Goal: Information Seeking & Learning: Learn about a topic

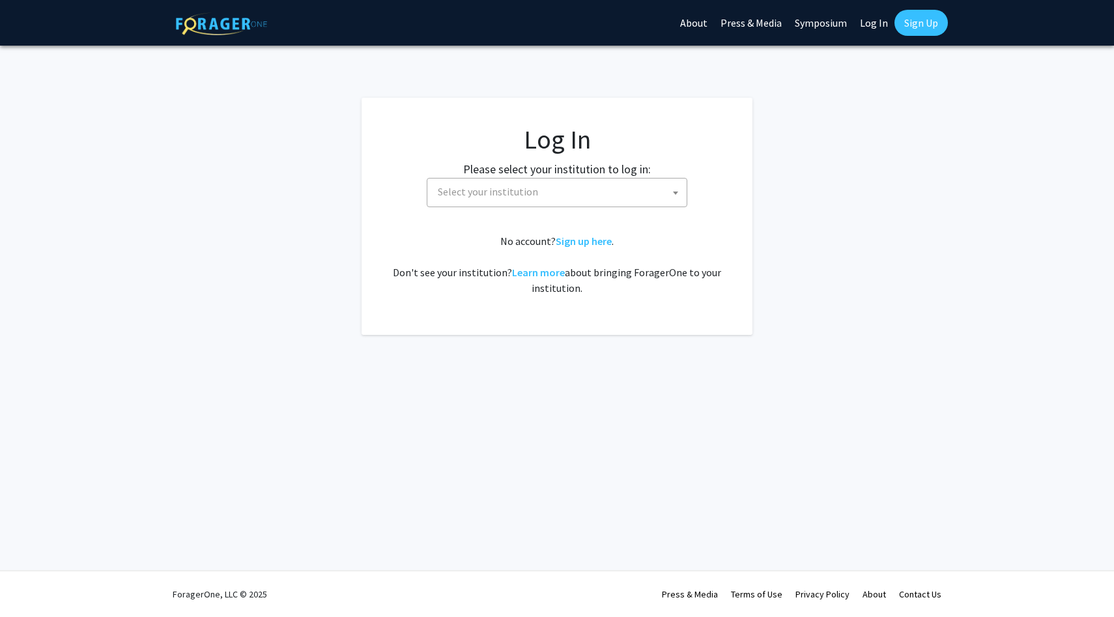
select select
click at [526, 198] on span "Select your institution" at bounding box center [488, 191] width 100 height 13
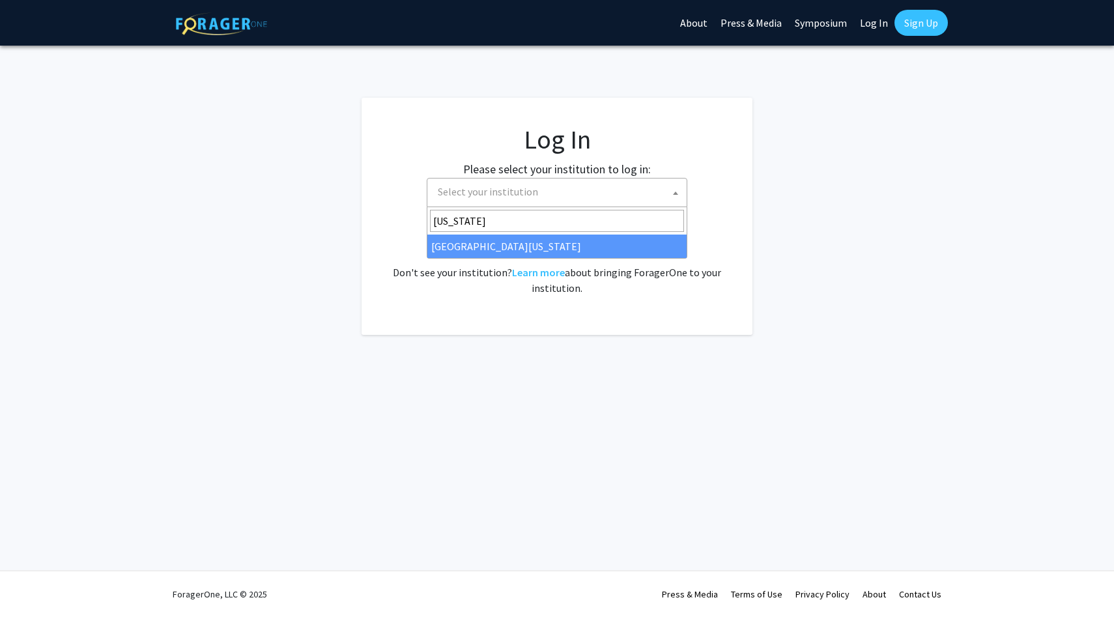
type input "maryland"
select select "31"
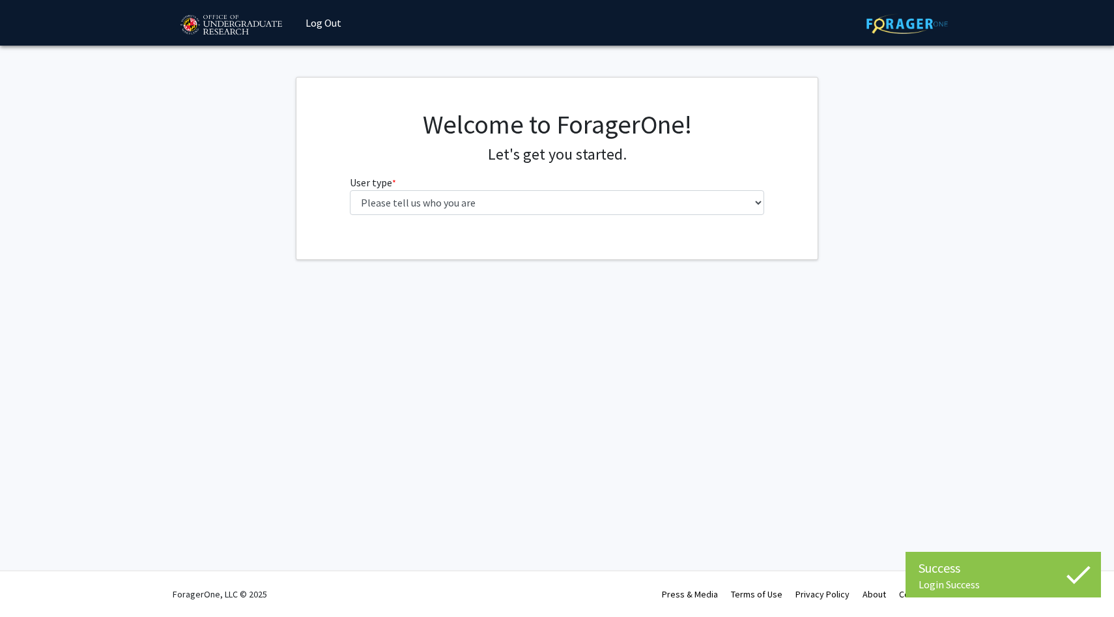
click at [474, 183] on fg-select "User type * required Please tell us who you are Undergraduate Student Master's …" at bounding box center [557, 195] width 415 height 40
click at [470, 210] on select "Please tell us who you are Undergraduate Student Master's Student Doctoral Cand…" at bounding box center [557, 202] width 415 height 25
select select "1: undergrad"
click at [350, 190] on select "Please tell us who you are Undergraduate Student Master's Student Doctoral Cand…" at bounding box center [557, 202] width 415 height 25
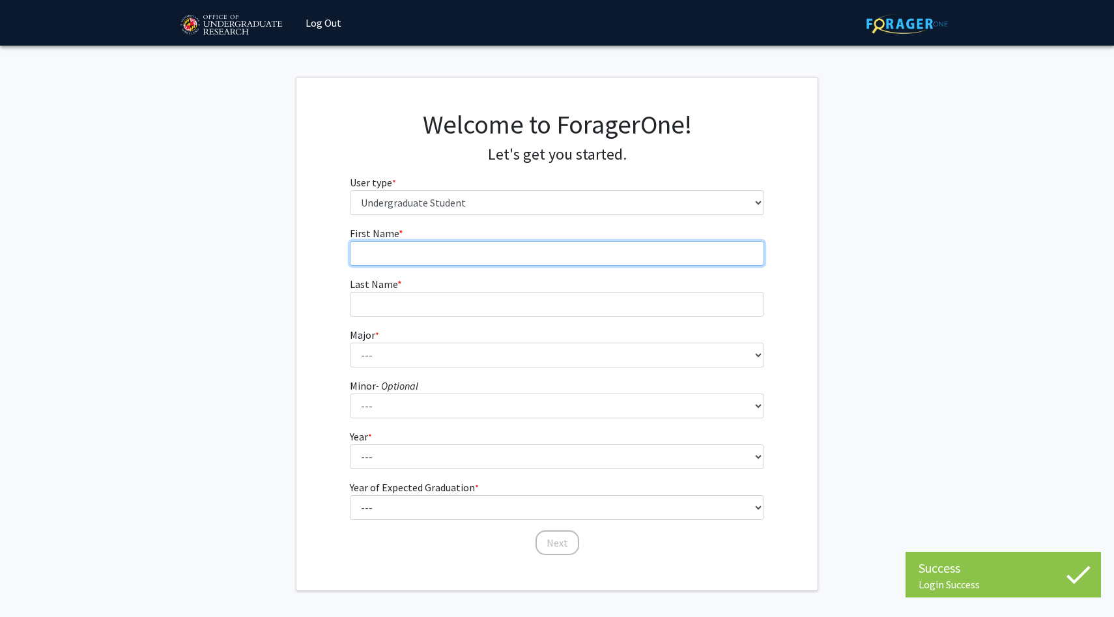
click at [523, 259] on input "First Name * required" at bounding box center [557, 253] width 415 height 25
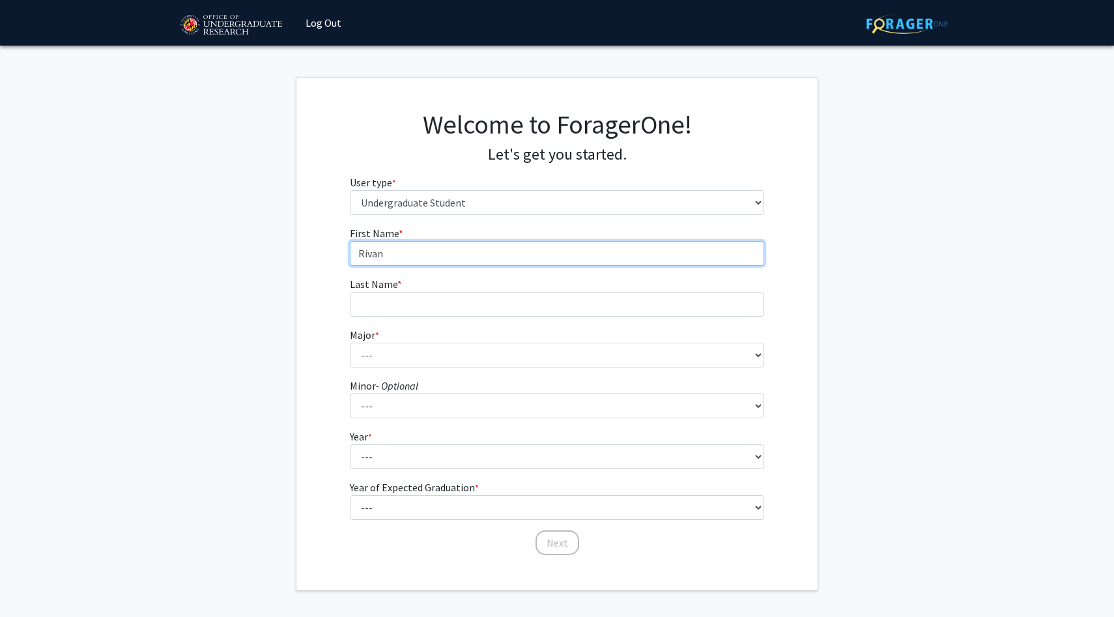
type input "Rivan"
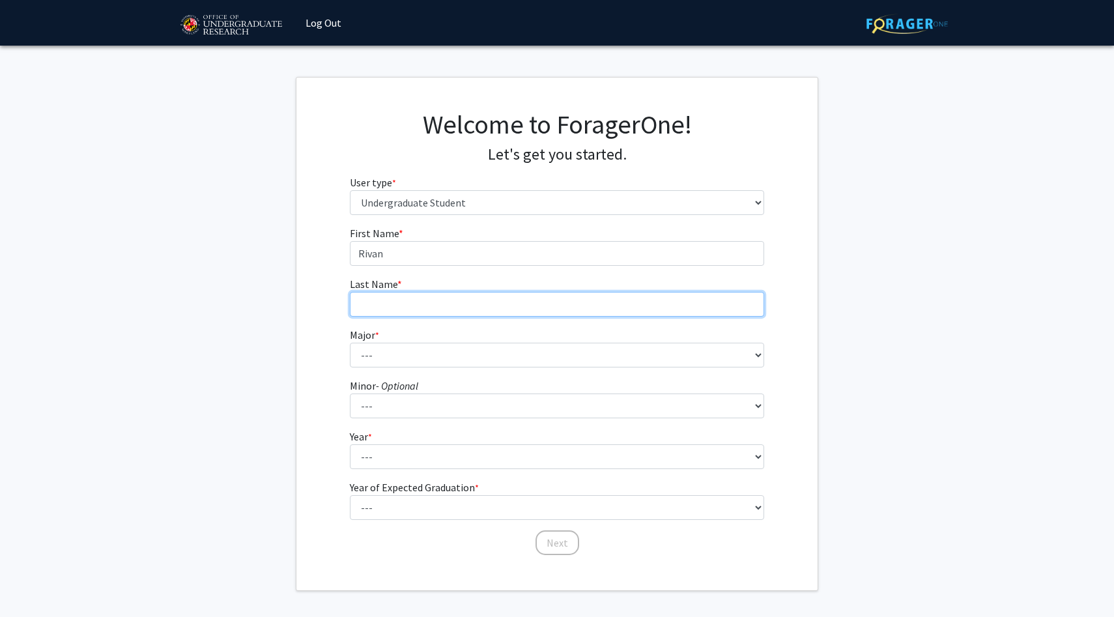
click at [428, 300] on input "Last Name * required" at bounding box center [557, 304] width 415 height 25
type input "[PERSON_NAME]"
click at [412, 341] on fg-select "Major * required --- Accounting Aerospace Engineering African American and Afri…" at bounding box center [557, 347] width 415 height 40
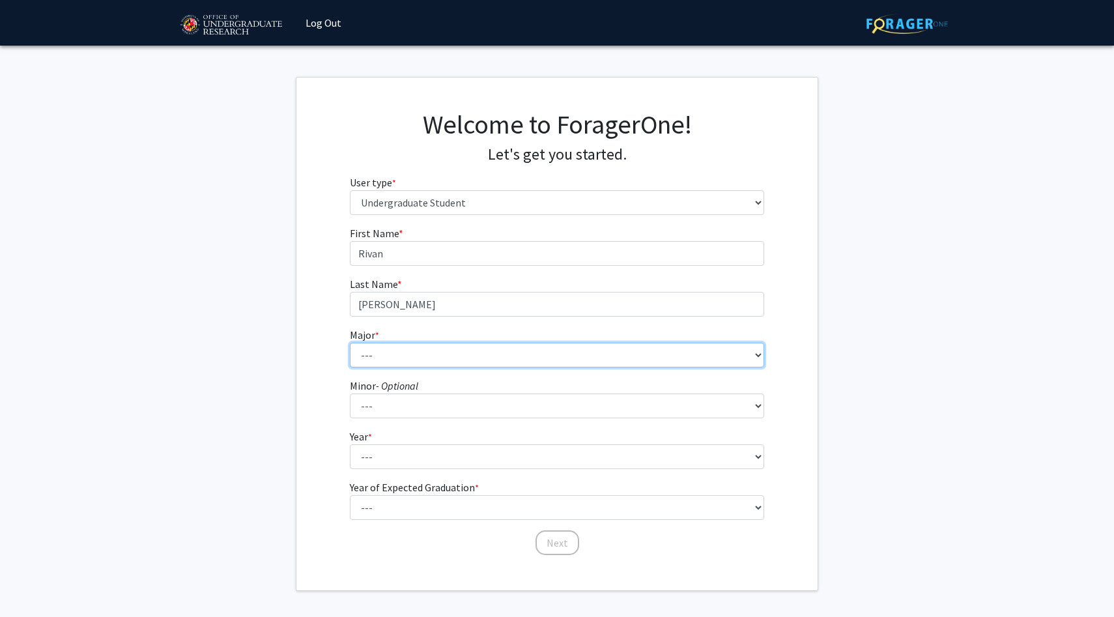
click at [393, 360] on select "--- Accounting Aerospace Engineering African American and Africana Studies Agri…" at bounding box center [557, 355] width 415 height 25
select select "28: 2329"
click at [350, 343] on select "--- Accounting Aerospace Engineering African American and Africana Studies Agri…" at bounding box center [557, 355] width 415 height 25
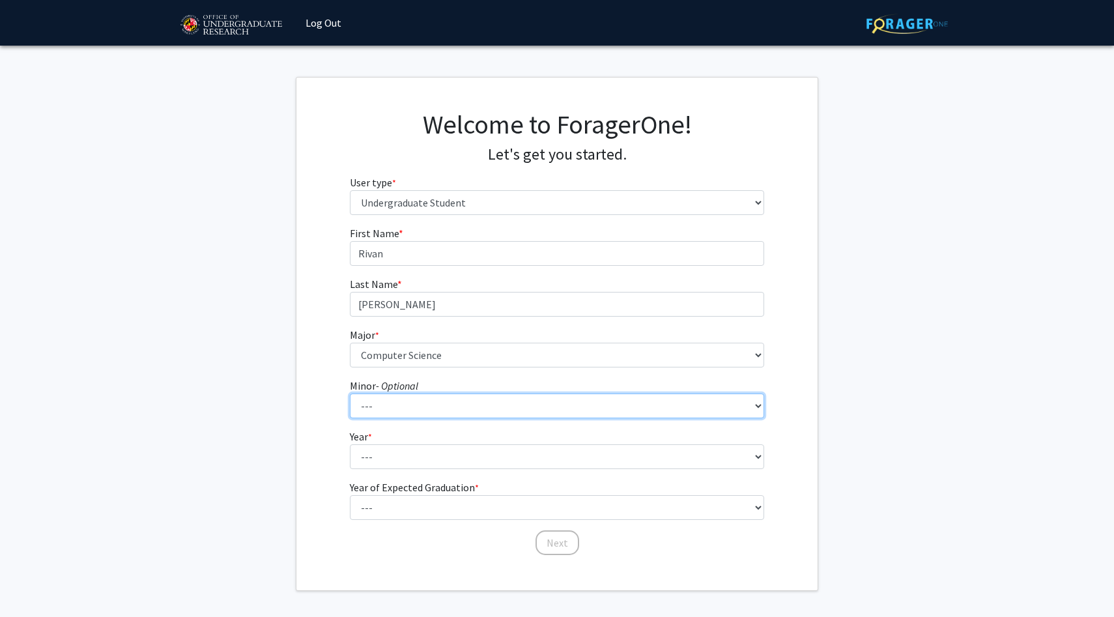
click at [388, 407] on select "--- Actuarial Mathematics Advanced Cybersecurity Experience for Students Africa…" at bounding box center [557, 406] width 415 height 25
select select "16: 1819"
click at [350, 394] on select "--- Actuarial Mathematics Advanced Cybersecurity Experience for Students Africa…" at bounding box center [557, 406] width 415 height 25
click at [404, 407] on select "--- Actuarial Mathematics Advanced Cybersecurity Experience for Students Africa…" at bounding box center [557, 406] width 415 height 25
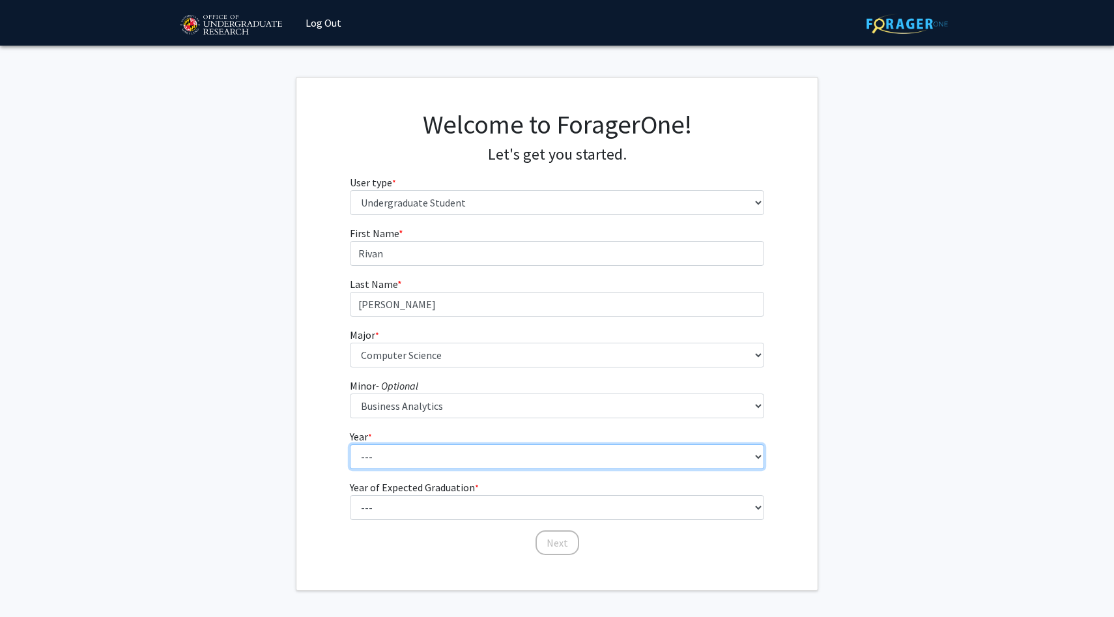
click at [377, 454] on select "--- First-year Sophomore Junior Senior Postbaccalaureate Certificate" at bounding box center [557, 456] width 415 height 25
select select "3: junior"
click at [350, 444] on select "--- First-year Sophomore Junior Senior Postbaccalaureate Certificate" at bounding box center [557, 456] width 415 height 25
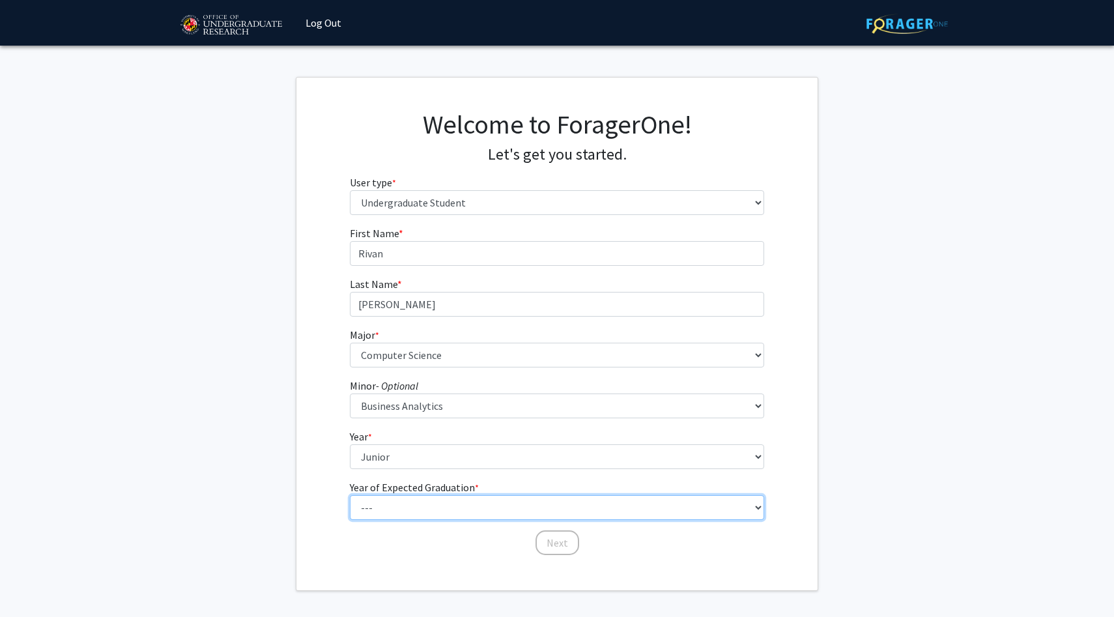
click at [408, 502] on select "--- 2025 2026 2027 2028 2029 2030 2031 2032 2033 2034" at bounding box center [557, 507] width 415 height 25
select select "2: 2026"
click at [350, 495] on select "--- 2025 2026 2027 2028 2029 2030 2031 2032 2033 2034" at bounding box center [557, 507] width 415 height 25
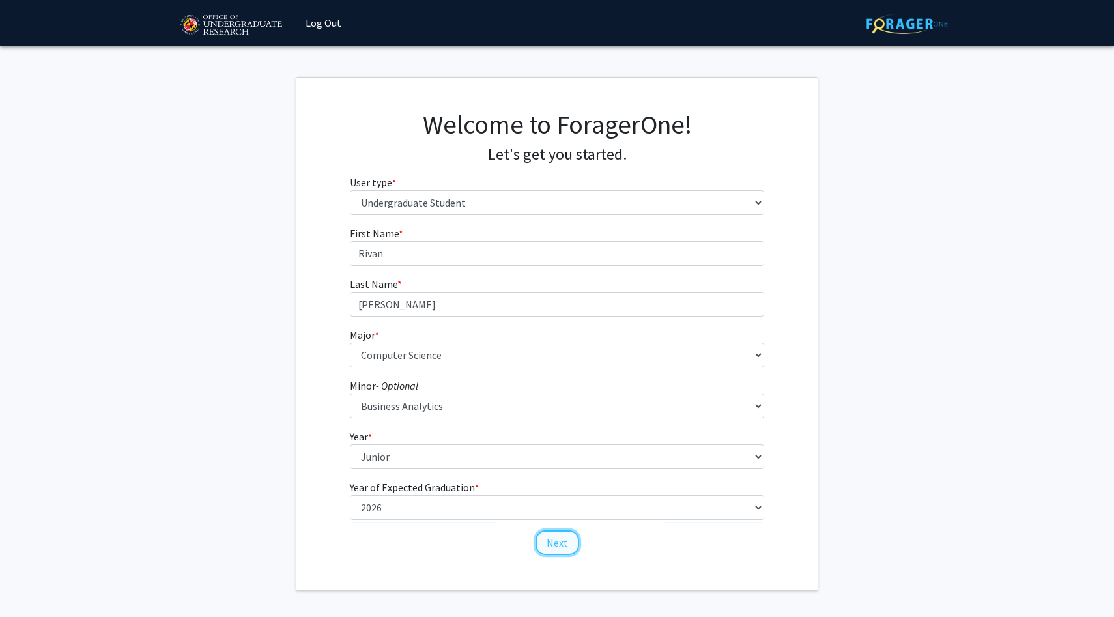
click at [545, 543] on button "Next" at bounding box center [558, 542] width 44 height 25
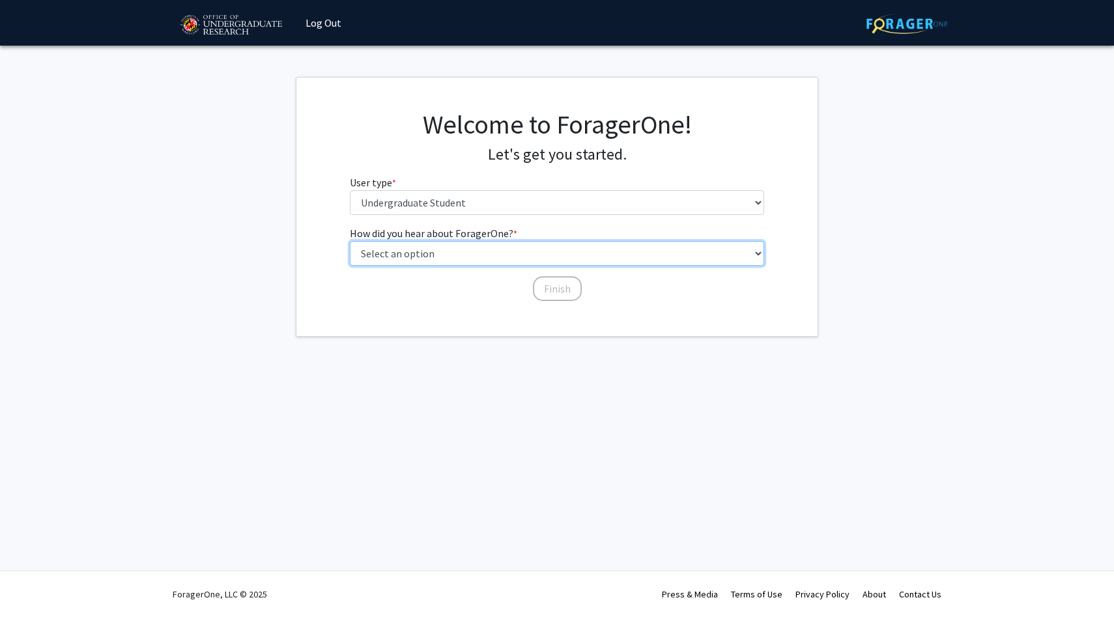
click at [478, 257] on select "Select an option Peer/student recommendation Faculty/staff recommendation Unive…" at bounding box center [557, 253] width 415 height 25
select select "3: university_website"
click at [350, 241] on select "Select an option Peer/student recommendation Faculty/staff recommendation Unive…" at bounding box center [557, 253] width 415 height 25
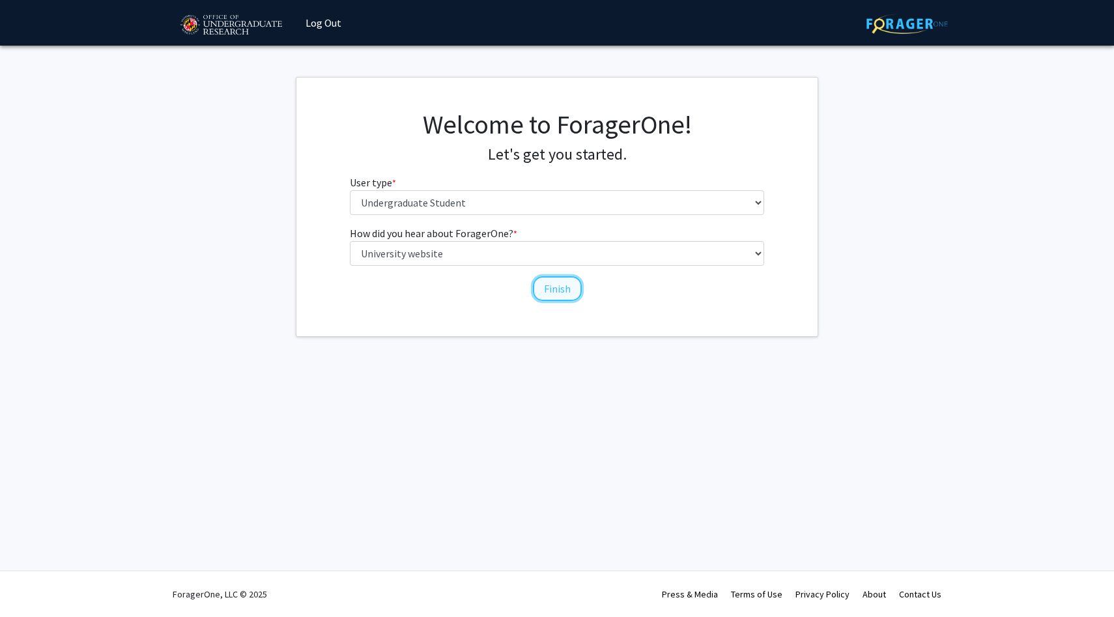
click at [561, 299] on button "Finish" at bounding box center [557, 288] width 49 height 25
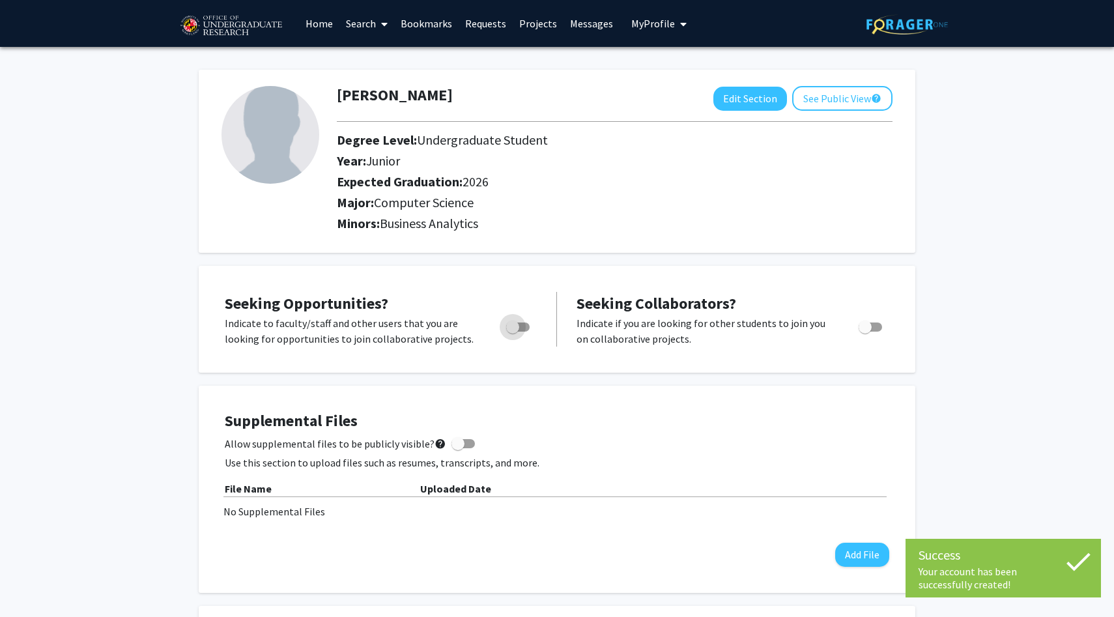
click at [518, 330] on span "Toggle" at bounding box center [512, 327] width 13 height 13
click at [513, 332] on input "Are you actively seeking opportunities?" at bounding box center [512, 332] width 1 height 1
checkbox input "true"
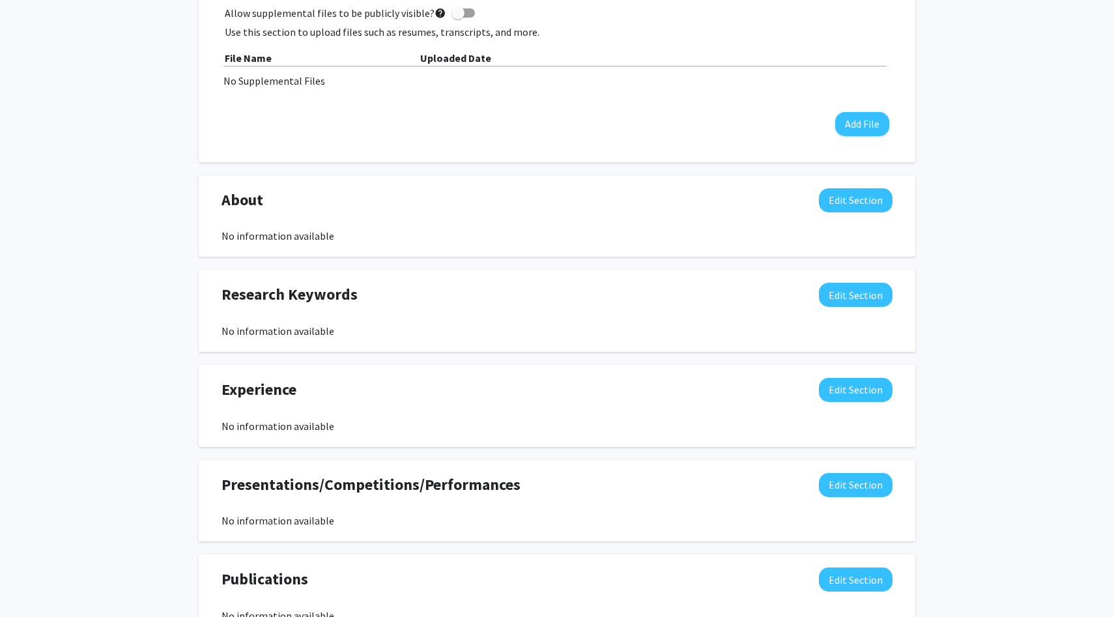
scroll to position [453, 0]
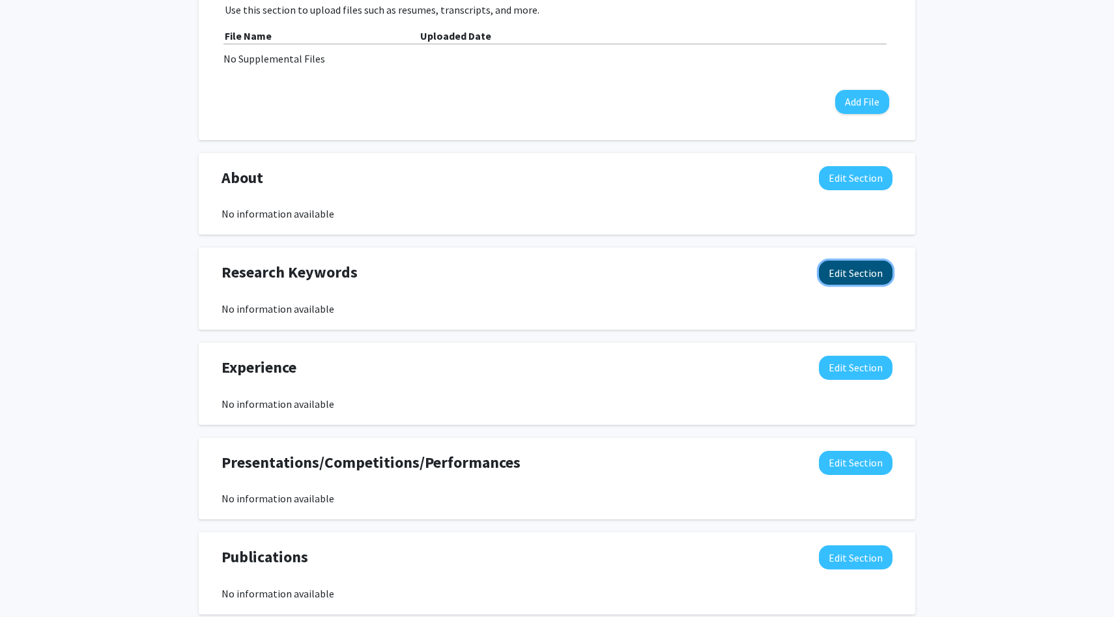
click at [854, 272] on button "Edit Section" at bounding box center [856, 273] width 74 height 24
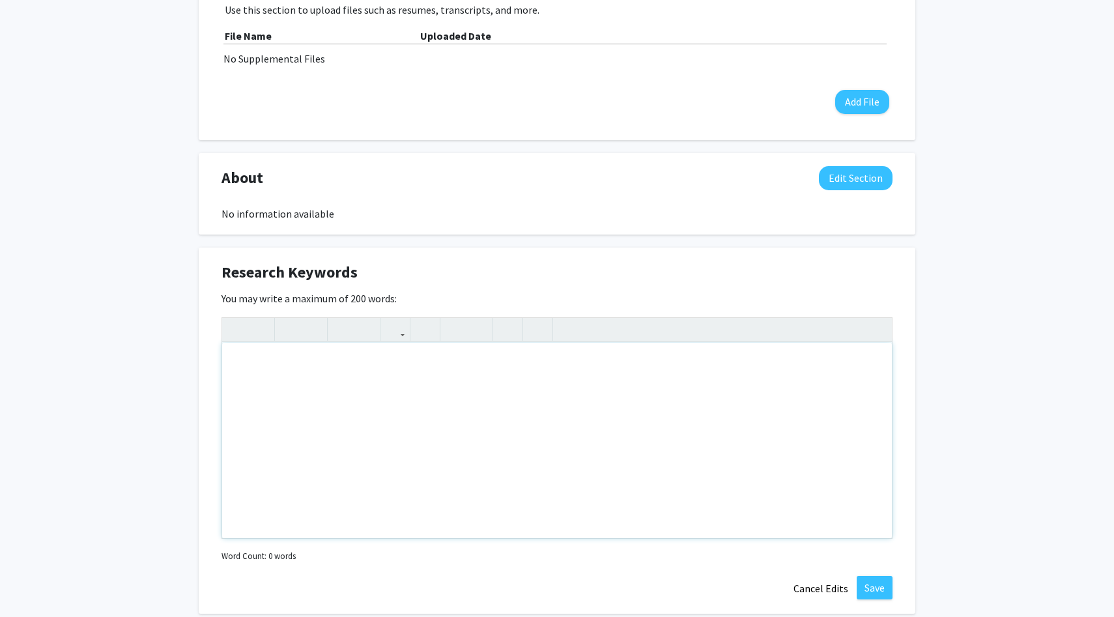
click at [342, 388] on div "Note to users with screen readers: Please deactivate our accessibility plugin f…" at bounding box center [557, 440] width 670 height 195
type textarea "machine learning, computer vision, artificial intelligence, deep learning, natu…"
click at [863, 581] on button "Save" at bounding box center [875, 587] width 36 height 23
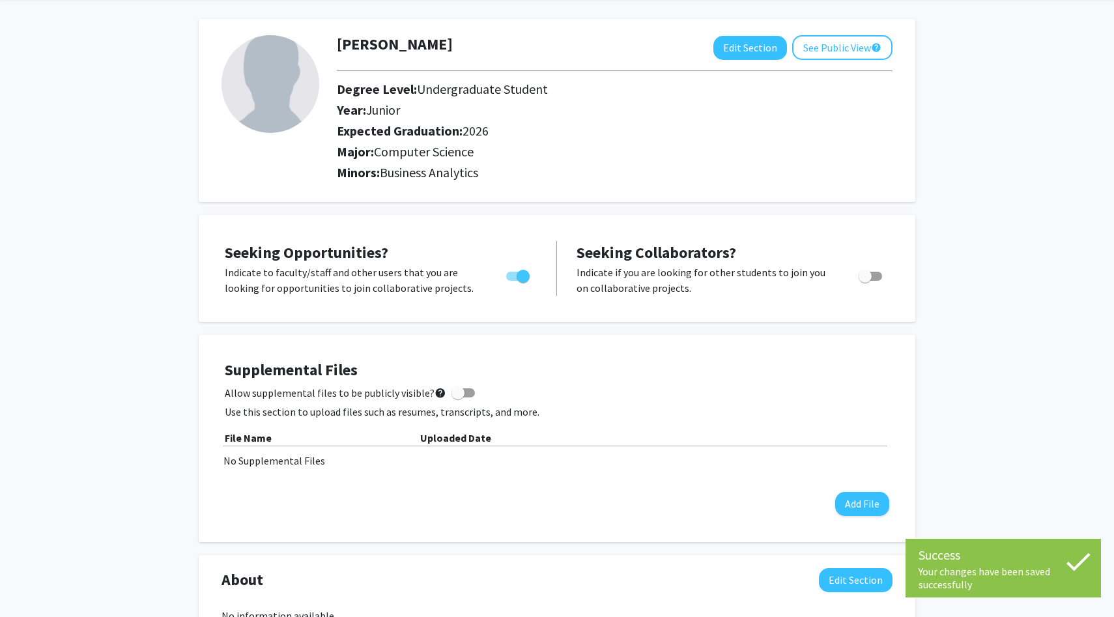
scroll to position [0, 0]
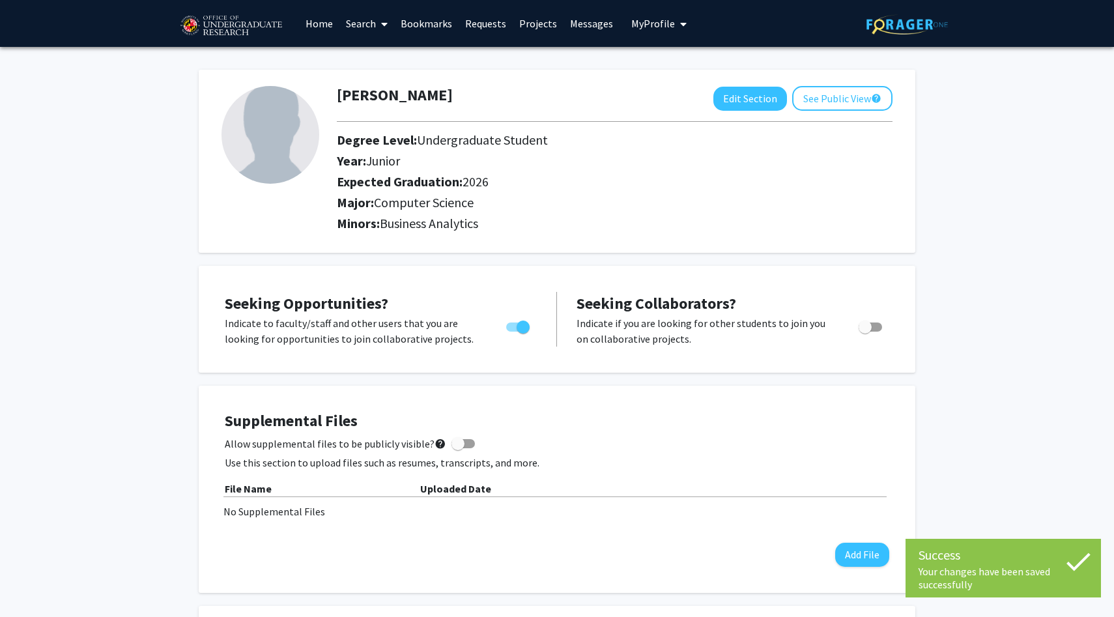
click at [375, 27] on link "Search" at bounding box center [366, 24] width 55 height 46
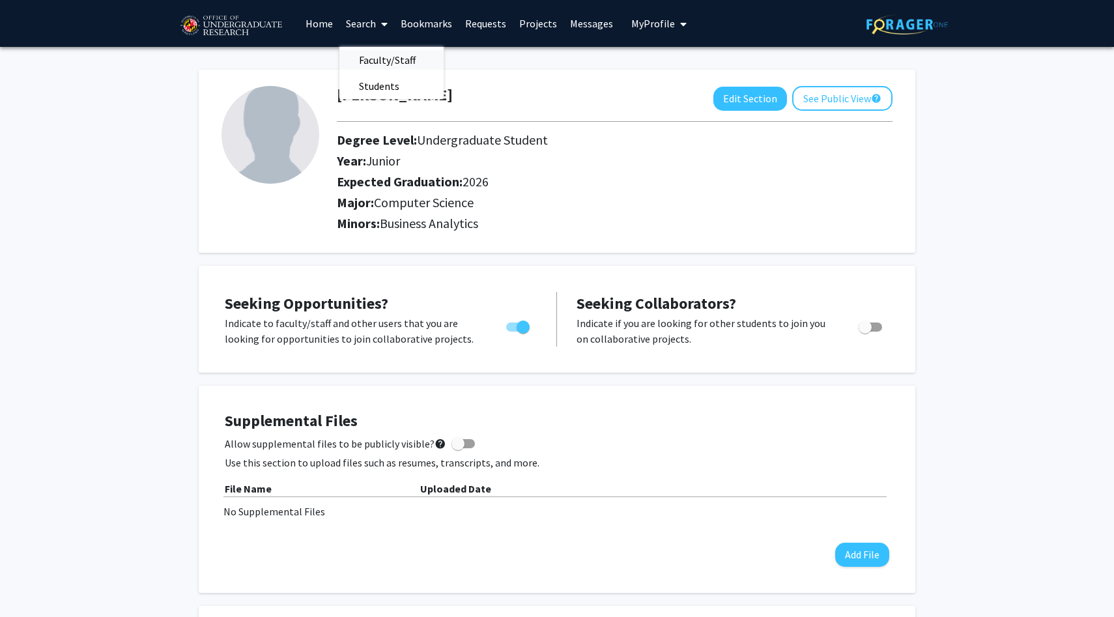
click at [381, 61] on span "Faculty/Staff" at bounding box center [387, 60] width 96 height 26
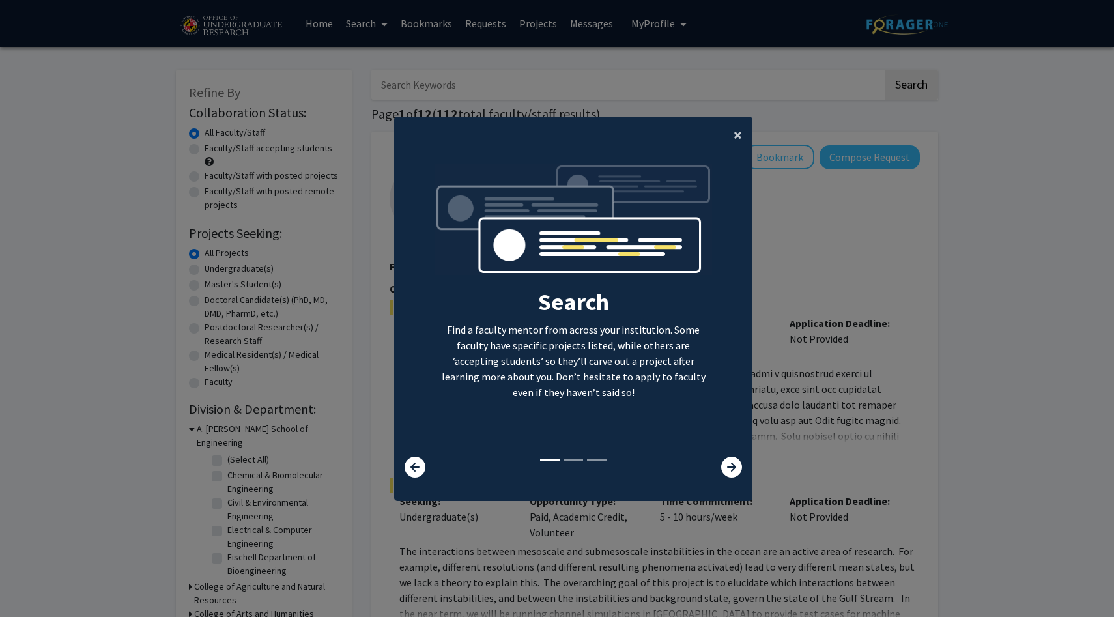
click at [738, 137] on span "×" at bounding box center [738, 134] width 8 height 20
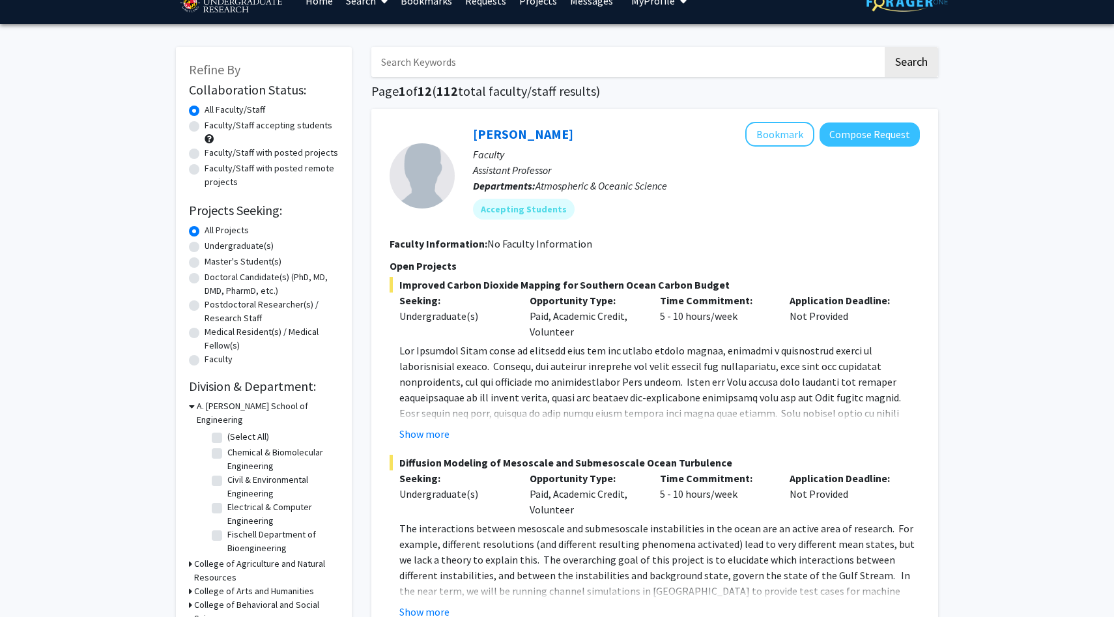
scroll to position [23, 0]
click at [205, 247] on label "Undergraduate(s)" at bounding box center [239, 245] width 69 height 14
click at [205, 247] on input "Undergraduate(s)" at bounding box center [209, 242] width 8 height 8
radio input "true"
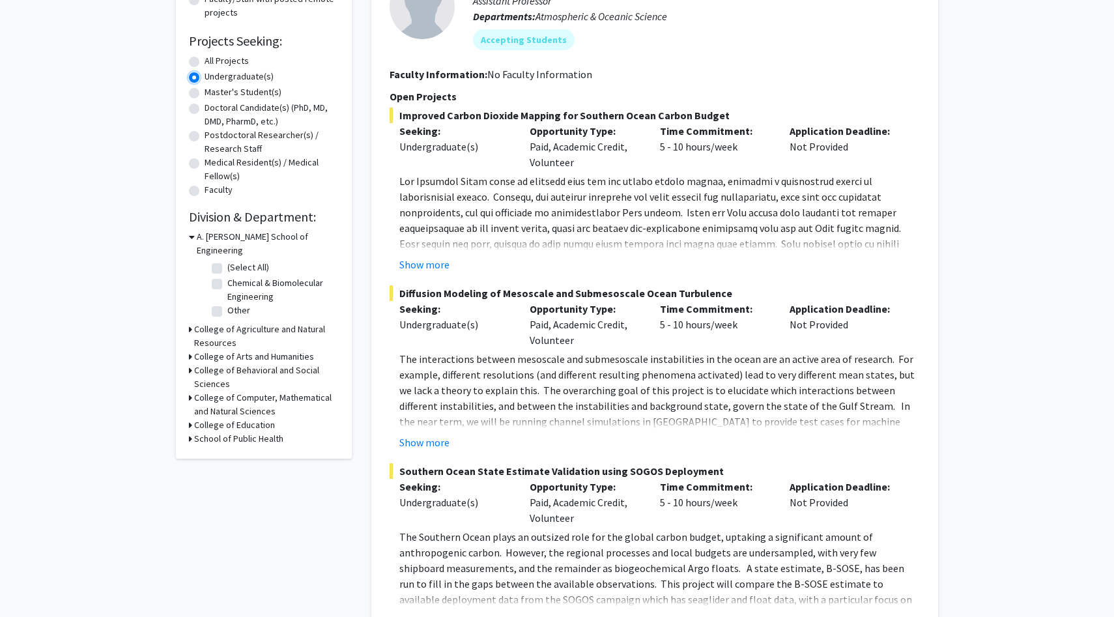
scroll to position [195, 0]
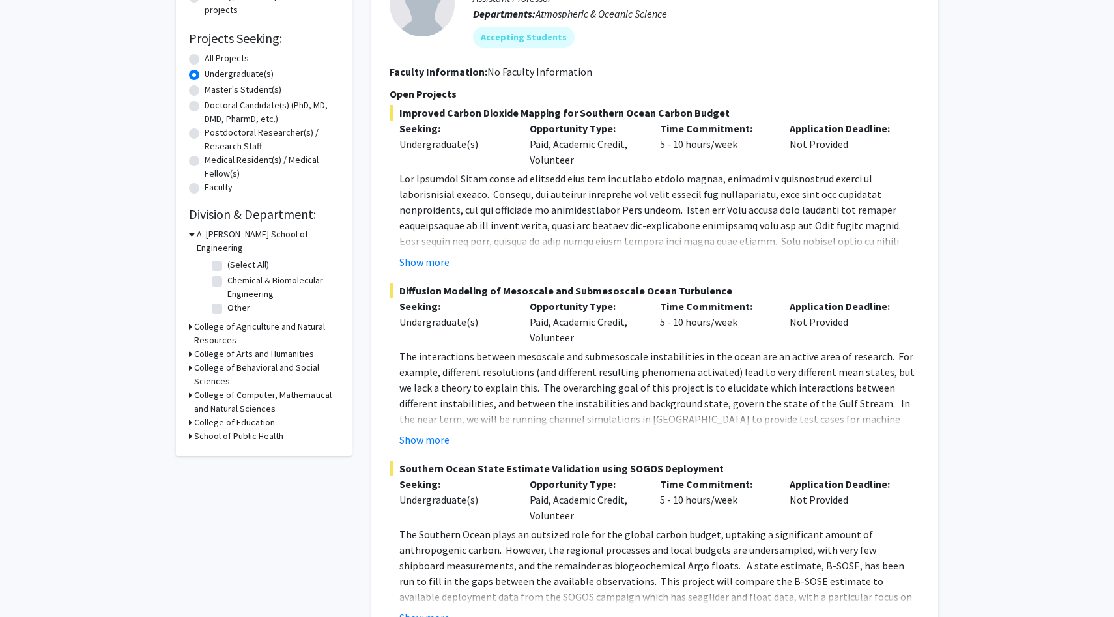
click at [188, 382] on div "Refine By Collaboration Status: Collaboration Status All Faculty/Staff Collabor…" at bounding box center [264, 165] width 176 height 581
click at [194, 388] on div "College of Computer, Mathematical and Natural Sciences" at bounding box center [264, 401] width 150 height 27
click at [190, 361] on icon at bounding box center [190, 368] width 3 height 14
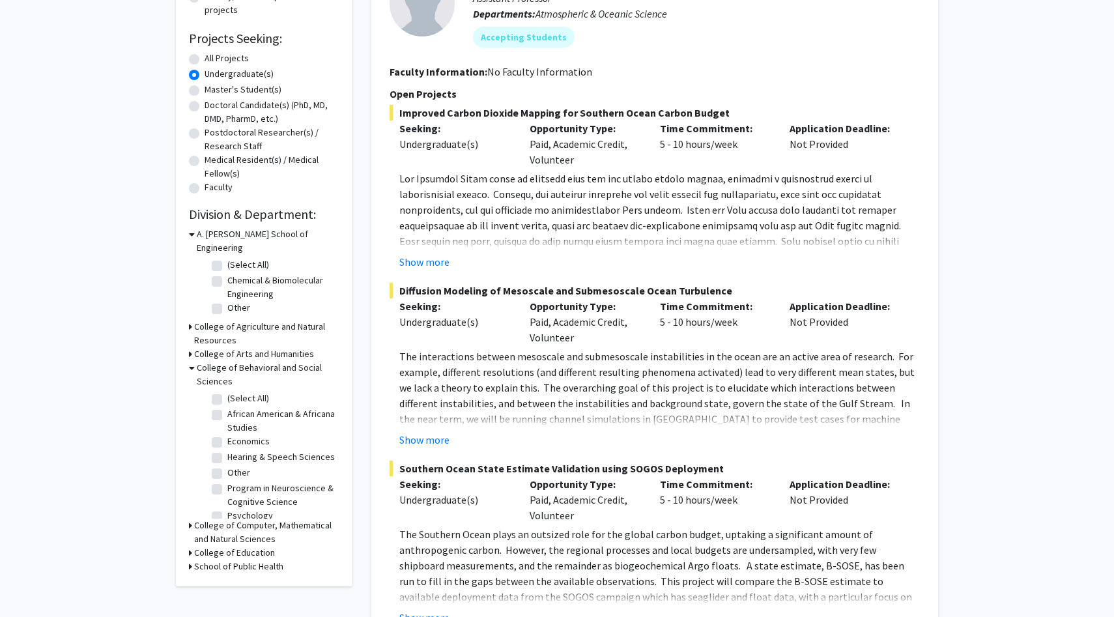
scroll to position [9, 0]
click at [191, 519] on icon at bounding box center [190, 526] width 3 height 14
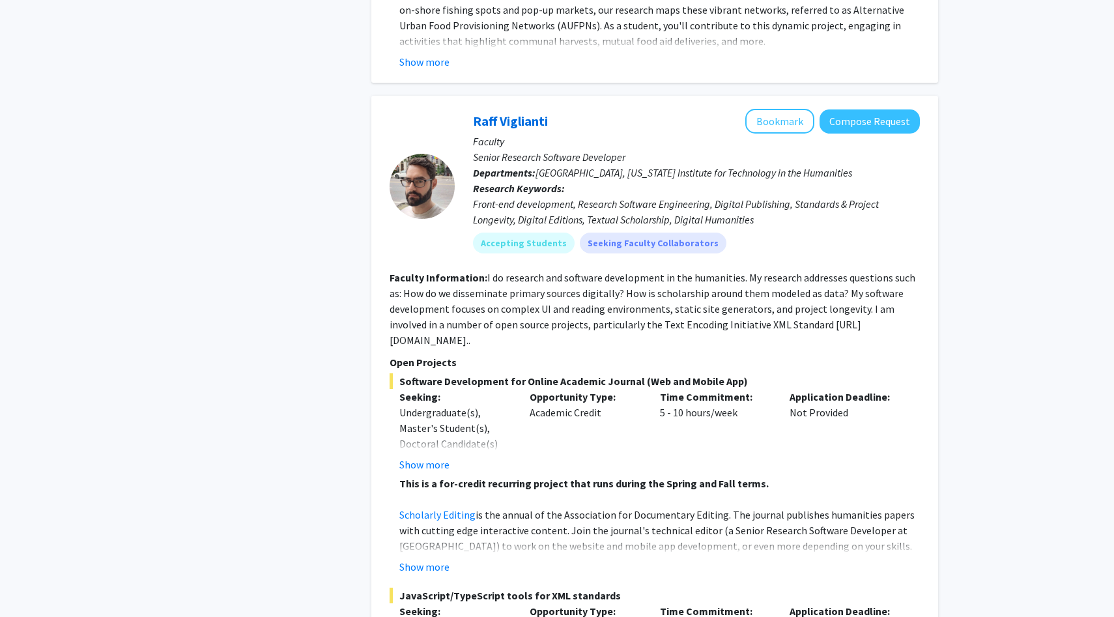
scroll to position [1955, 0]
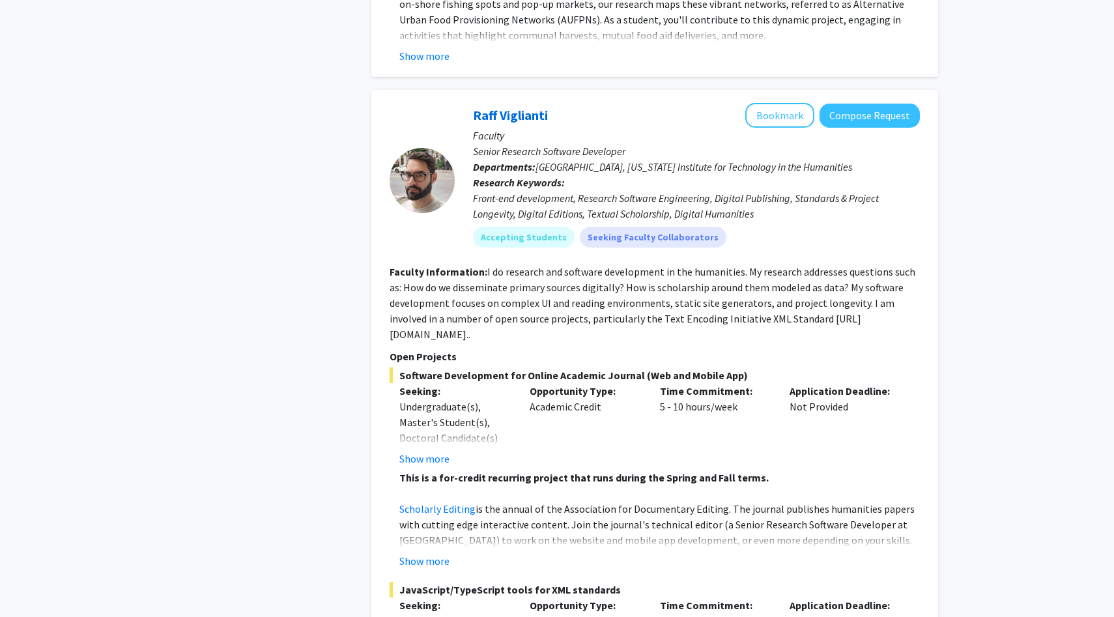
click at [512, 152] on p "Senior Research Software Developer" at bounding box center [696, 151] width 447 height 16
click at [537, 206] on div "Front-end development, Research Software Engineering, Digital Publishing, Stand…" at bounding box center [696, 205] width 447 height 31
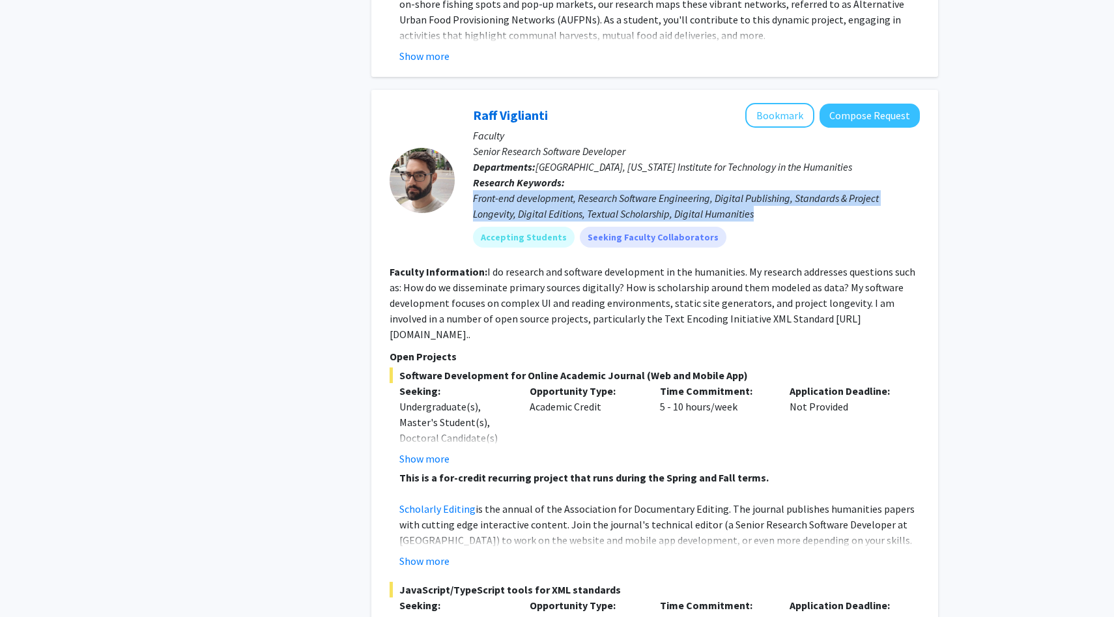
click at [537, 206] on div "Front-end development, Research Software Engineering, Digital Publishing, Stand…" at bounding box center [696, 205] width 447 height 31
click at [555, 201] on div "Front-end development, Research Software Engineering, Digital Publishing, Stand…" at bounding box center [696, 205] width 447 height 31
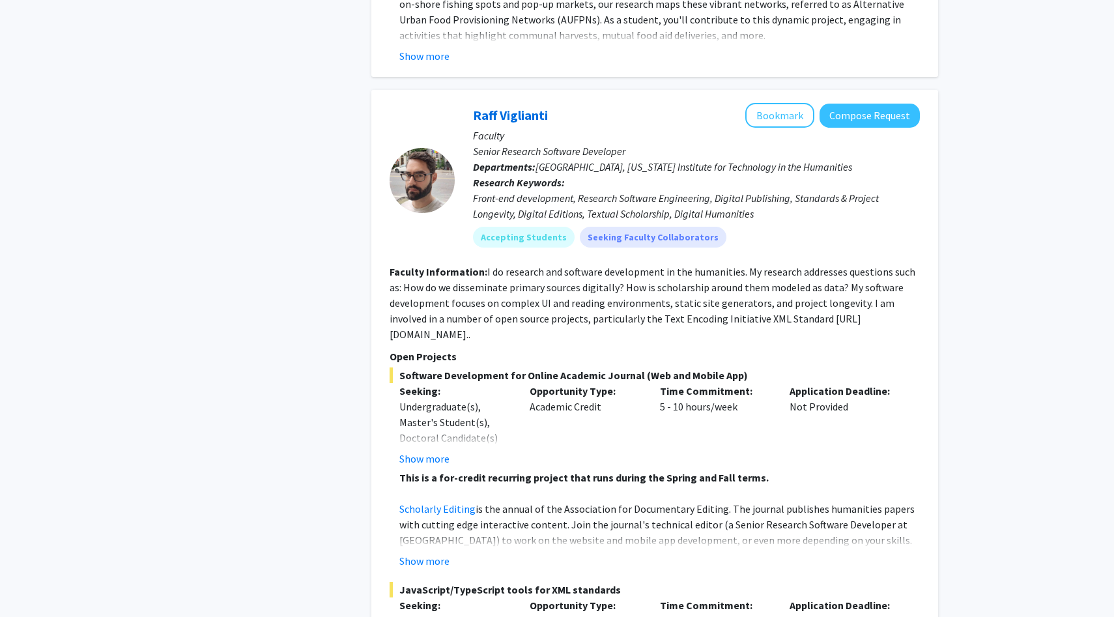
click at [548, 201] on div "Front-end development, Research Software Engineering, Digital Publishing, Stand…" at bounding box center [696, 205] width 447 height 31
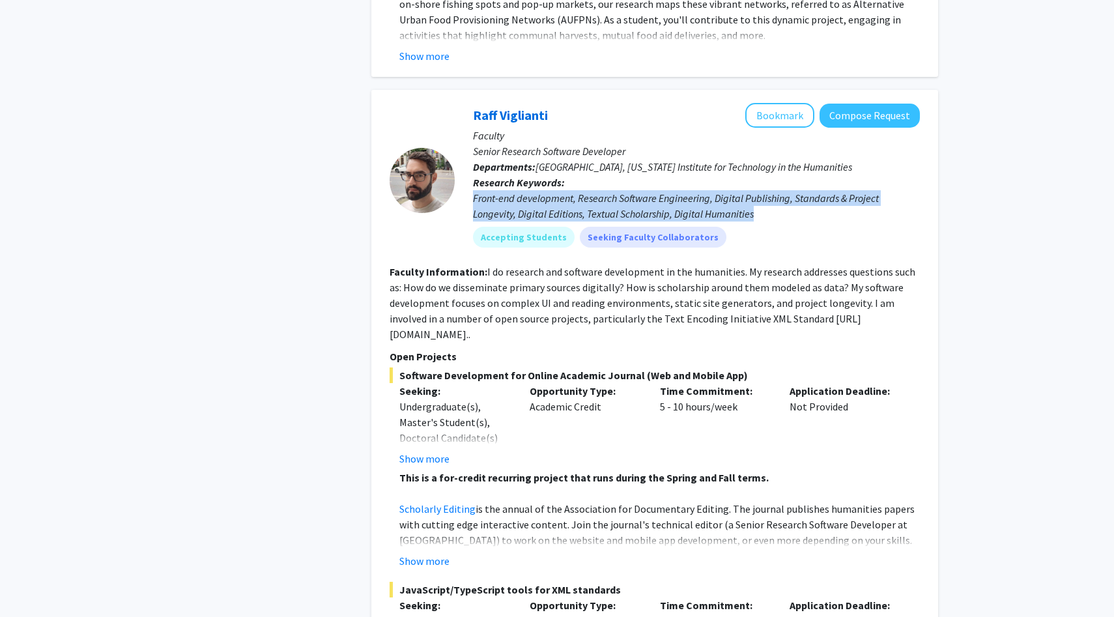
click at [548, 201] on div "Front-end development, Research Software Engineering, Digital Publishing, Stand…" at bounding box center [696, 205] width 447 height 31
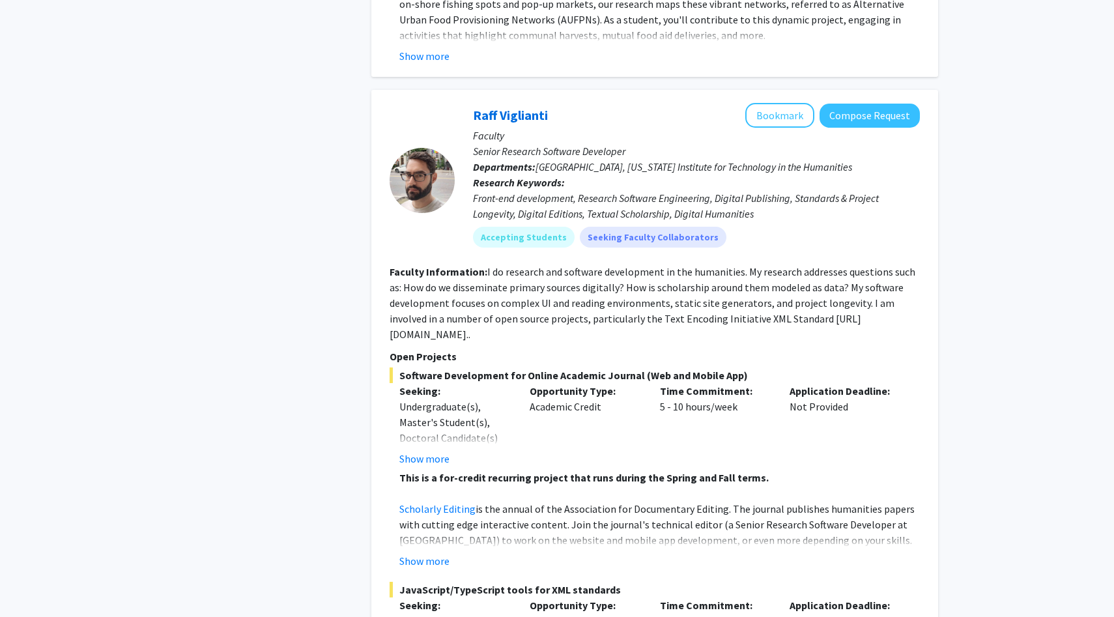
click at [516, 349] on p "Open Projects" at bounding box center [655, 357] width 530 height 16
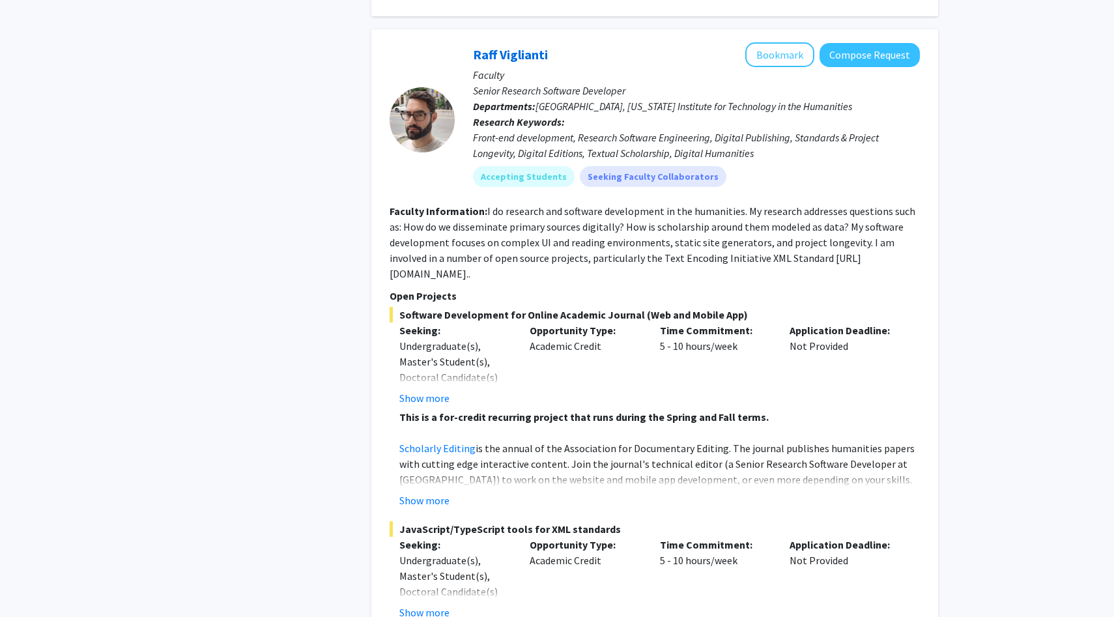
scroll to position [2018, 0]
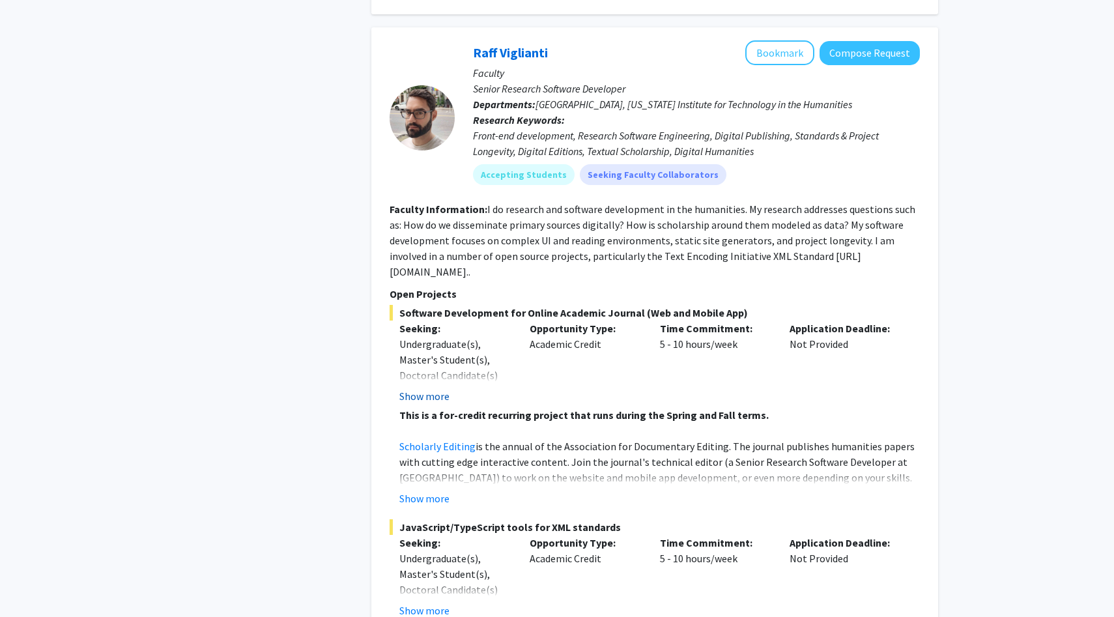
click at [424, 388] on button "Show more" at bounding box center [424, 396] width 50 height 16
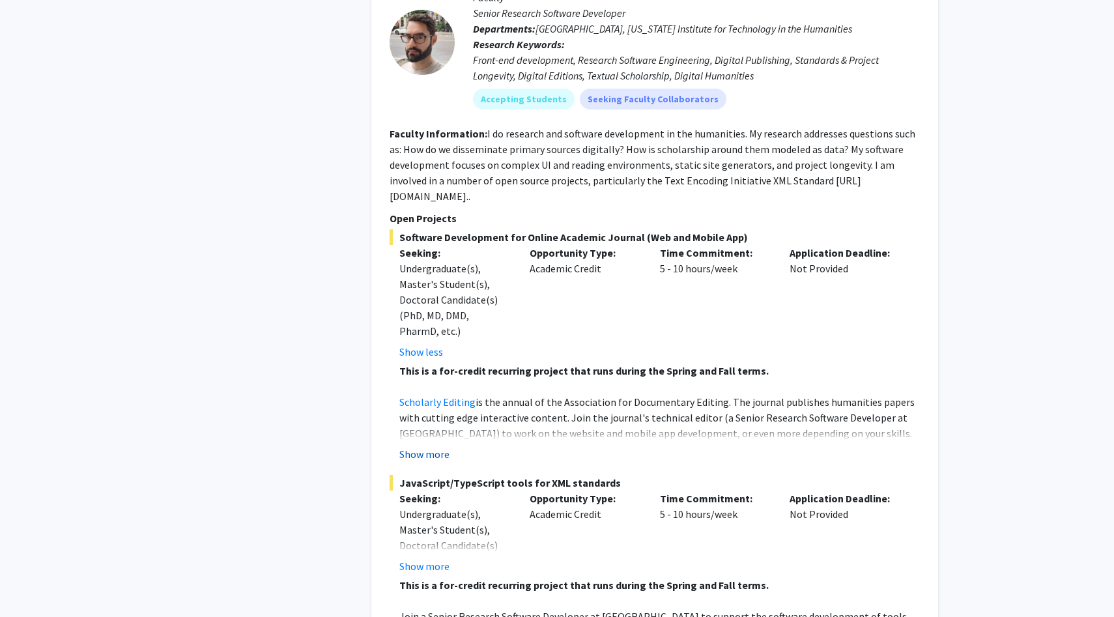
scroll to position [2101, 0]
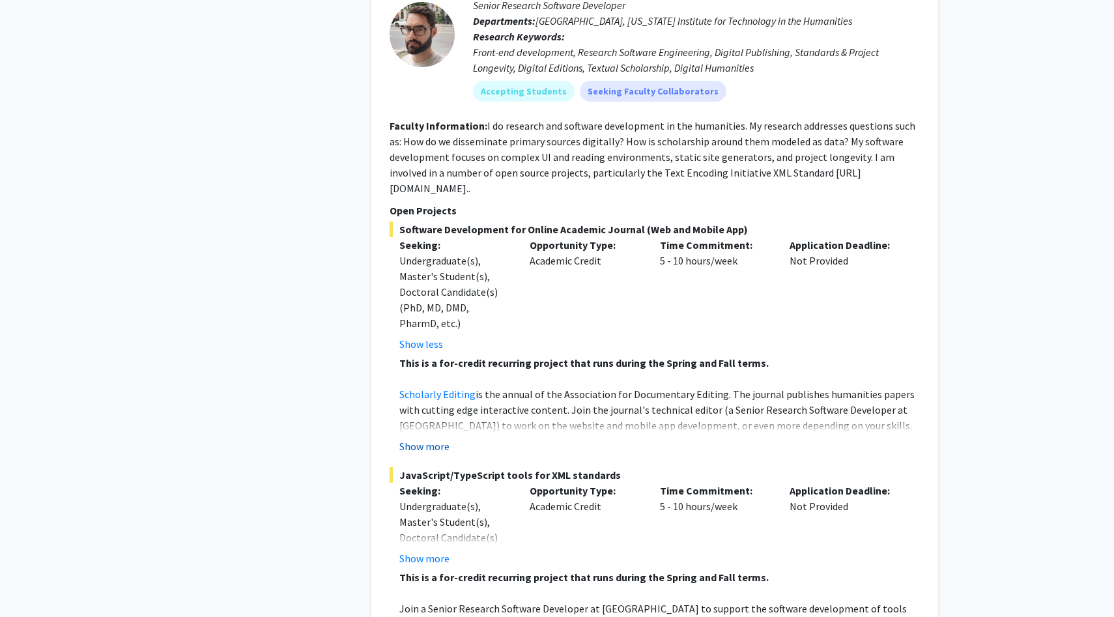
click at [428, 439] on button "Show more" at bounding box center [424, 447] width 50 height 16
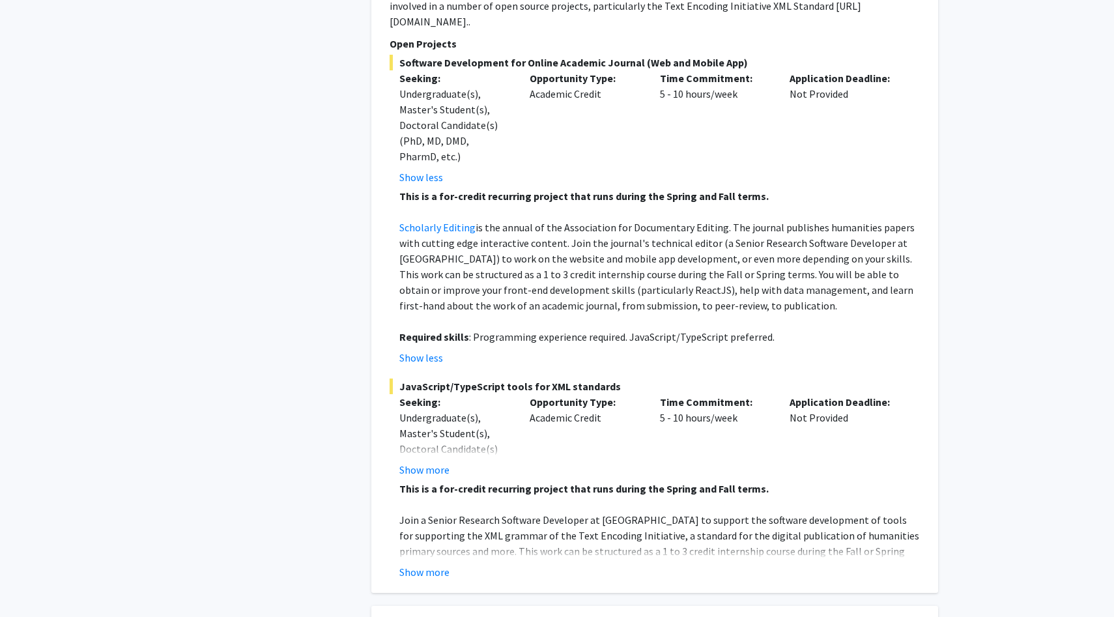
scroll to position [2270, 0]
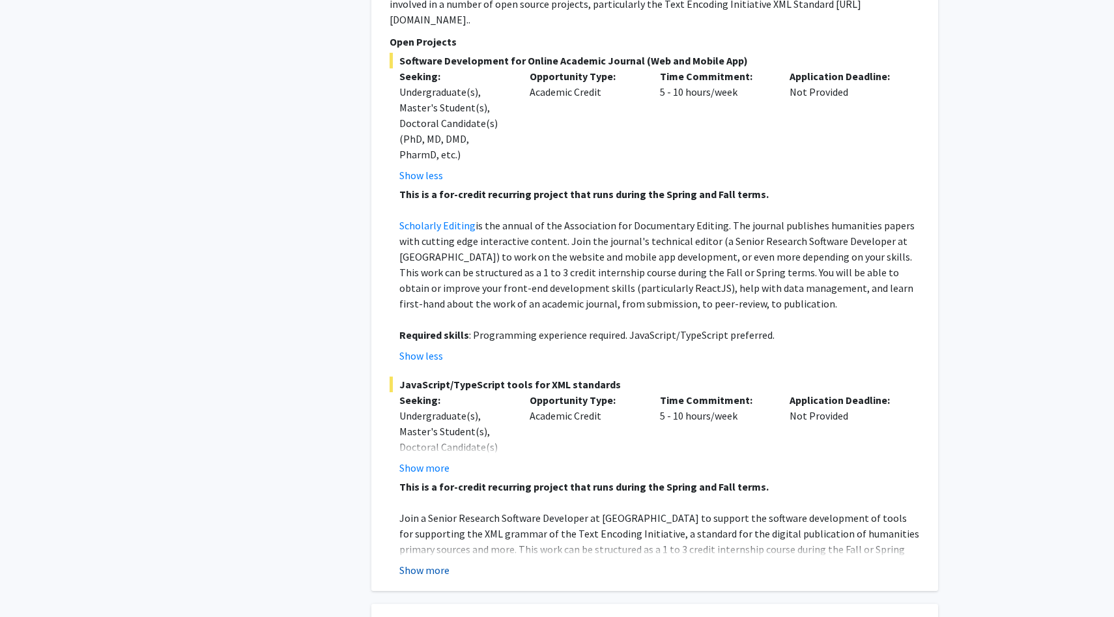
click at [431, 562] on button "Show more" at bounding box center [424, 570] width 50 height 16
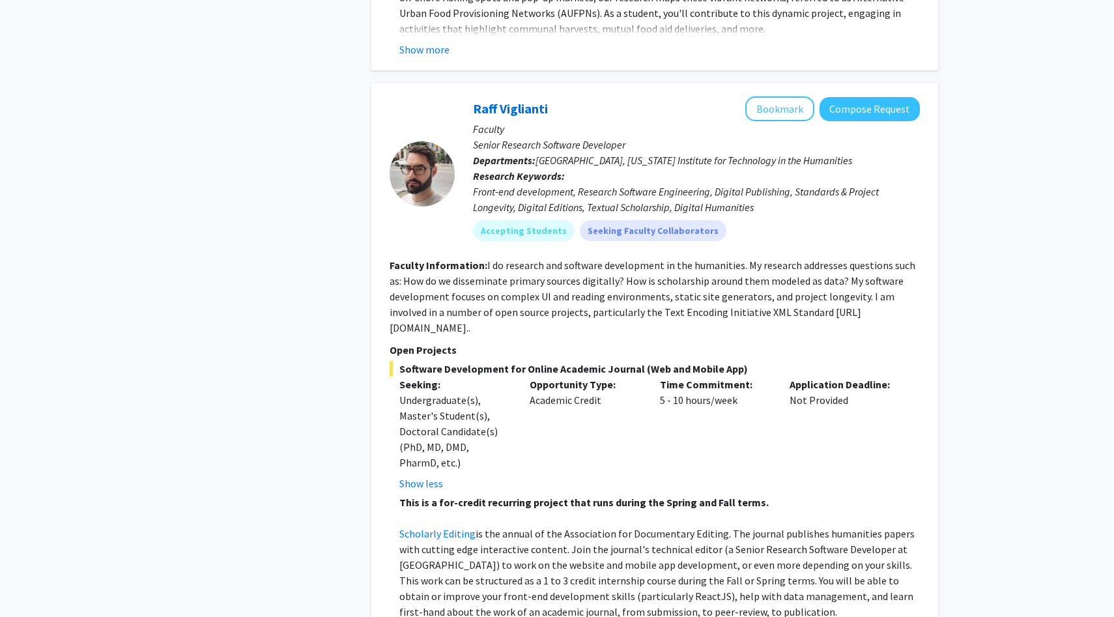
scroll to position [1959, 0]
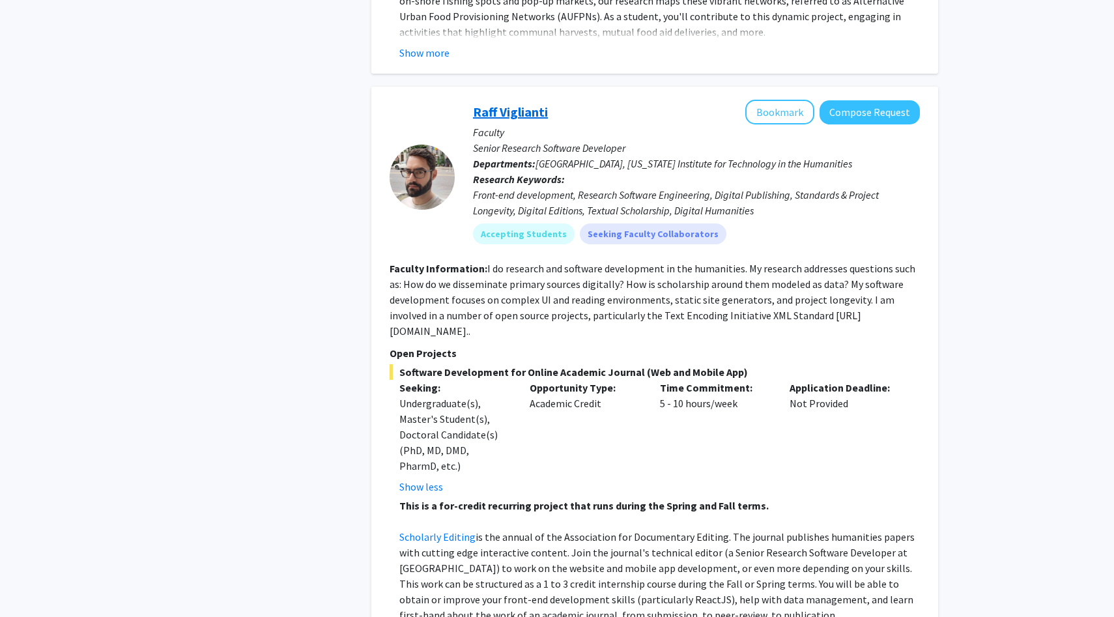
click at [490, 116] on link "Raff Viglianti" at bounding box center [510, 112] width 75 height 16
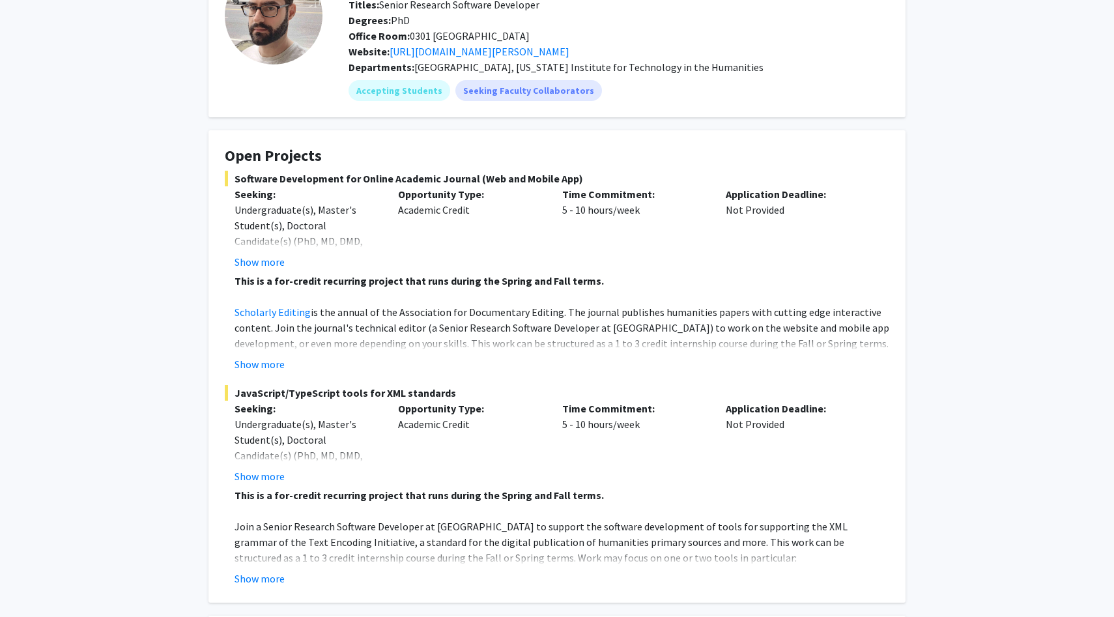
scroll to position [102, 0]
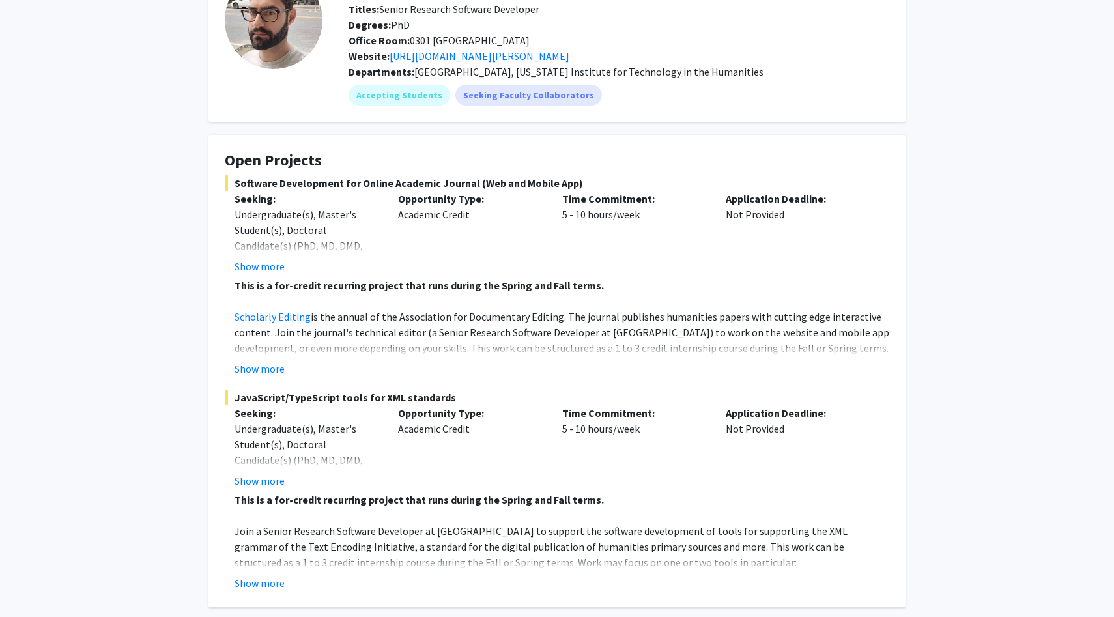
drag, startPoint x: 235, startPoint y: 184, endPoint x: 619, endPoint y: 187, distance: 383.8
click at [619, 187] on span "Software Development for Online Academic Journal (Web and Mobile App)" at bounding box center [557, 183] width 665 height 16
copy span "Software Development for Online Academic Journal (Web and Mobile App)"
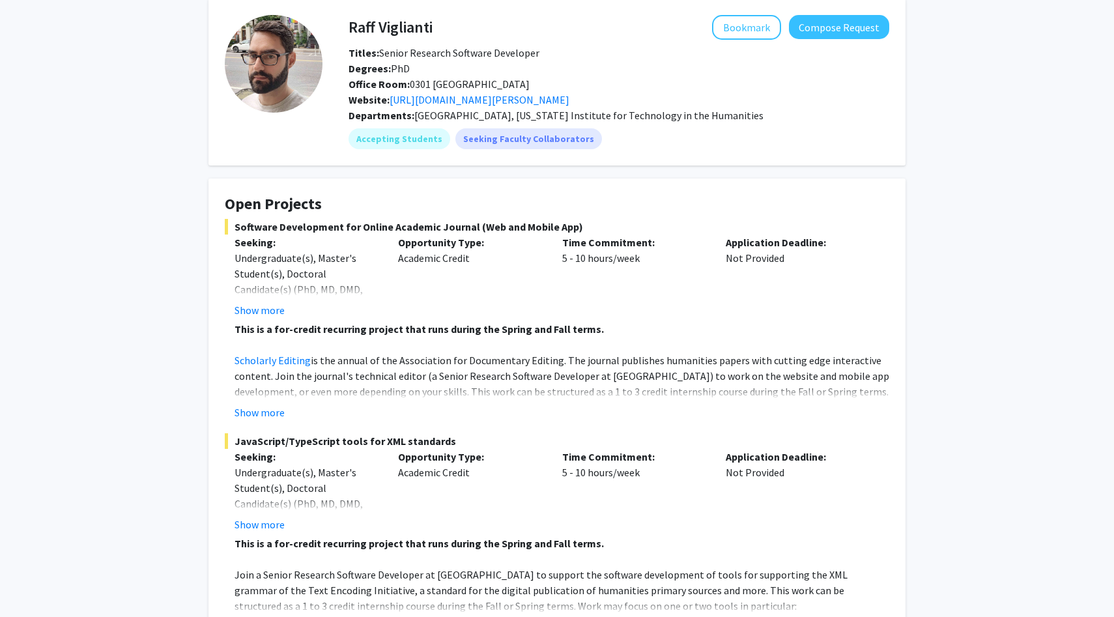
scroll to position [0, 0]
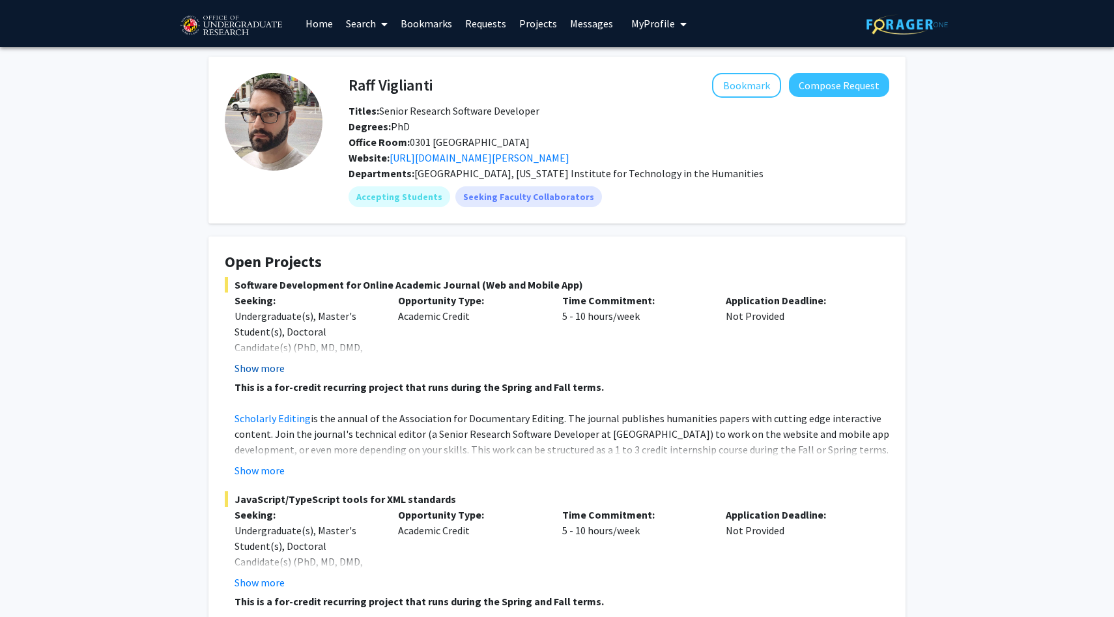
click at [263, 372] on button "Show more" at bounding box center [260, 368] width 50 height 16
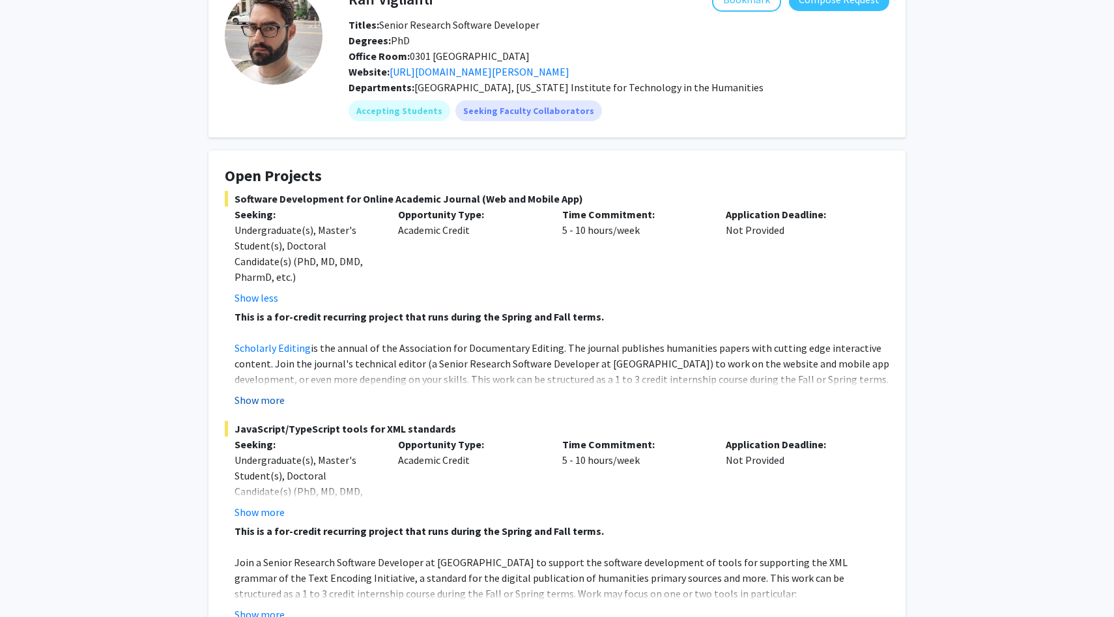
click at [261, 401] on button "Show more" at bounding box center [260, 400] width 50 height 16
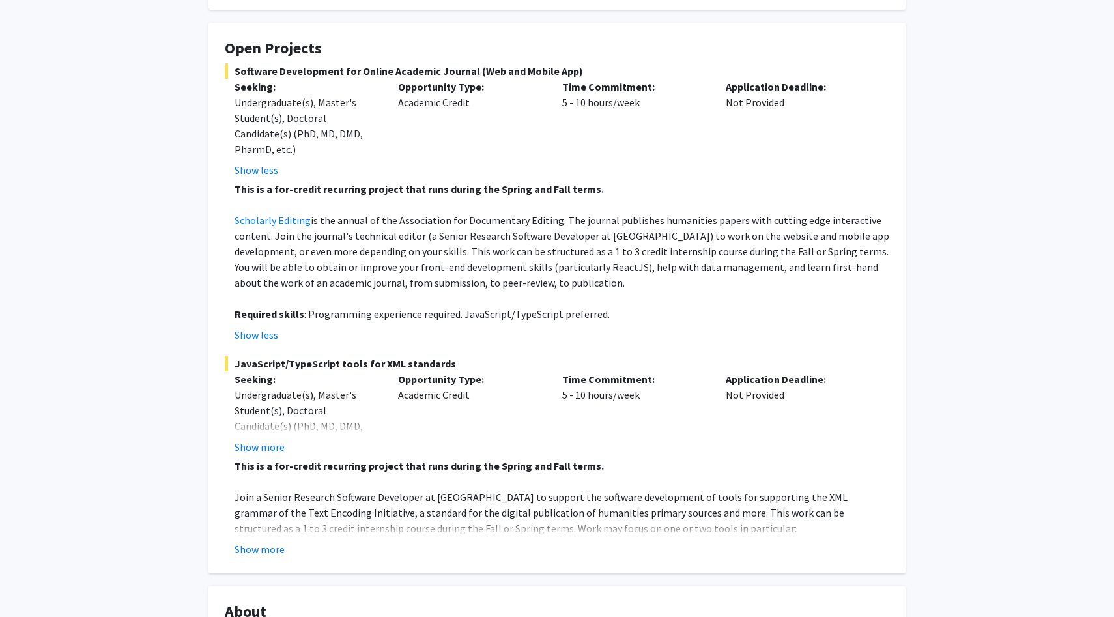
scroll to position [216, 0]
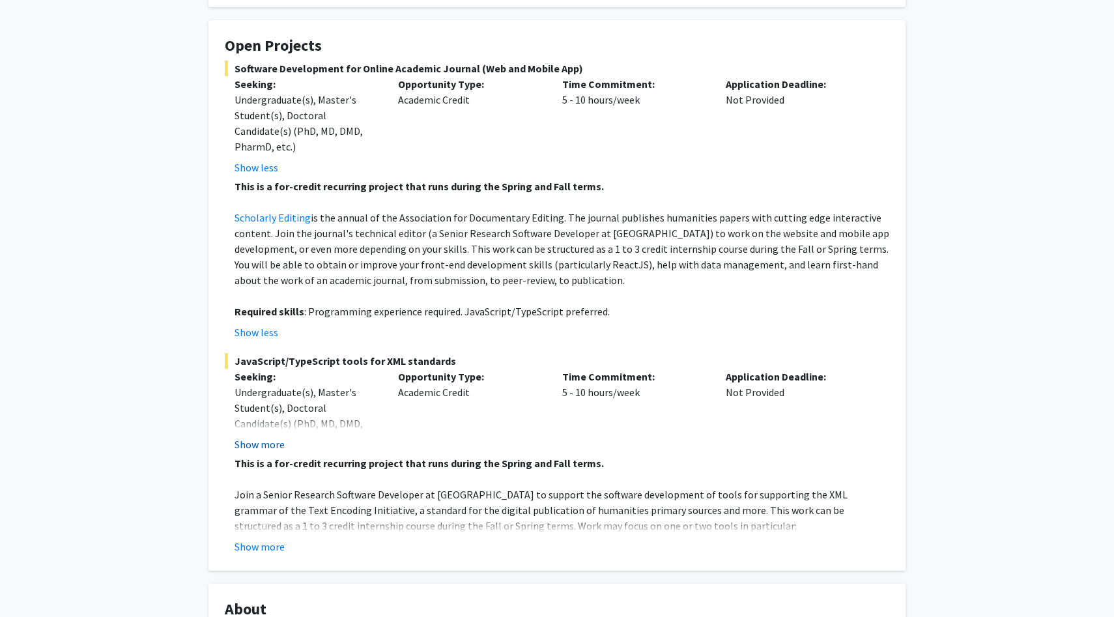
click at [269, 444] on button "Show more" at bounding box center [260, 445] width 50 height 16
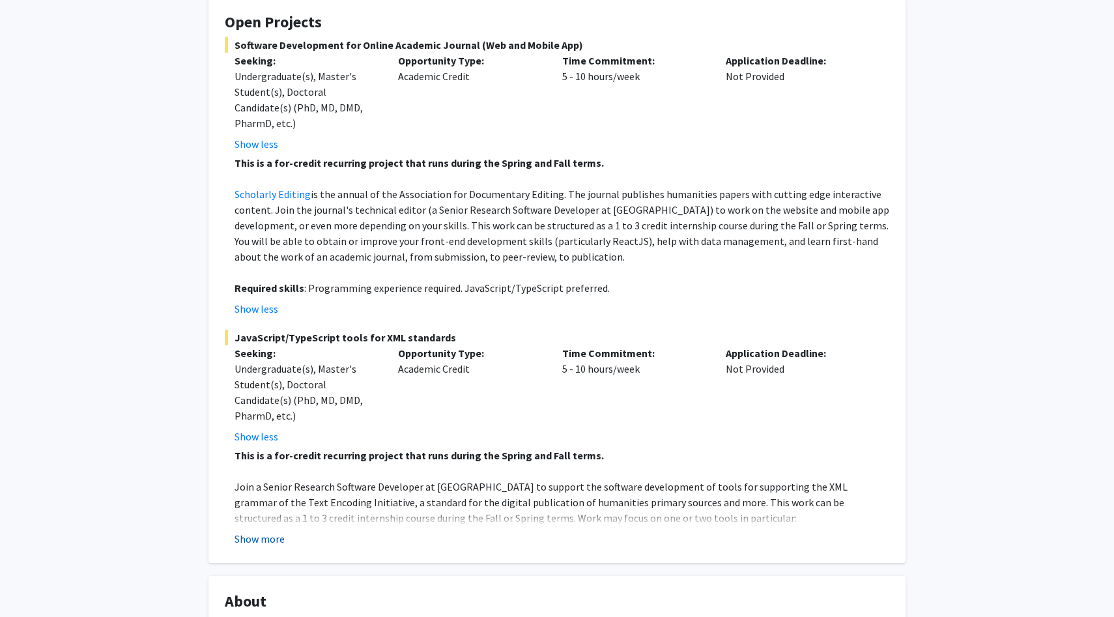
click at [278, 542] on button "Show more" at bounding box center [260, 539] width 50 height 16
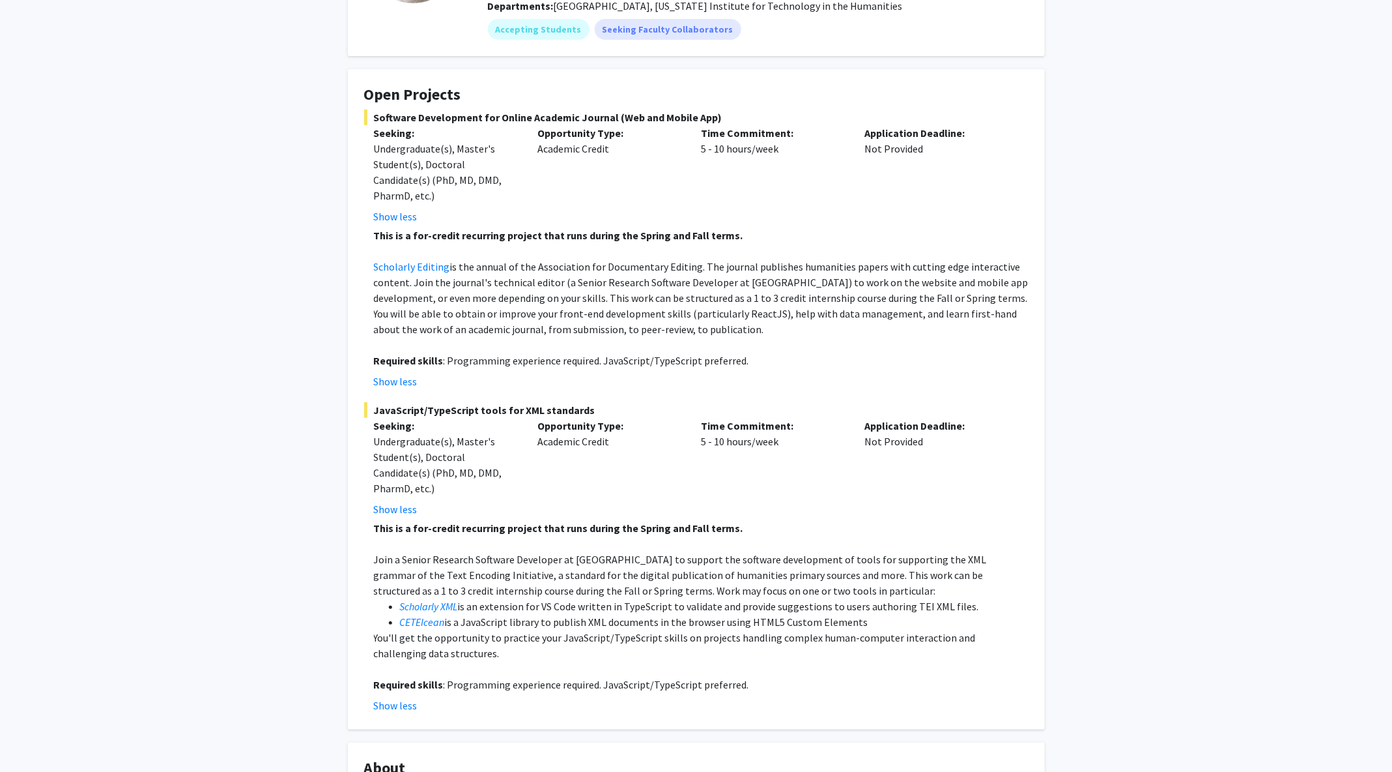
scroll to position [166, 0]
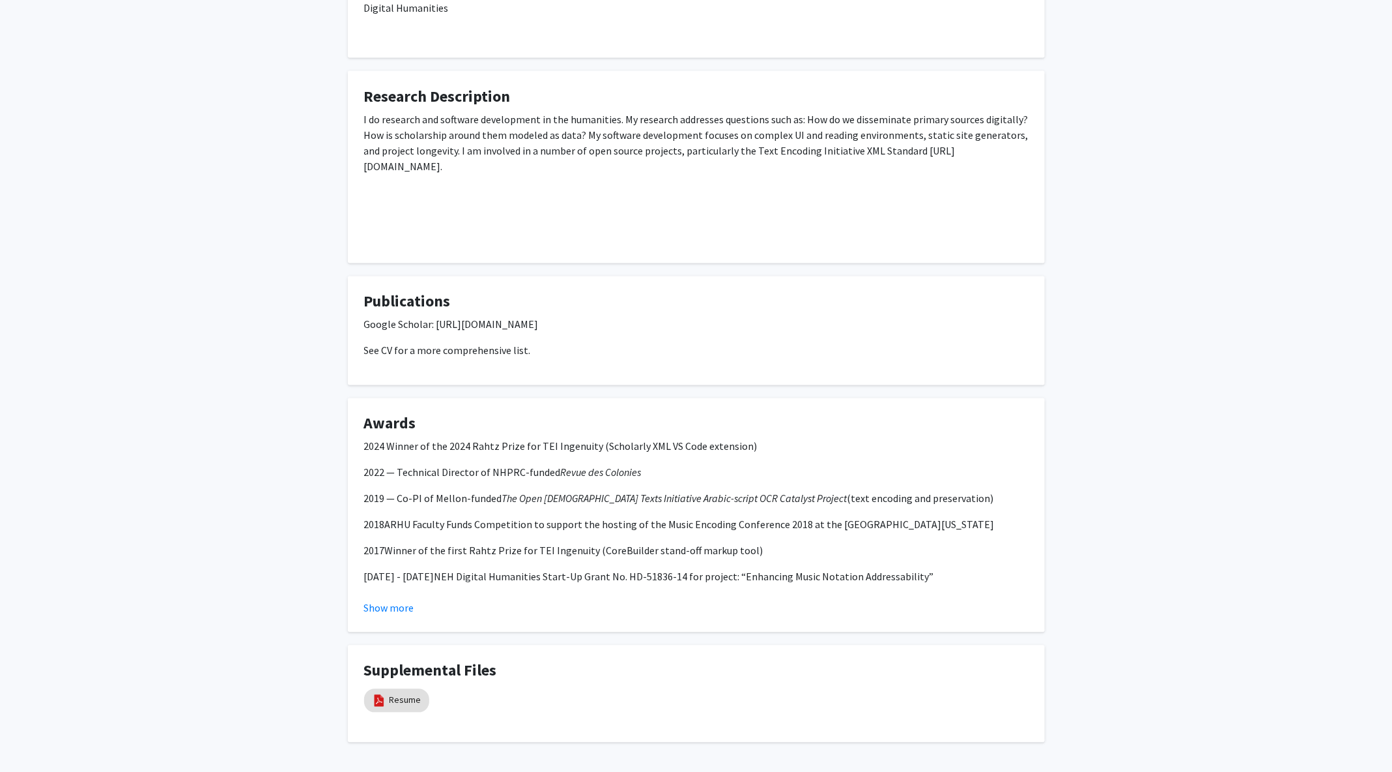
scroll to position [1190, 0]
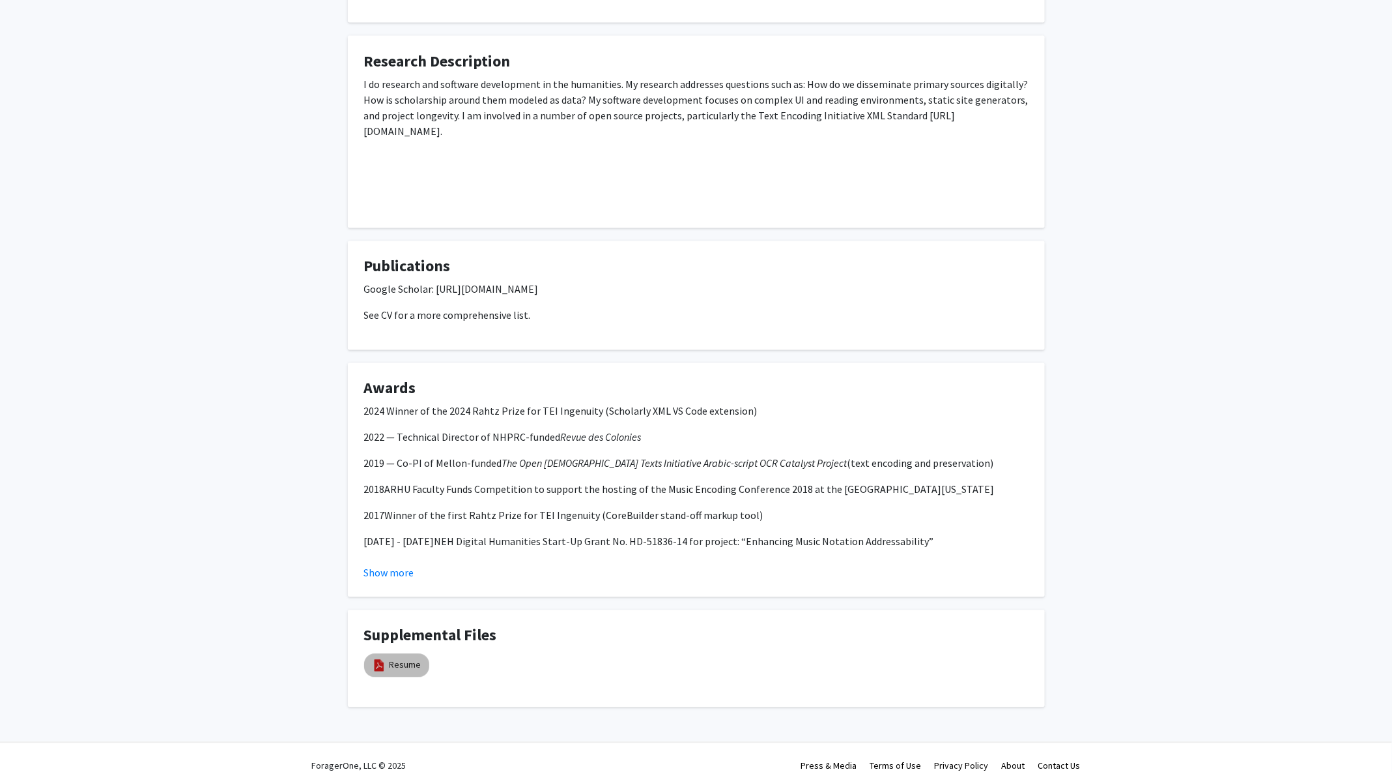
click at [397, 616] on mat-chip "Resume" at bounding box center [396, 665] width 65 height 23
click at [398, 616] on link "Resume" at bounding box center [406, 665] width 32 height 14
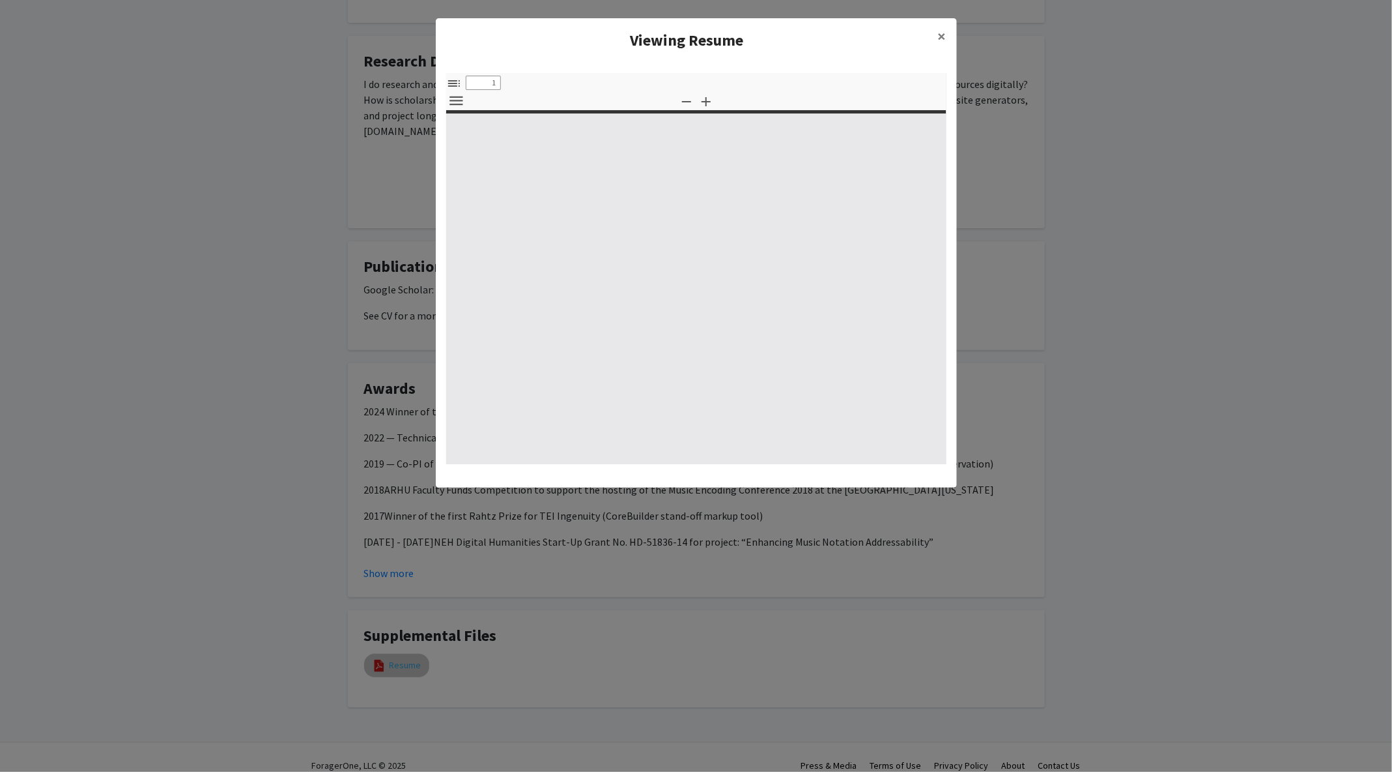
select select "custom"
type input "0"
select select "custom"
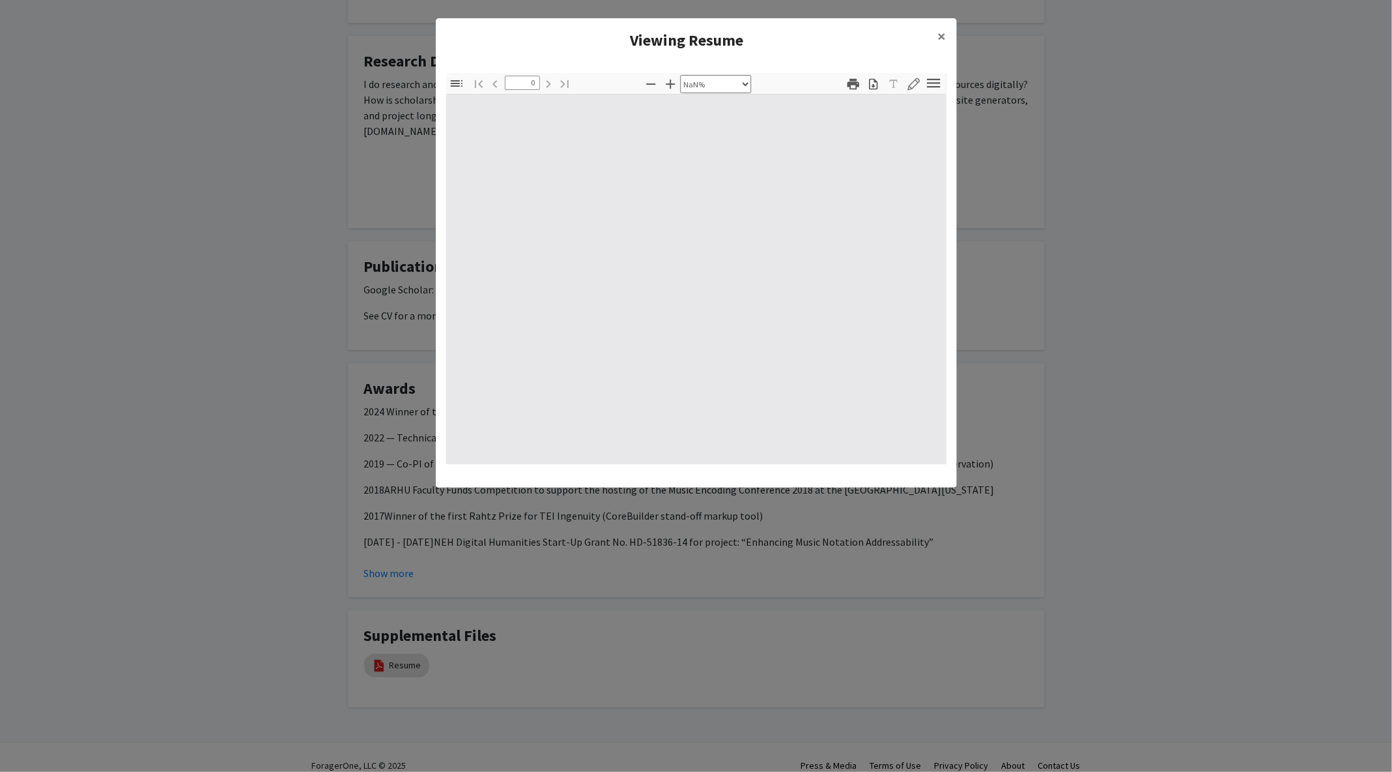
type input "1"
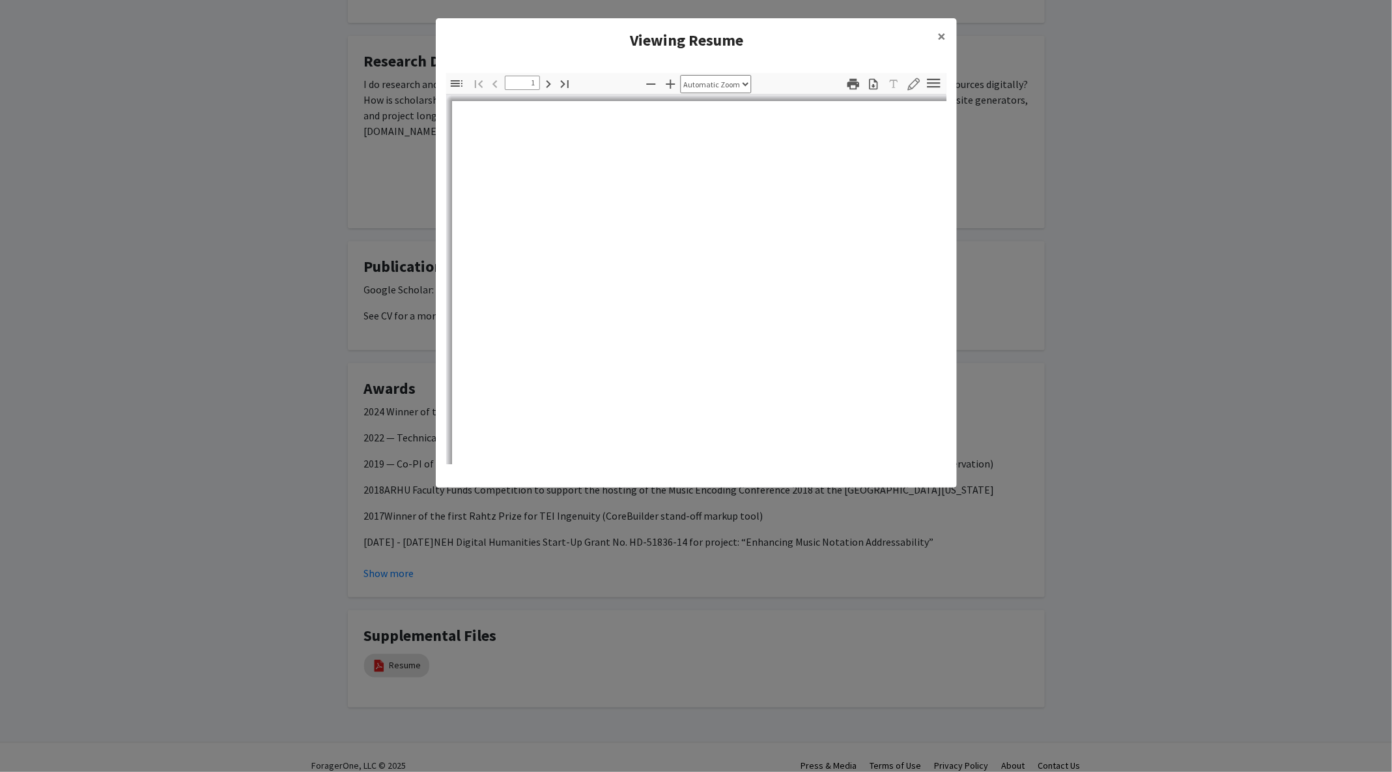
select select "auto"
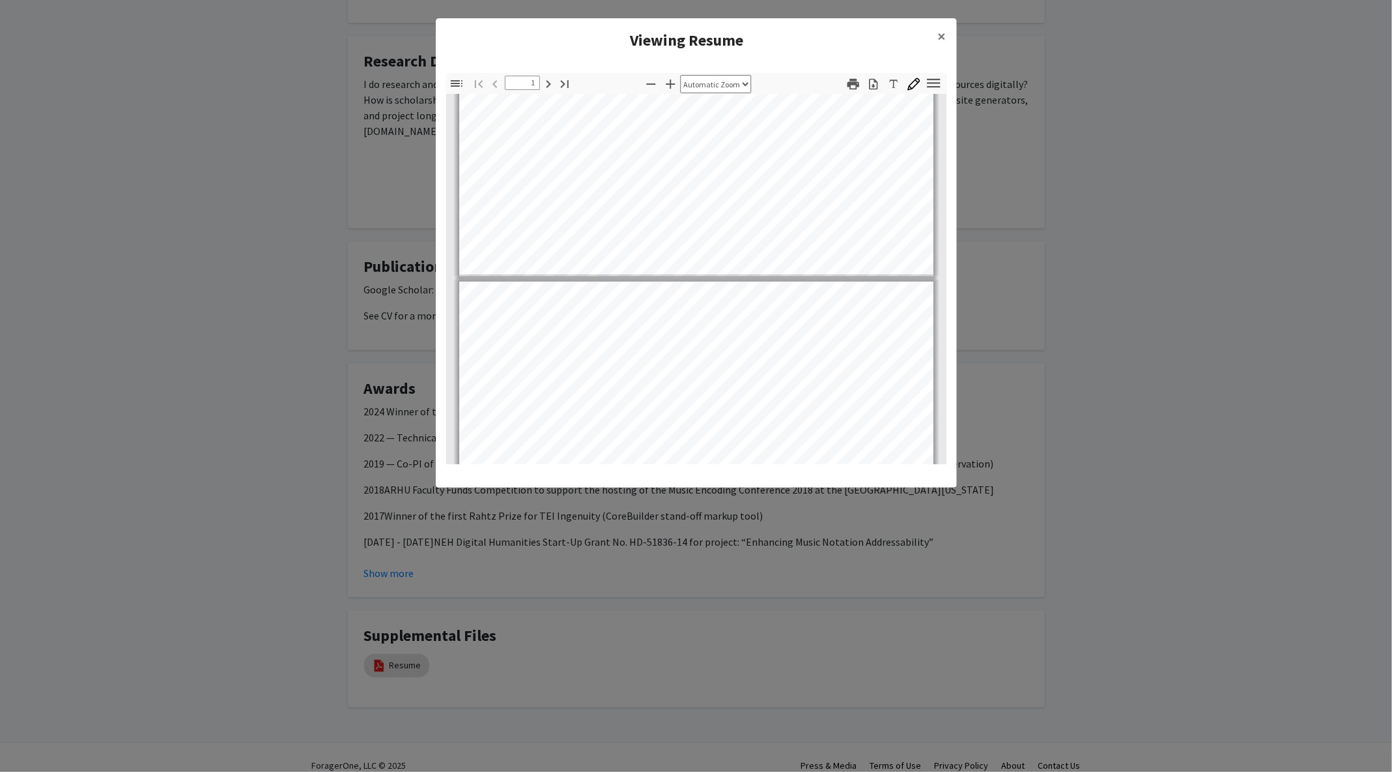
type input "2"
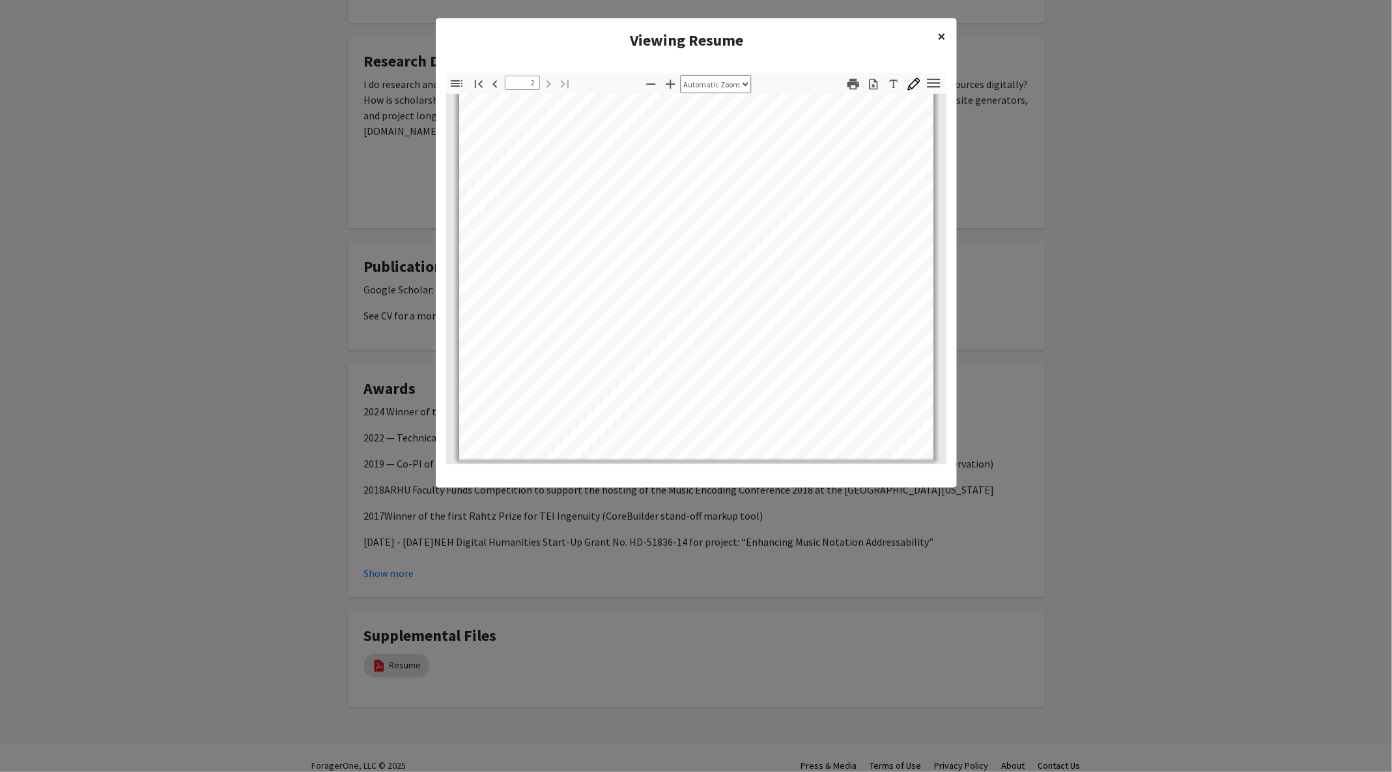
click at [939, 40] on span "×" at bounding box center [942, 36] width 8 height 20
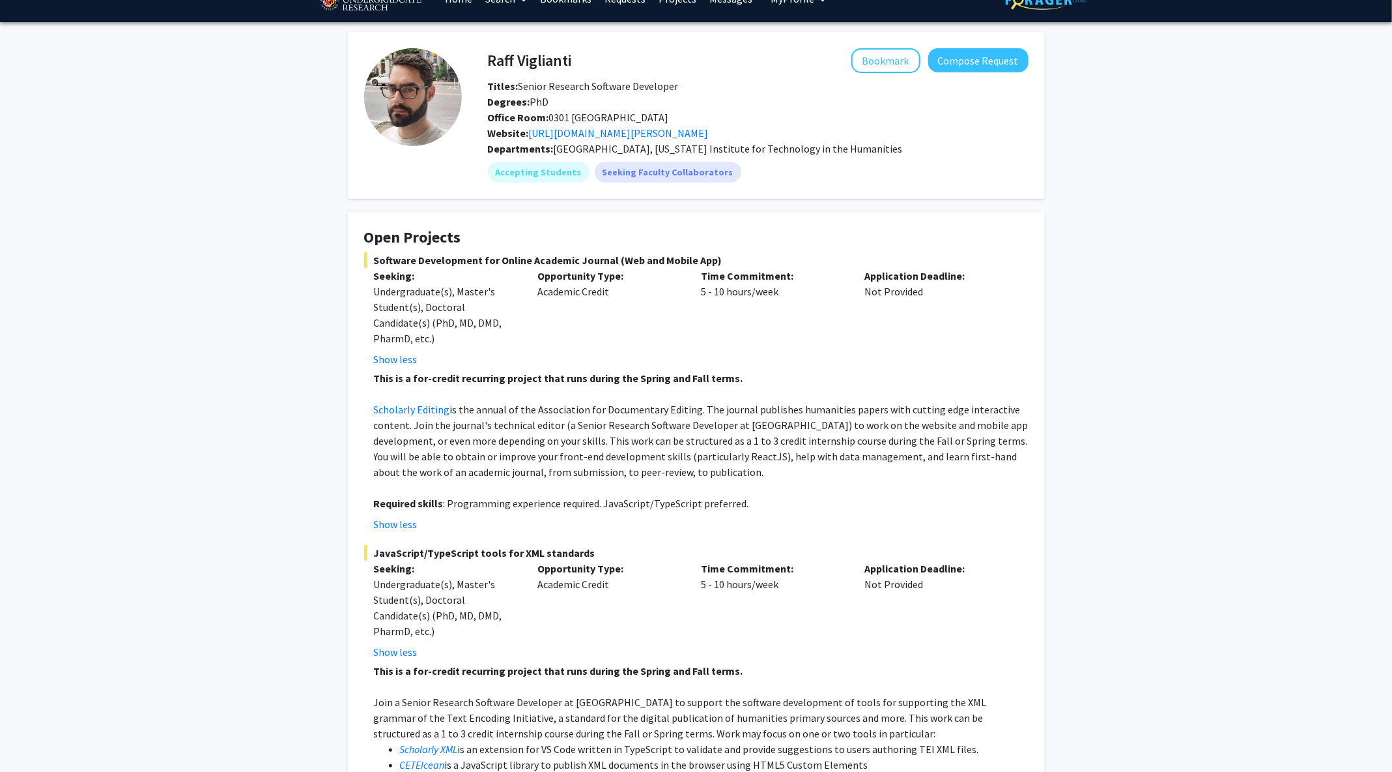
scroll to position [10, 0]
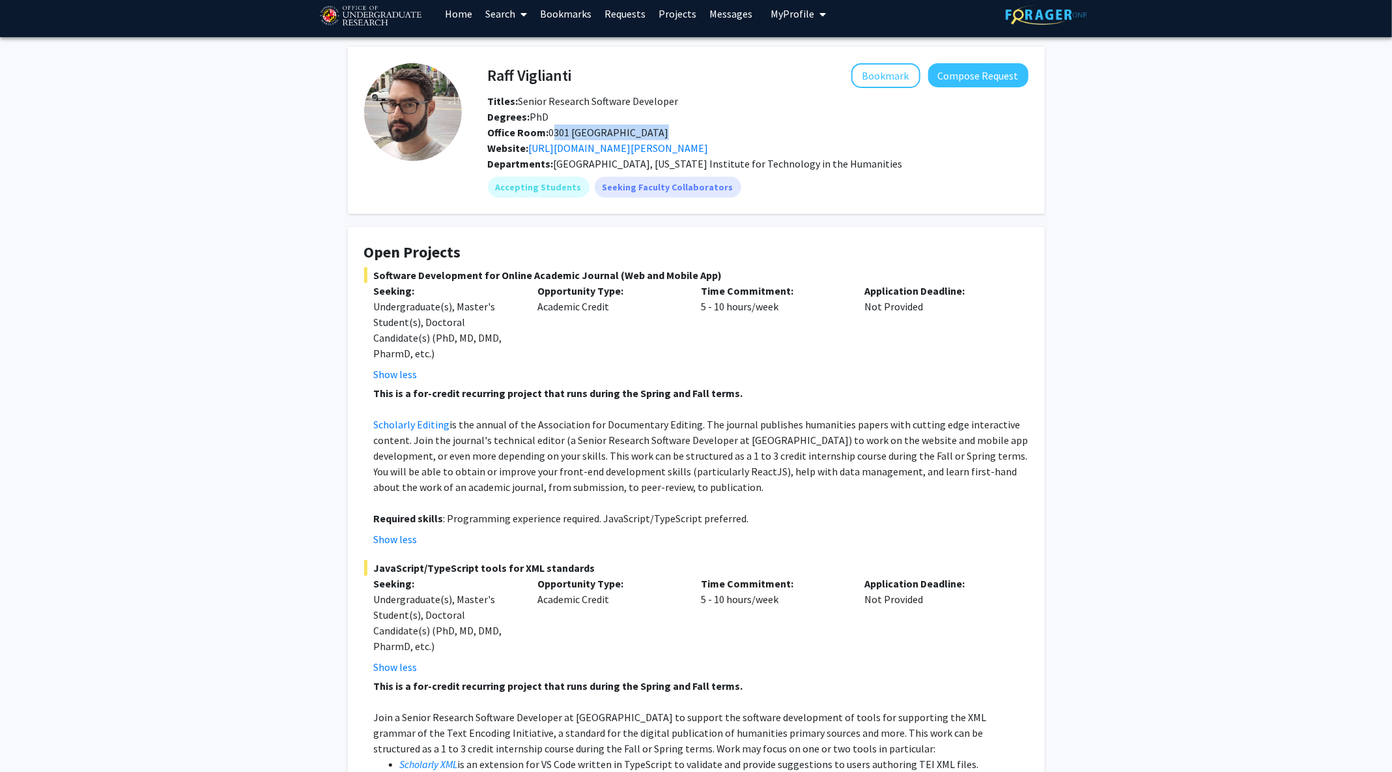
drag, startPoint x: 654, startPoint y: 132, endPoint x: 549, endPoint y: 135, distance: 104.3
click at [549, 135] on div "Office Room: [GEOGRAPHIC_DATA]" at bounding box center [758, 132] width 560 height 16
copy span "0301 [GEOGRAPHIC_DATA]"
click at [675, 228] on fg-card "Open Projects Software Development for Online Academic Journal (Web and Mobile …" at bounding box center [696, 557] width 697 height 660
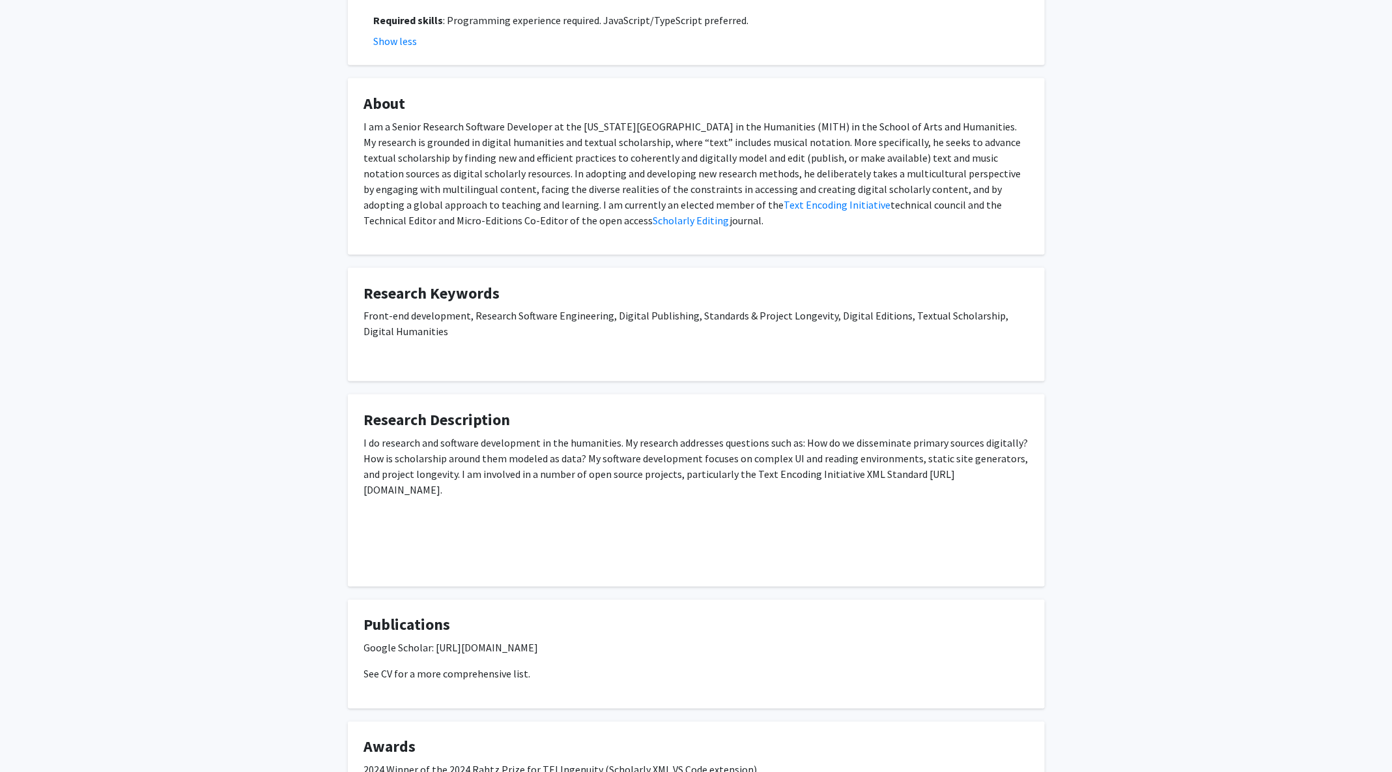
scroll to position [0, 0]
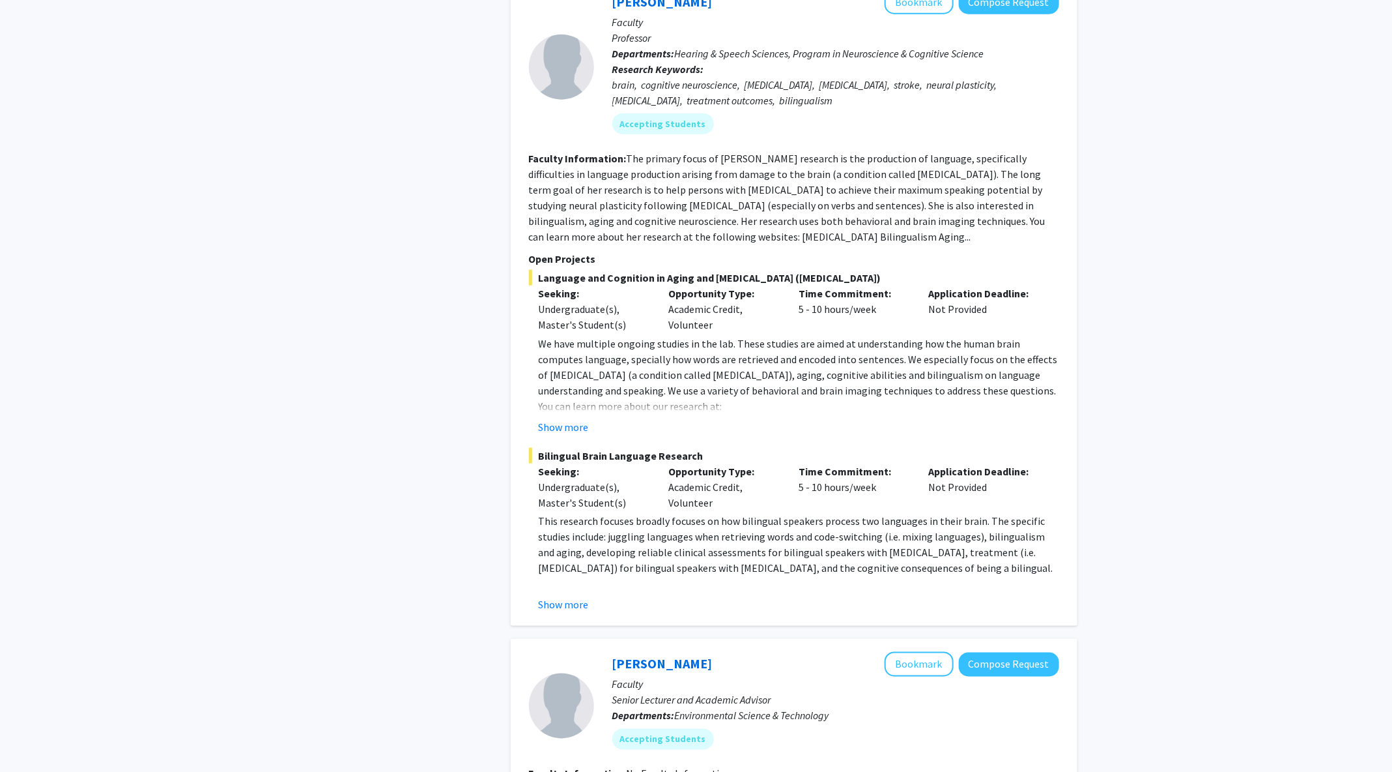
scroll to position [875, 0]
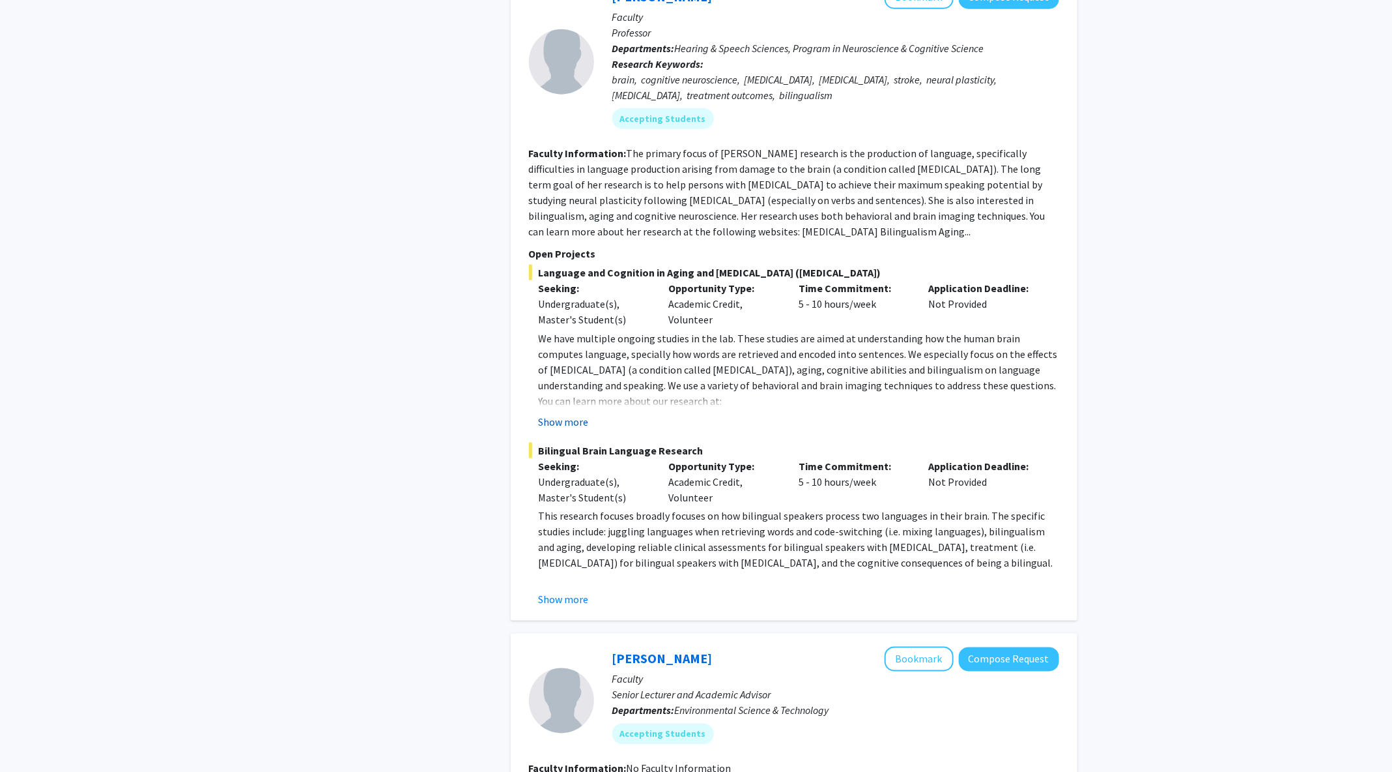
click at [575, 422] on button "Show more" at bounding box center [564, 422] width 50 height 16
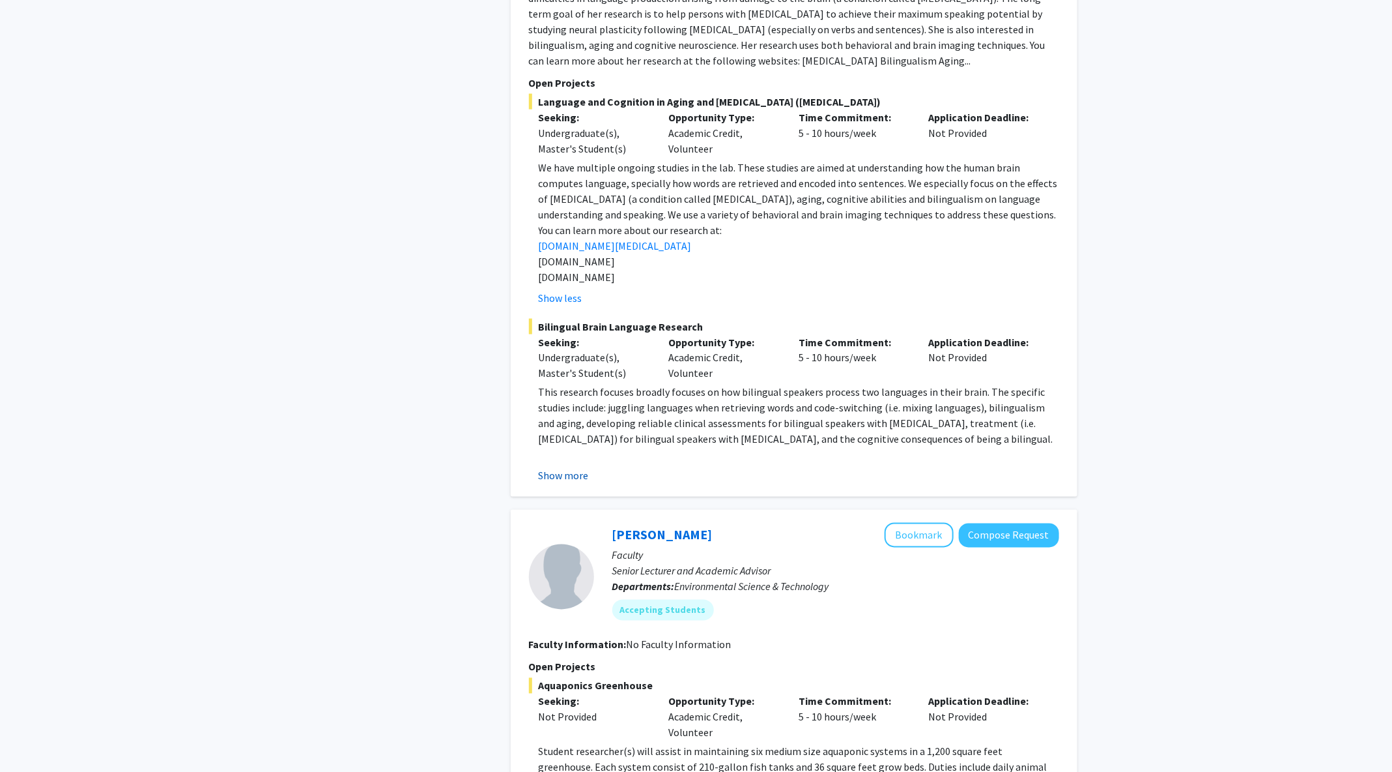
click at [586, 478] on button "Show more" at bounding box center [564, 476] width 50 height 16
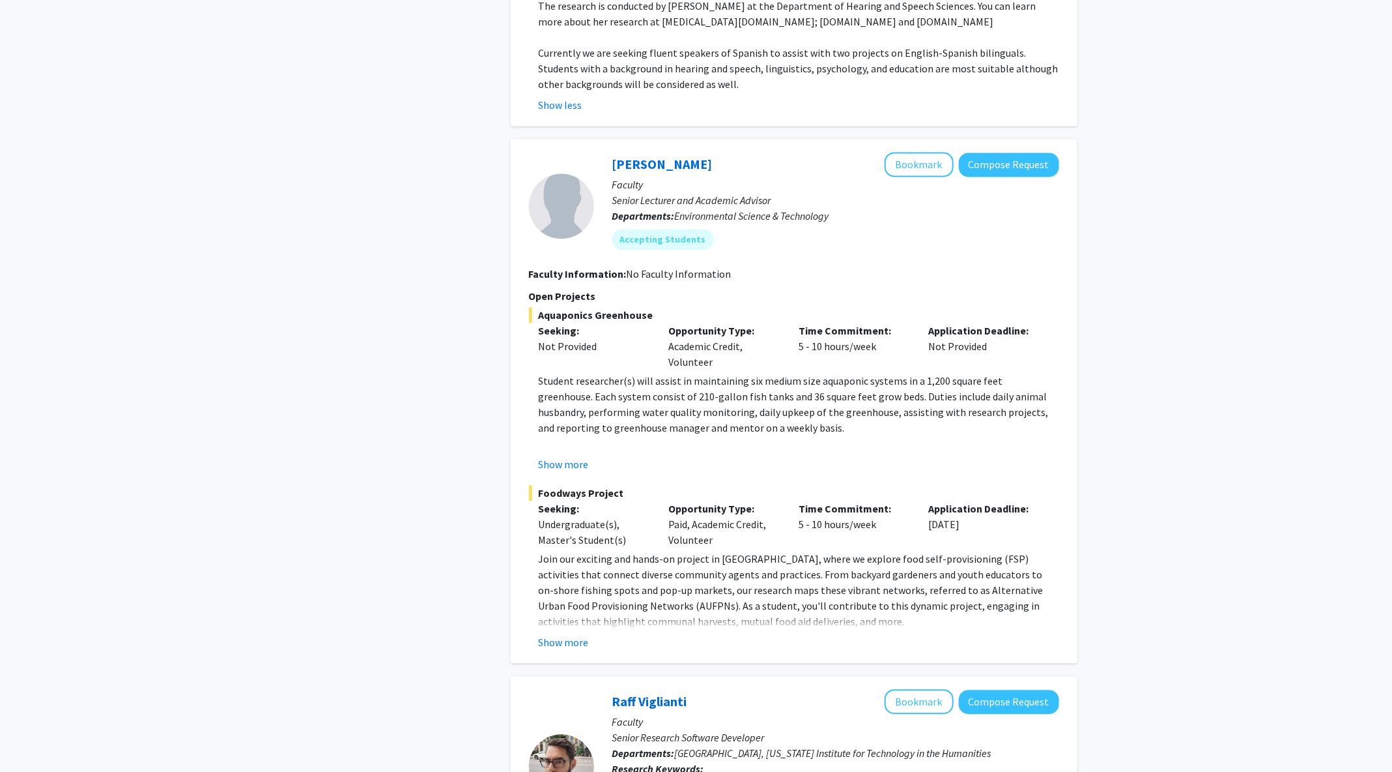
scroll to position [1537, 0]
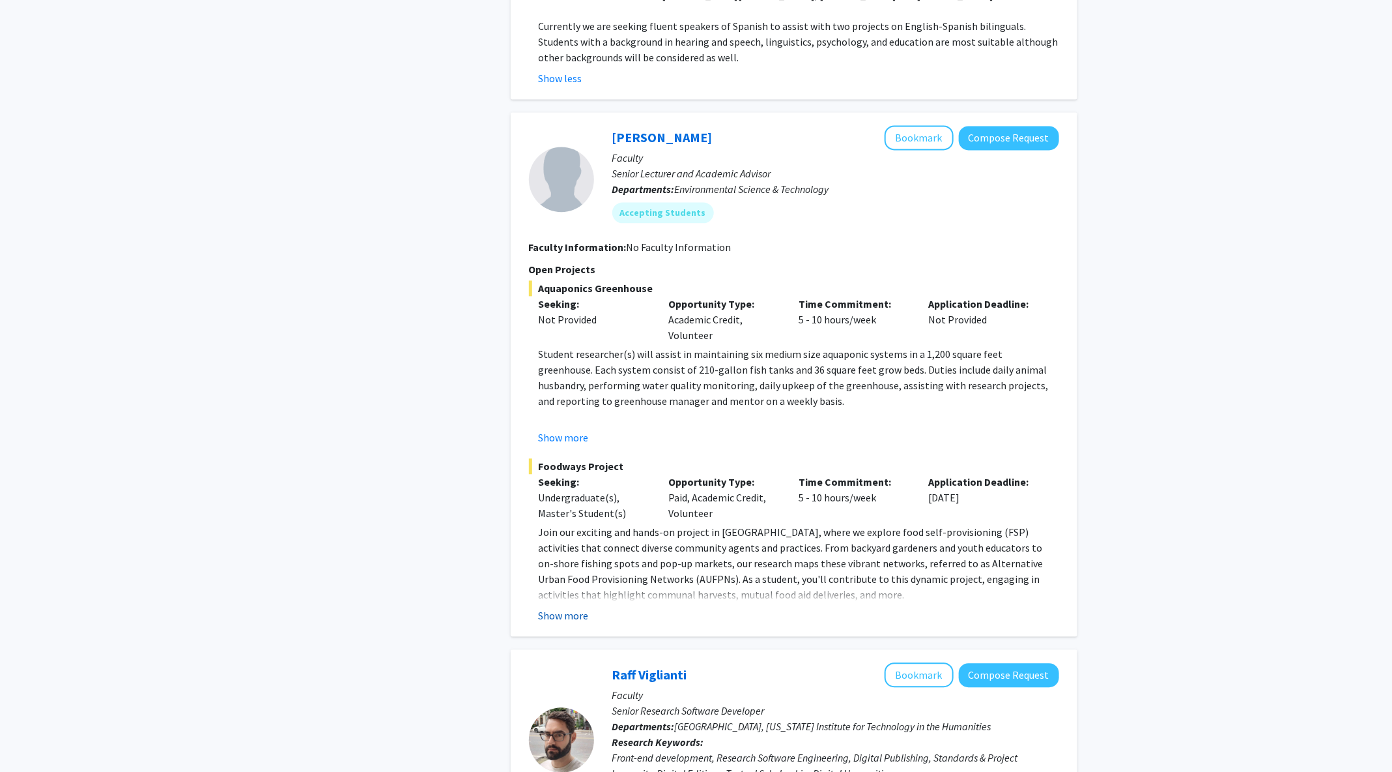
click at [569, 613] on button "Show more" at bounding box center [564, 615] width 50 height 16
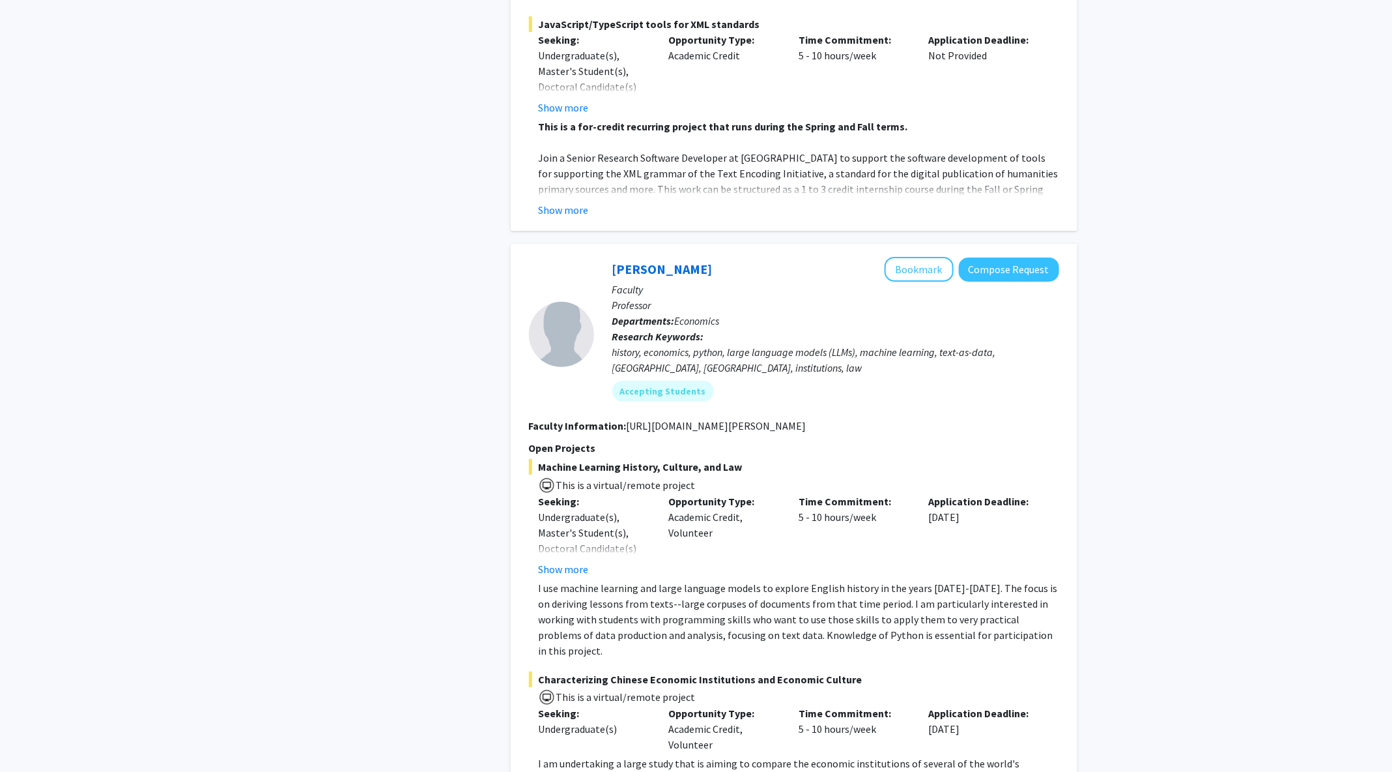
scroll to position [2853, 0]
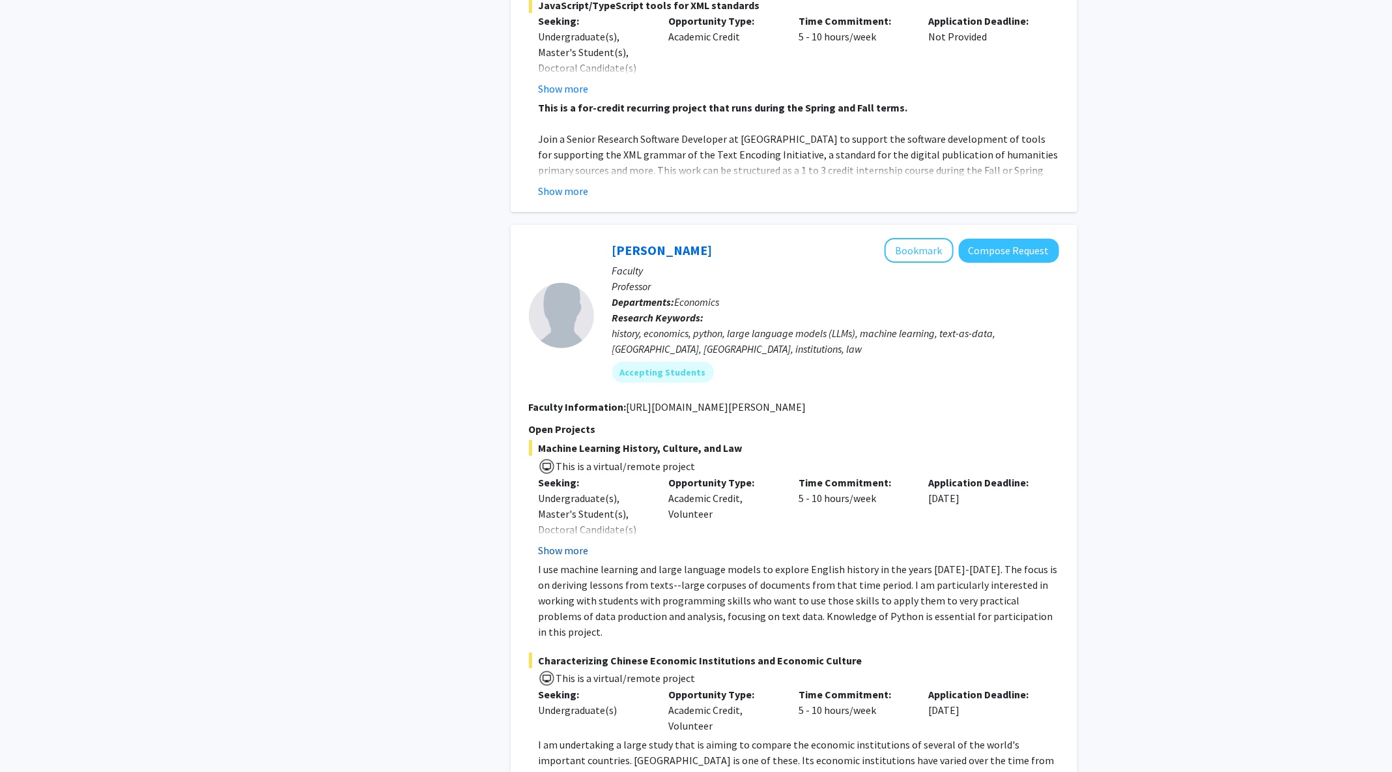
click at [562, 542] on button "Show more" at bounding box center [564, 550] width 50 height 16
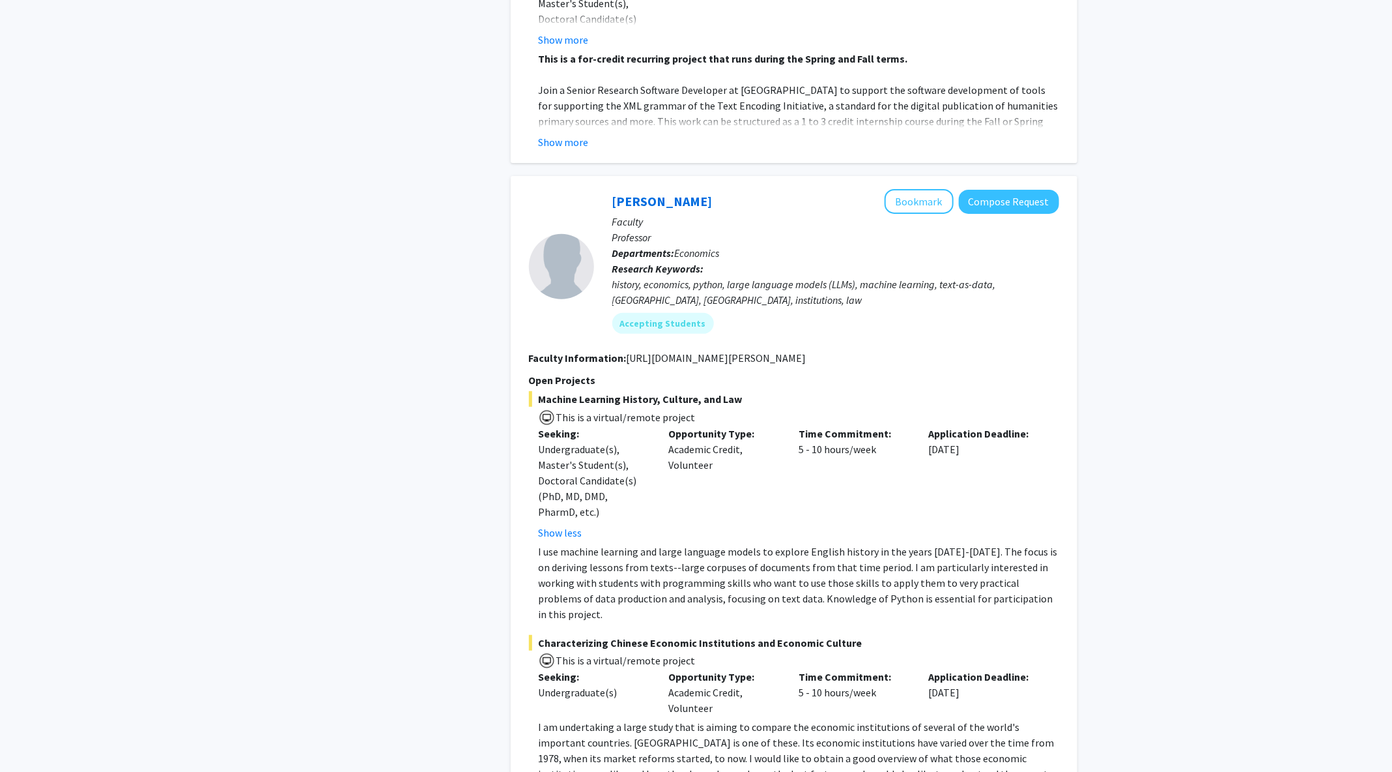
scroll to position [2907, 0]
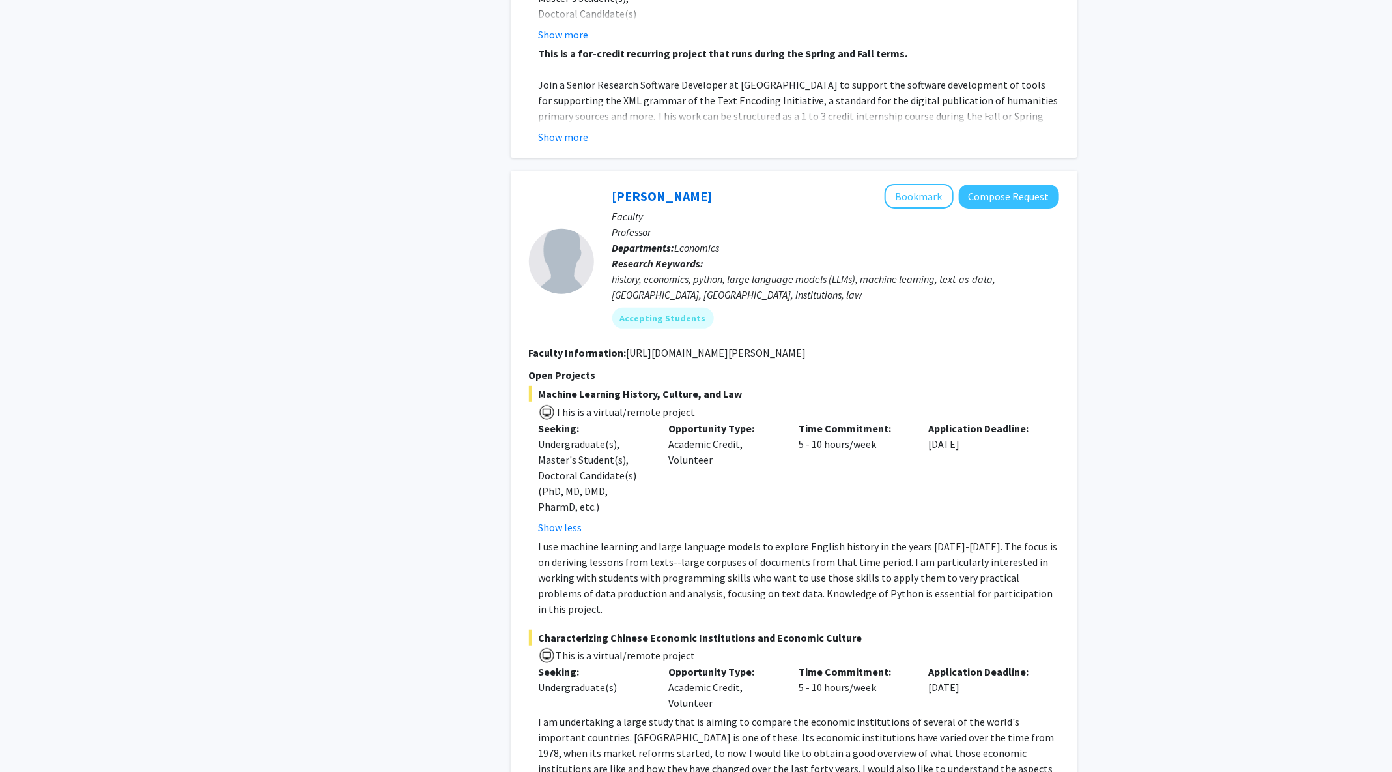
click at [833, 538] on p "I use machine learning and large language models to explore English history in …" at bounding box center [799, 577] width 521 height 78
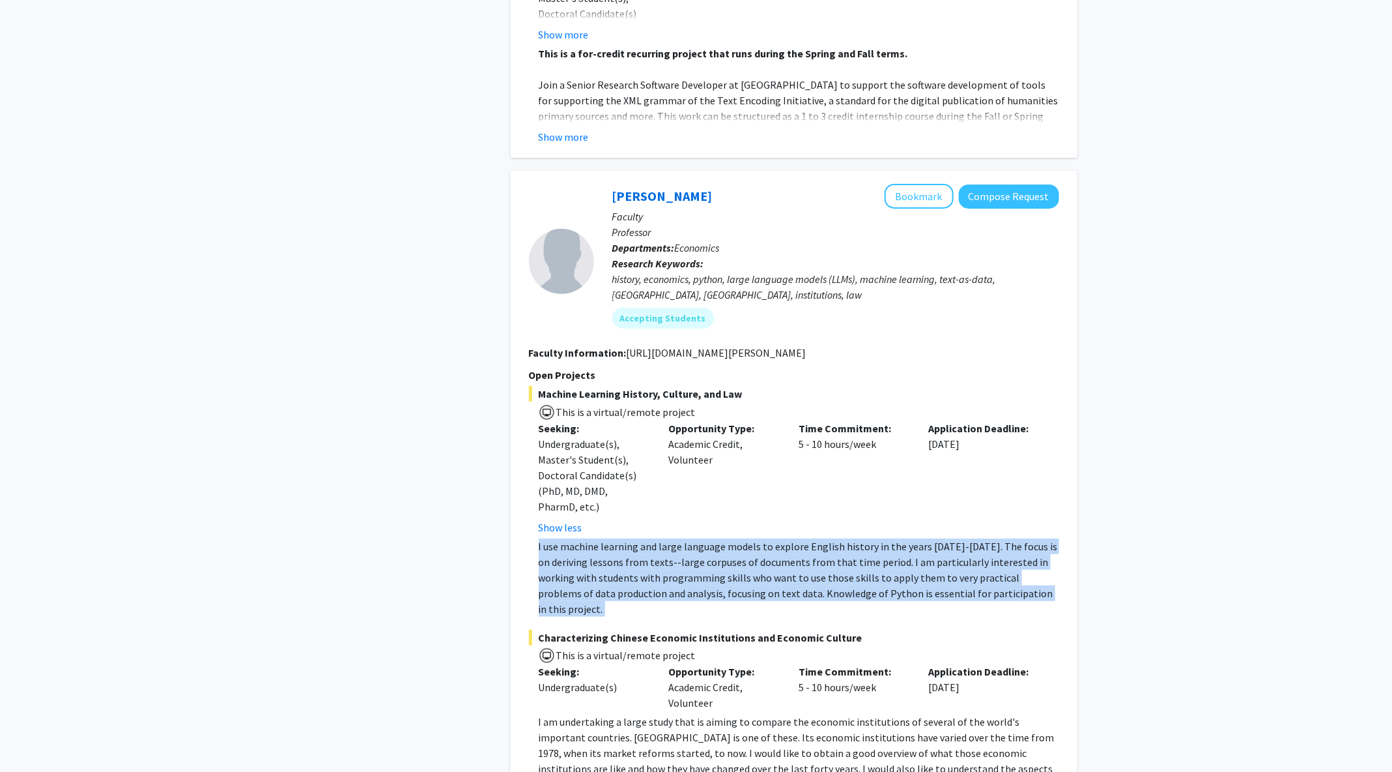
click at [833, 538] on p "I use machine learning and large language models to explore English history in …" at bounding box center [799, 577] width 521 height 78
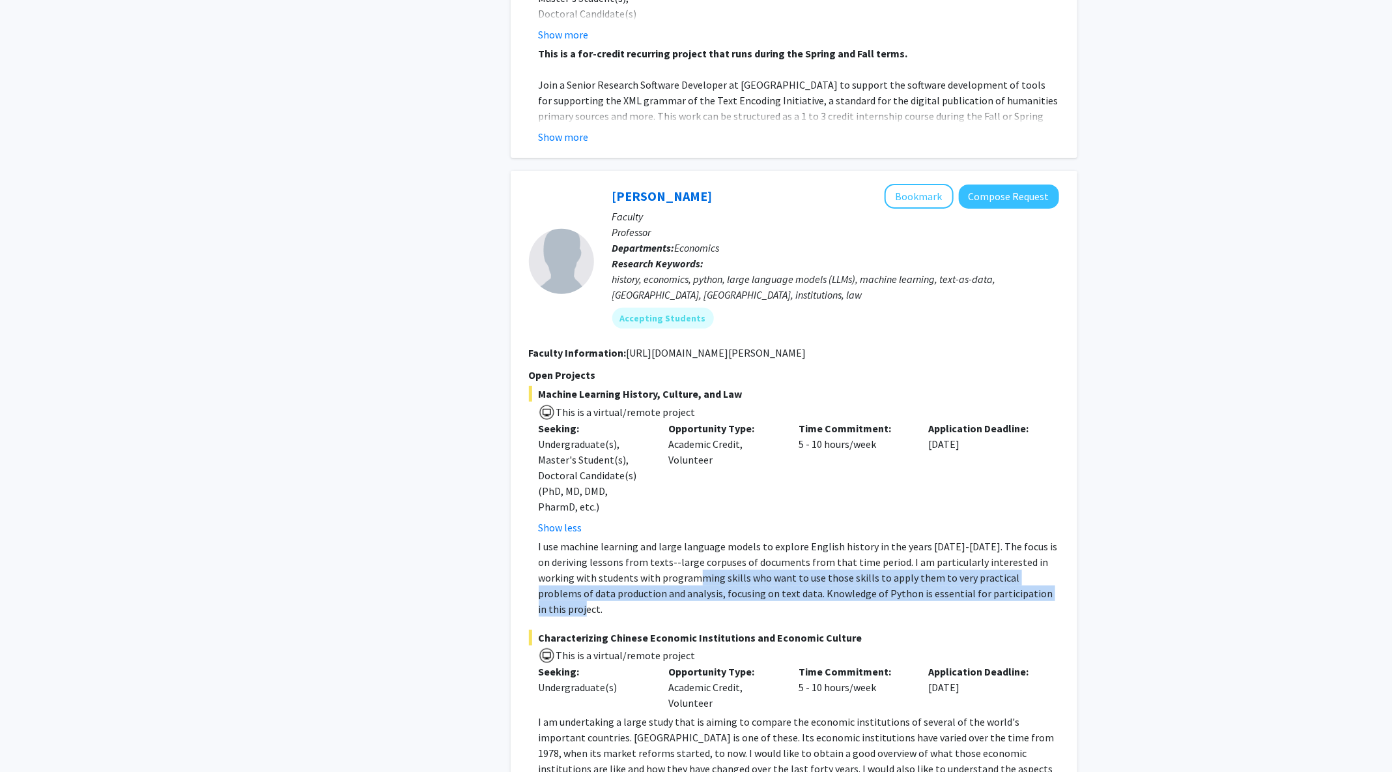
drag, startPoint x: 680, startPoint y: 513, endPoint x: 1032, endPoint y: 535, distance: 353.2
click at [1032, 538] on p "I use machine learning and large language models to explore English history in …" at bounding box center [799, 577] width 521 height 78
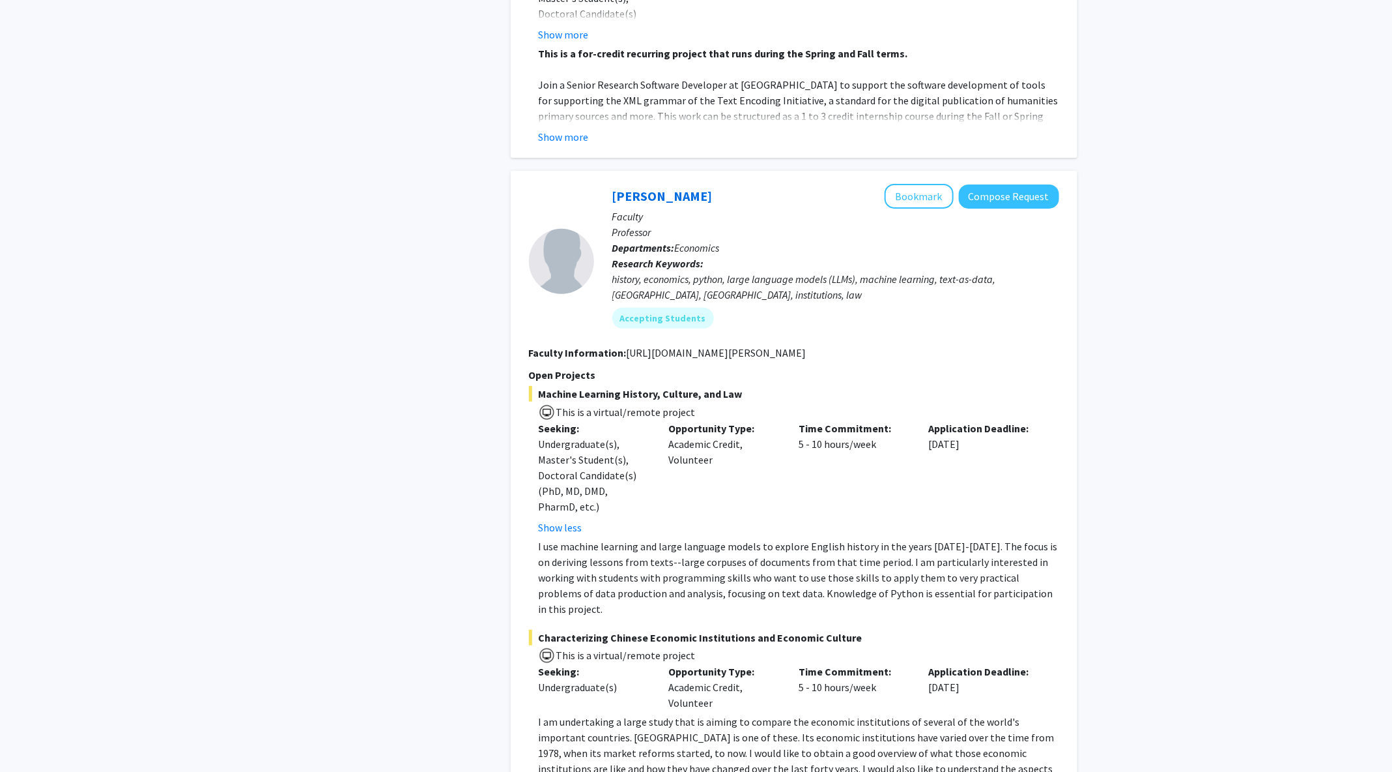
drag, startPoint x: 817, startPoint y: 285, endPoint x: 626, endPoint y: 291, distance: 191.6
click at [626, 345] on section "Faculty Information: [URL][DOMAIN_NAME][PERSON_NAME]" at bounding box center [794, 353] width 530 height 16
copy fg-read-more "[URL][DOMAIN_NAME][PERSON_NAME]"
click at [506, 412] on div "Search Page 1 of 3 ( 25 total faculty/staff results) [PERSON_NAME] Bookmark Com…" at bounding box center [794, 605] width 586 height 6911
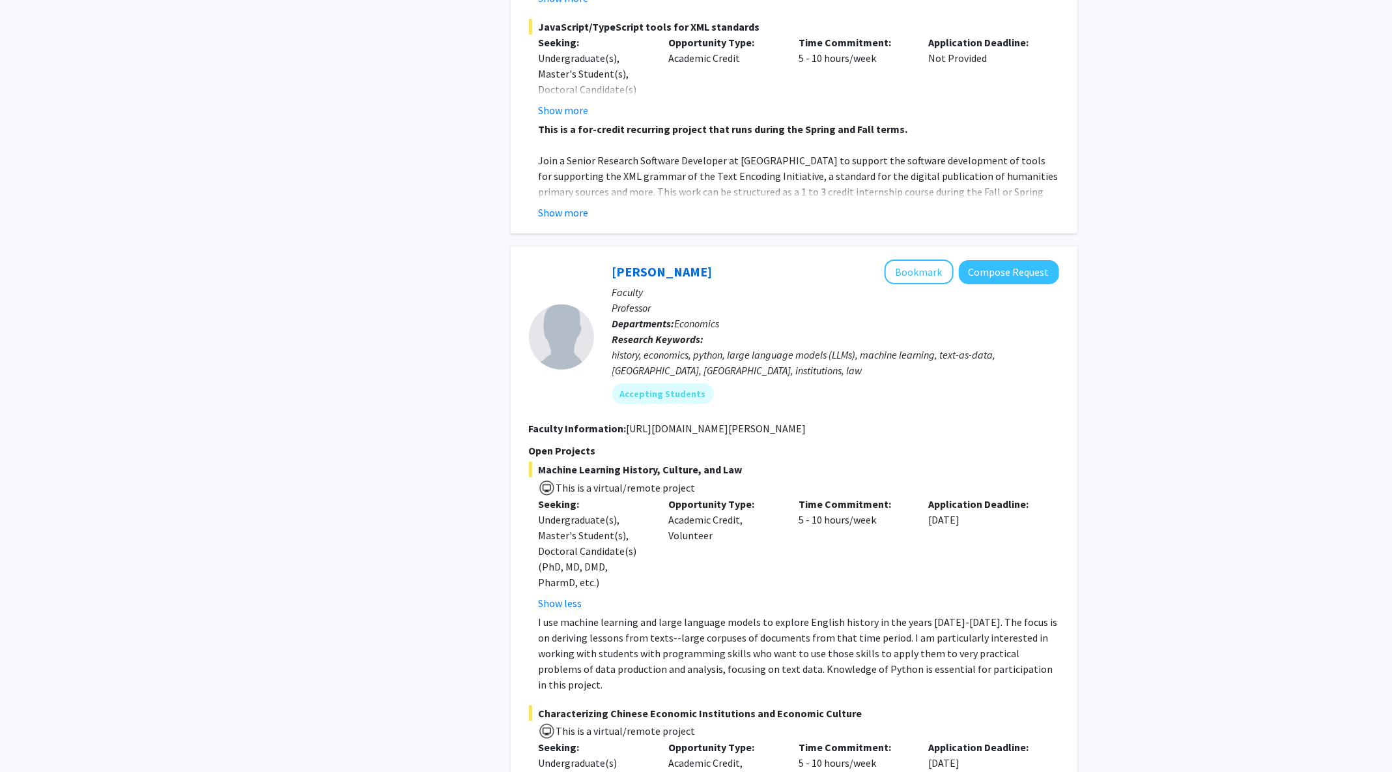
scroll to position [2829, 0]
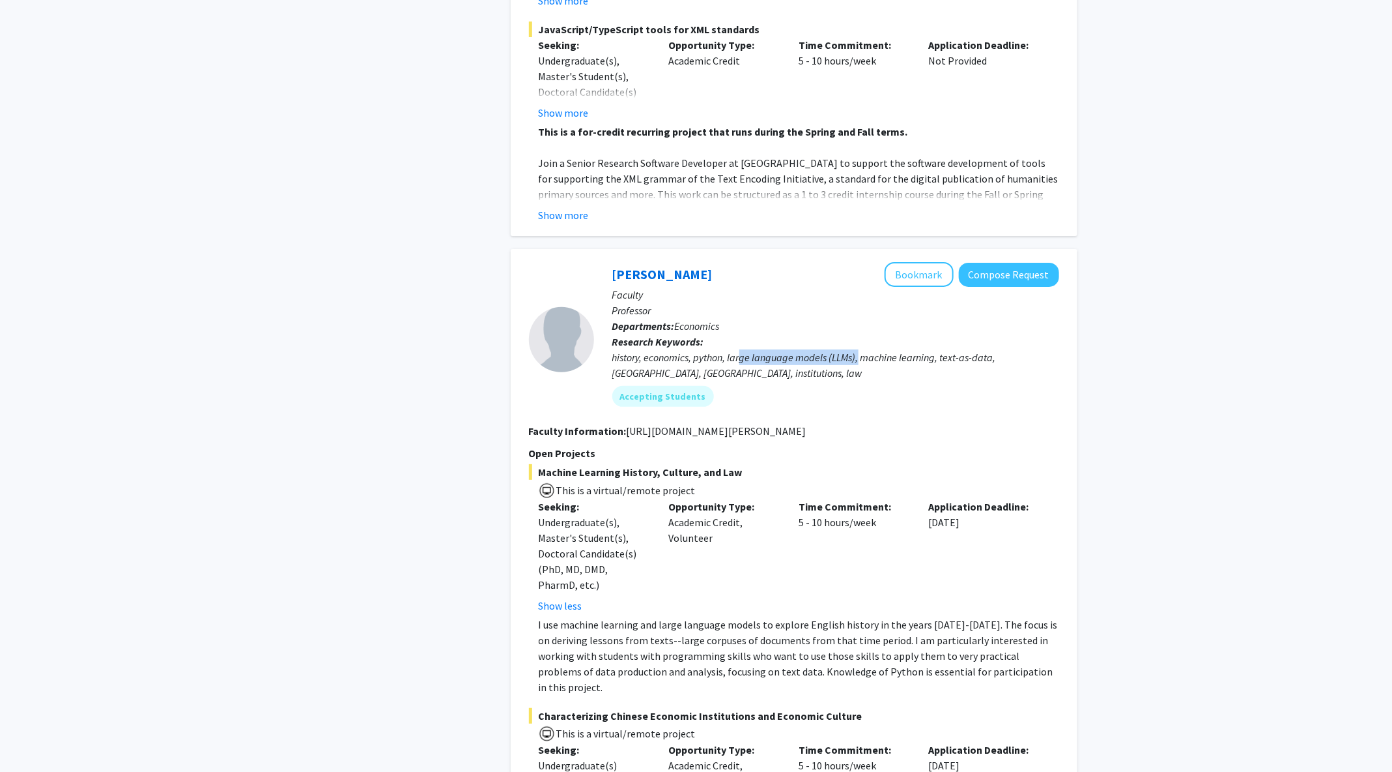
drag, startPoint x: 740, startPoint y: 294, endPoint x: 859, endPoint y: 296, distance: 119.9
click at [859, 349] on div "history, economics, python, large language models (LLMs), machine learning, tex…" at bounding box center [836, 364] width 447 height 31
click at [1114, 419] on div "Refine By Collaboration Status: Collaboration Status All Faculty/Staff Collabor…" at bounding box center [696, 693] width 1392 height 6950
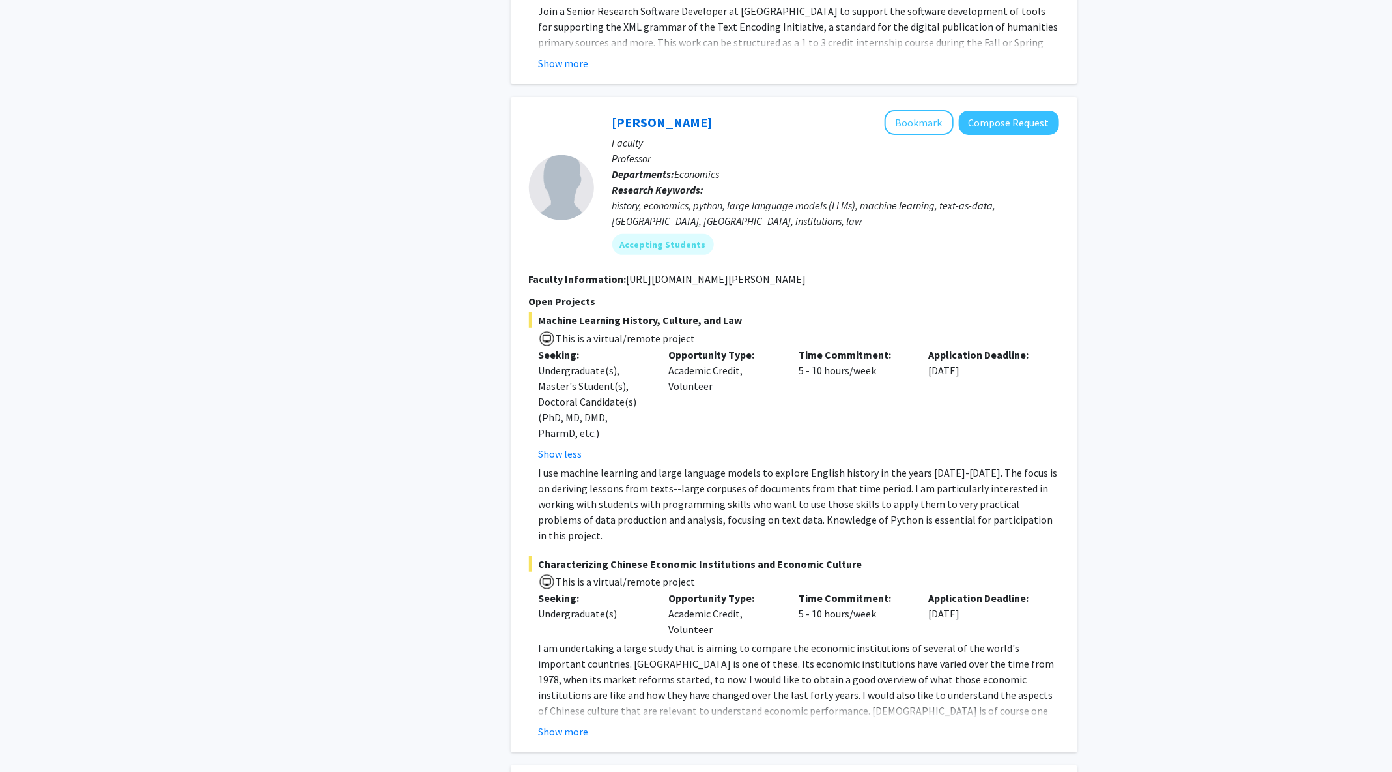
scroll to position [2981, 0]
click at [673, 311] on span "Machine Learning History, Culture, and Law" at bounding box center [794, 319] width 530 height 16
copy span "Machine Learning History, Culture, and Law"
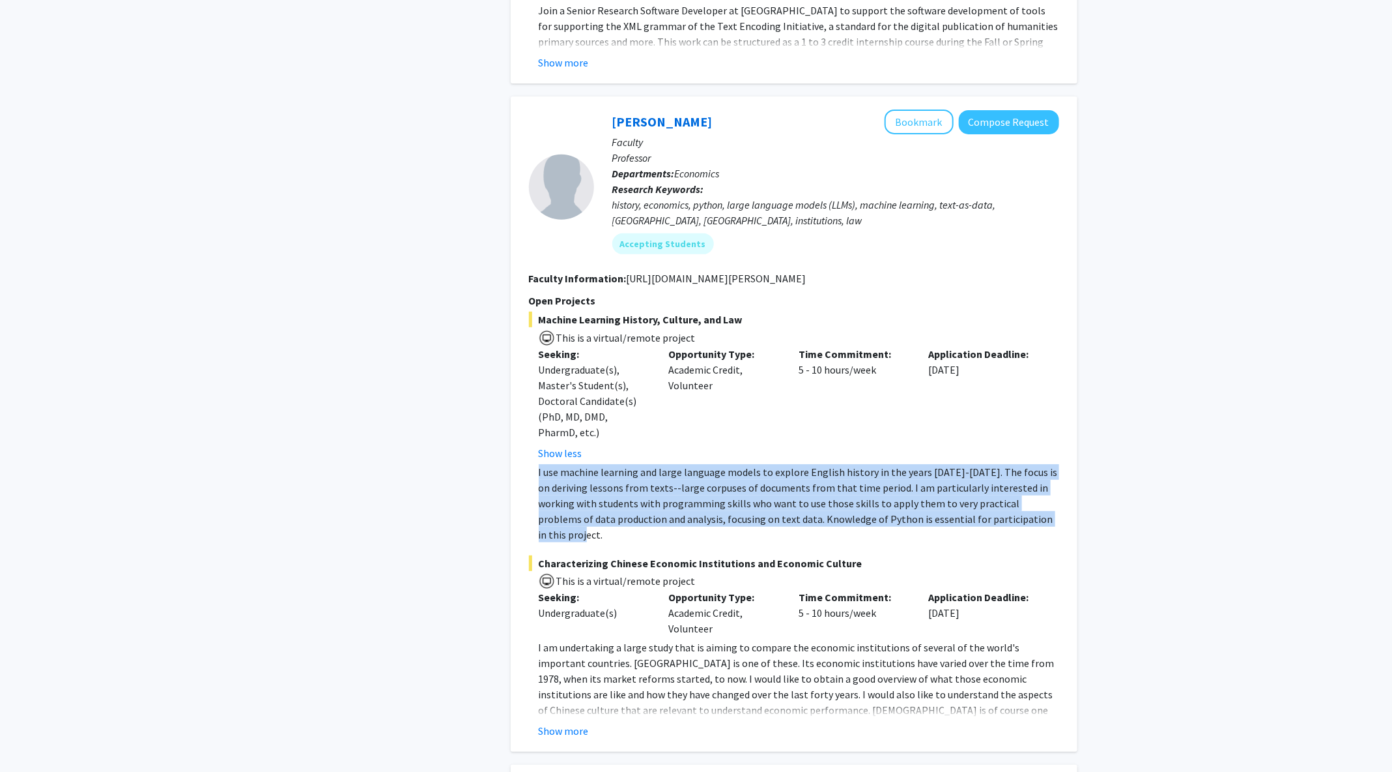
drag, startPoint x: 538, startPoint y: 405, endPoint x: 1039, endPoint y: 457, distance: 503.2
click at [1039, 464] on p "I use machine learning and large language models to explore English history in …" at bounding box center [799, 503] width 521 height 78
copy p "I use machine learning and large language models to explore English history in …"
click at [586, 464] on p "I use machine learning and large language models to explore English history in …" at bounding box center [799, 503] width 521 height 78
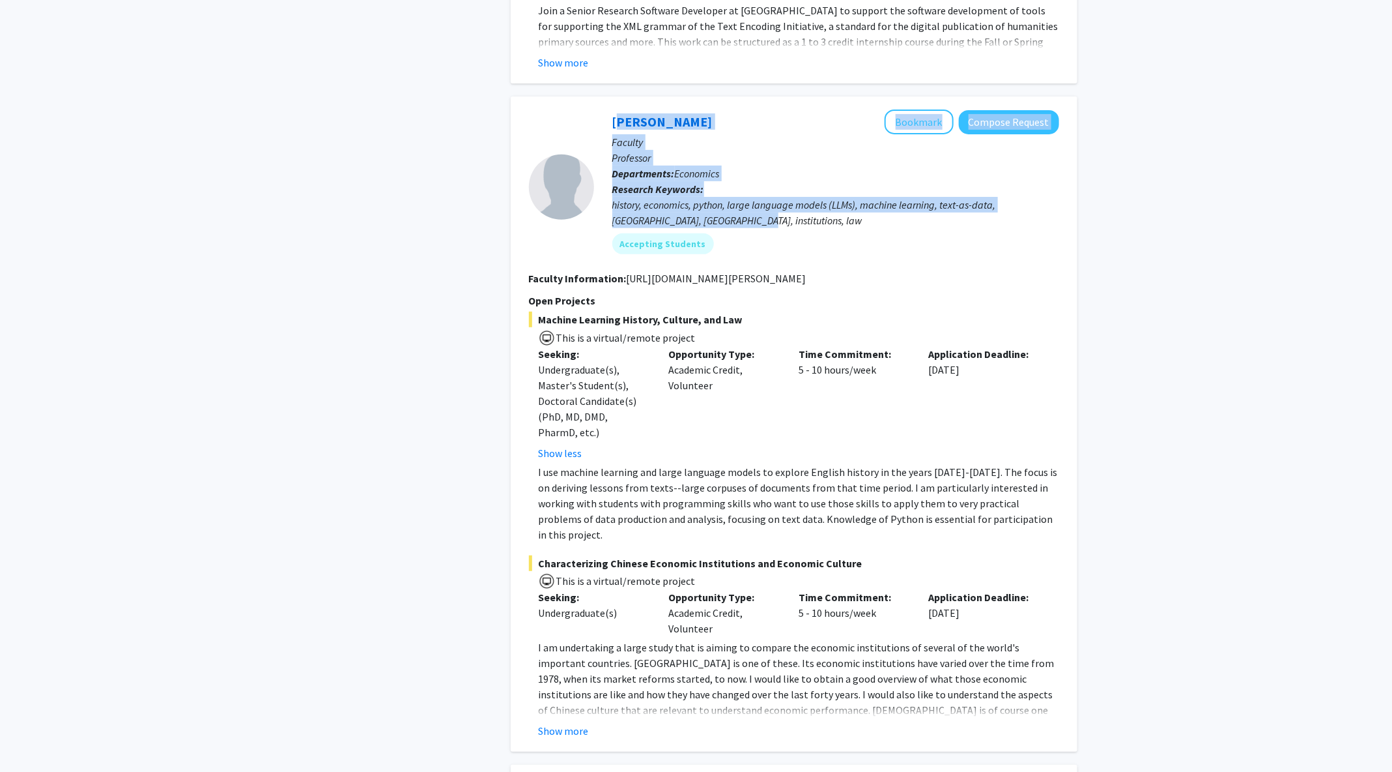
drag, startPoint x: 758, startPoint y: 158, endPoint x: 610, endPoint y: 61, distance: 177.8
click at [610, 109] on div "[PERSON_NAME] Bookmark Compose Request Faculty Professor Departments: Economics…" at bounding box center [826, 186] width 465 height 154
copy div "[PERSON_NAME] Bookmark Compose Request Faculty Professor Departments: Economics…"
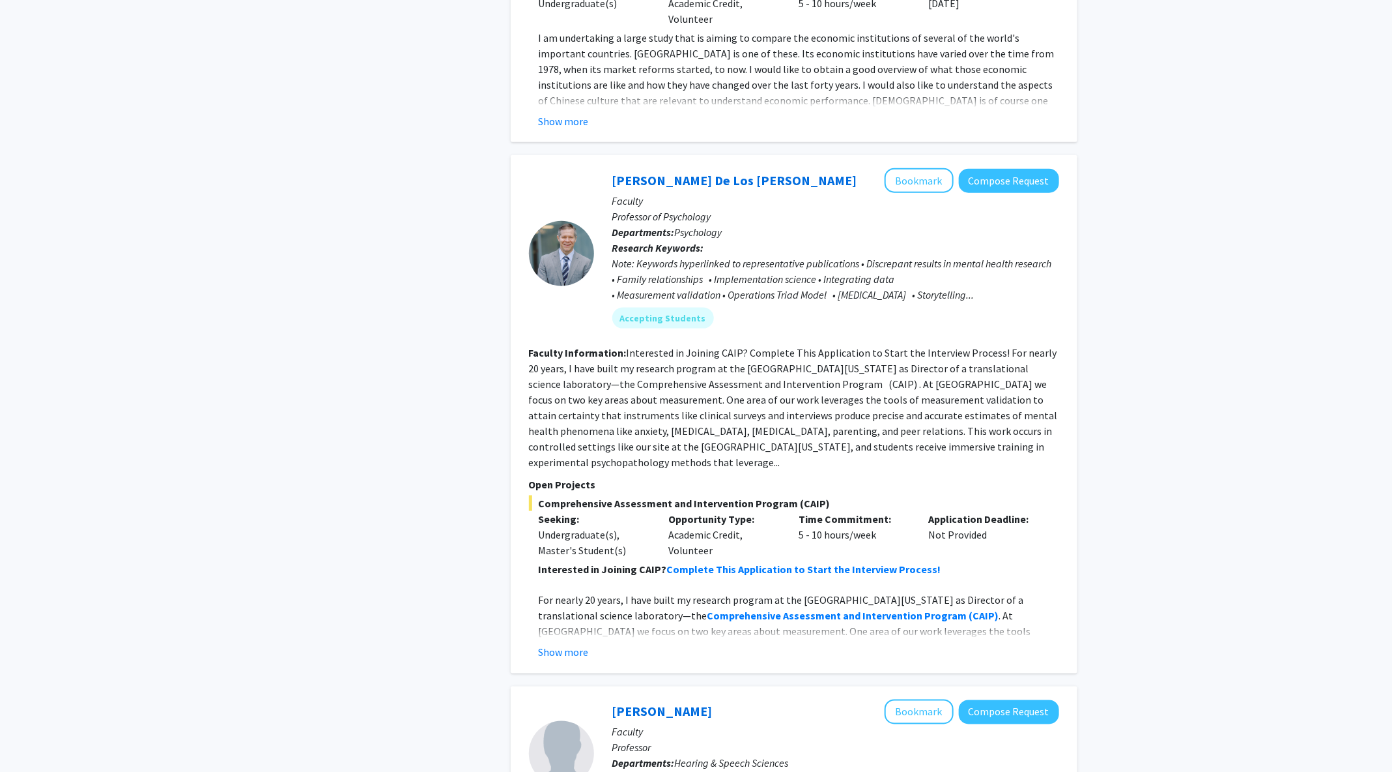
scroll to position [3598, 0]
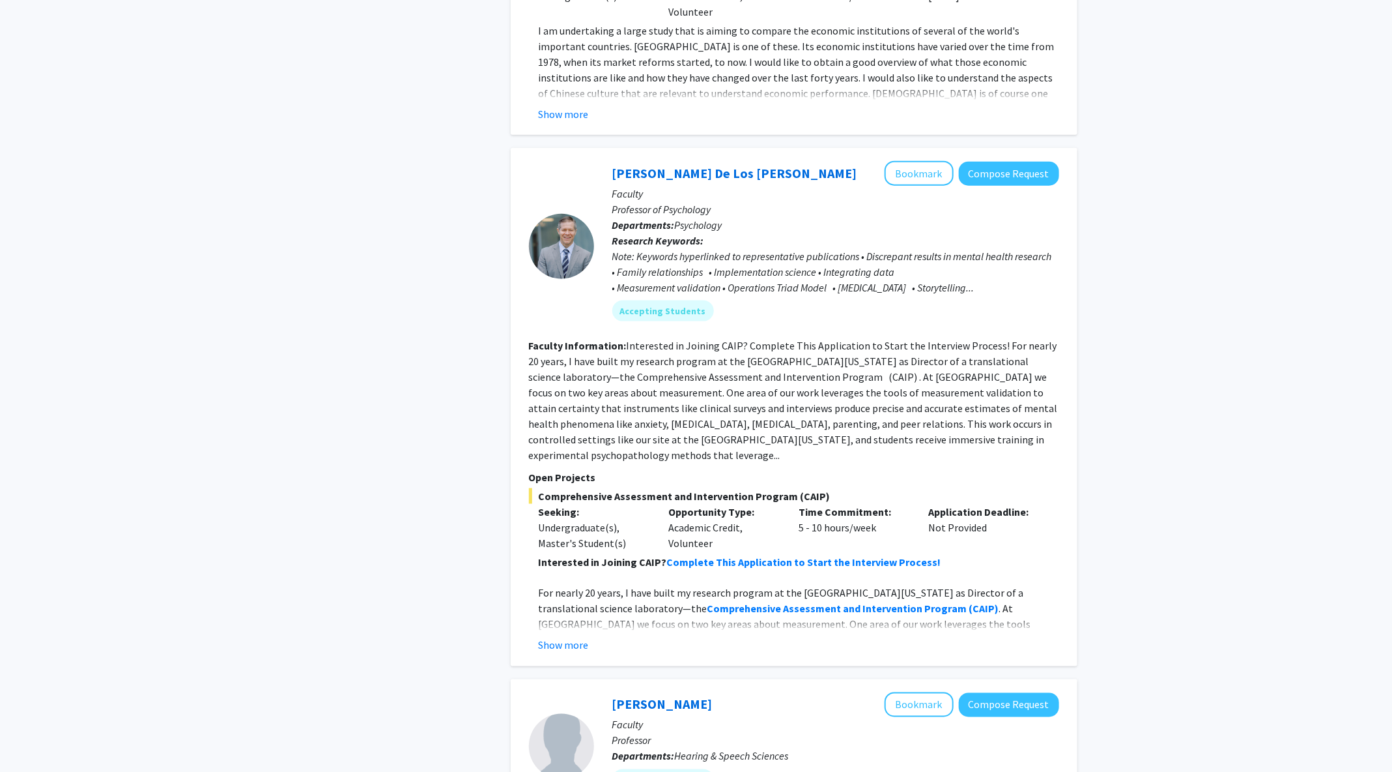
click at [811, 248] on div "Note: Keywords hyperlinked to representative publications • Discrepant results …" at bounding box center [836, 271] width 447 height 47
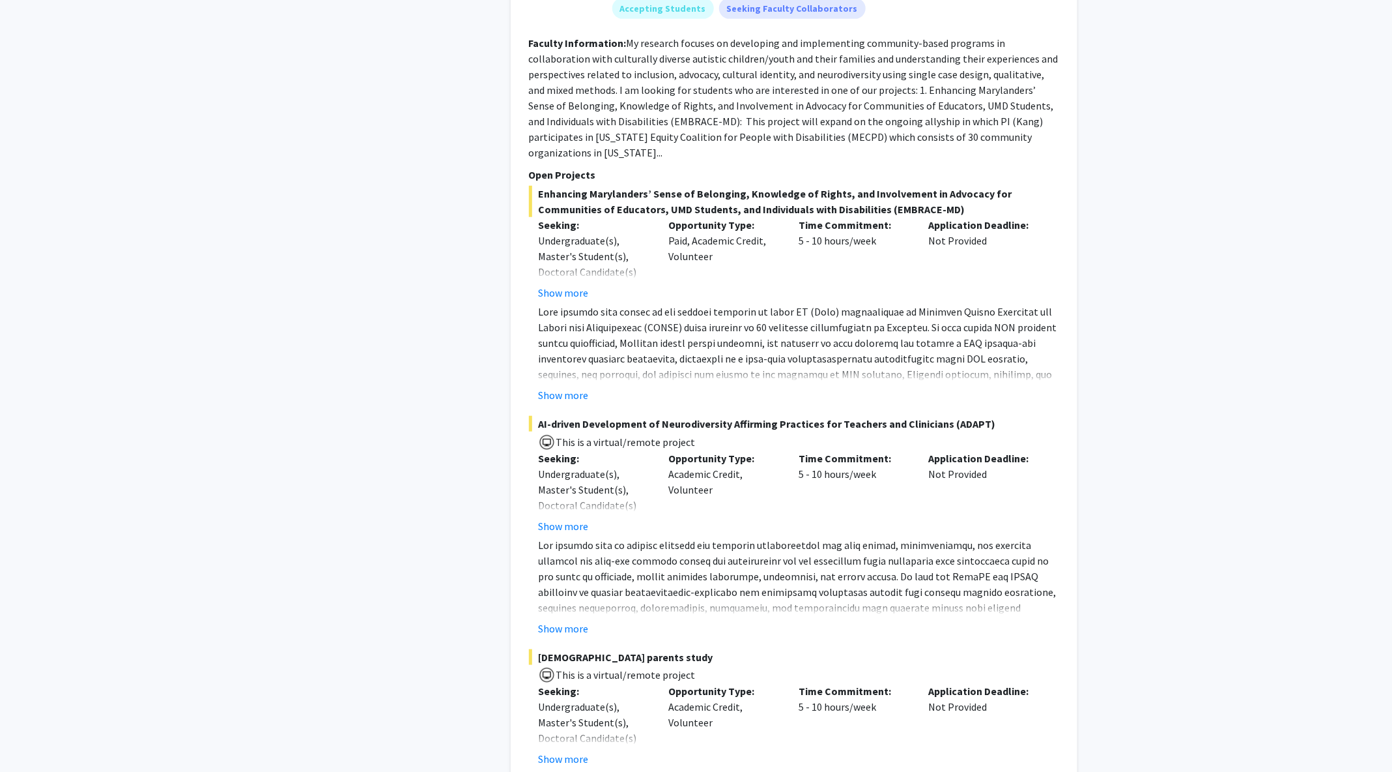
scroll to position [6137, 0]
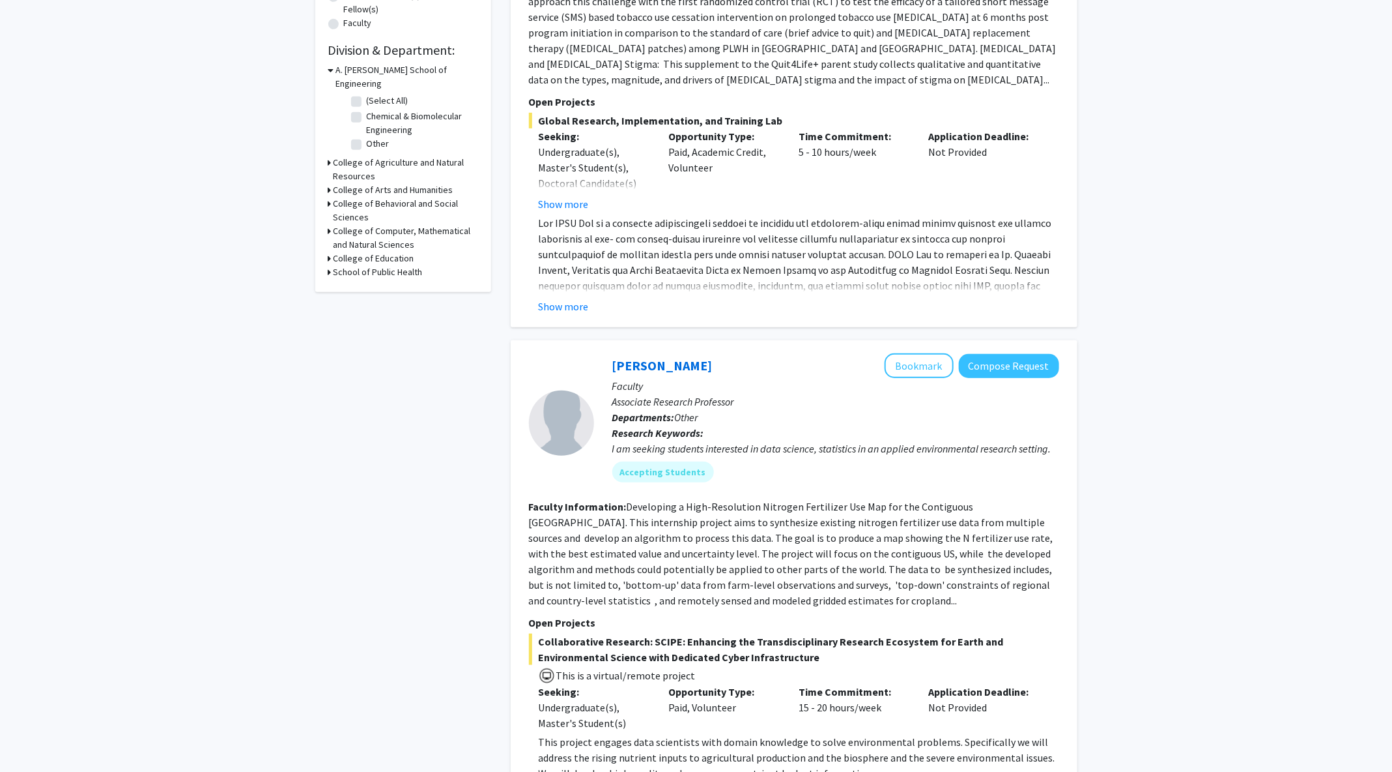
scroll to position [364, 0]
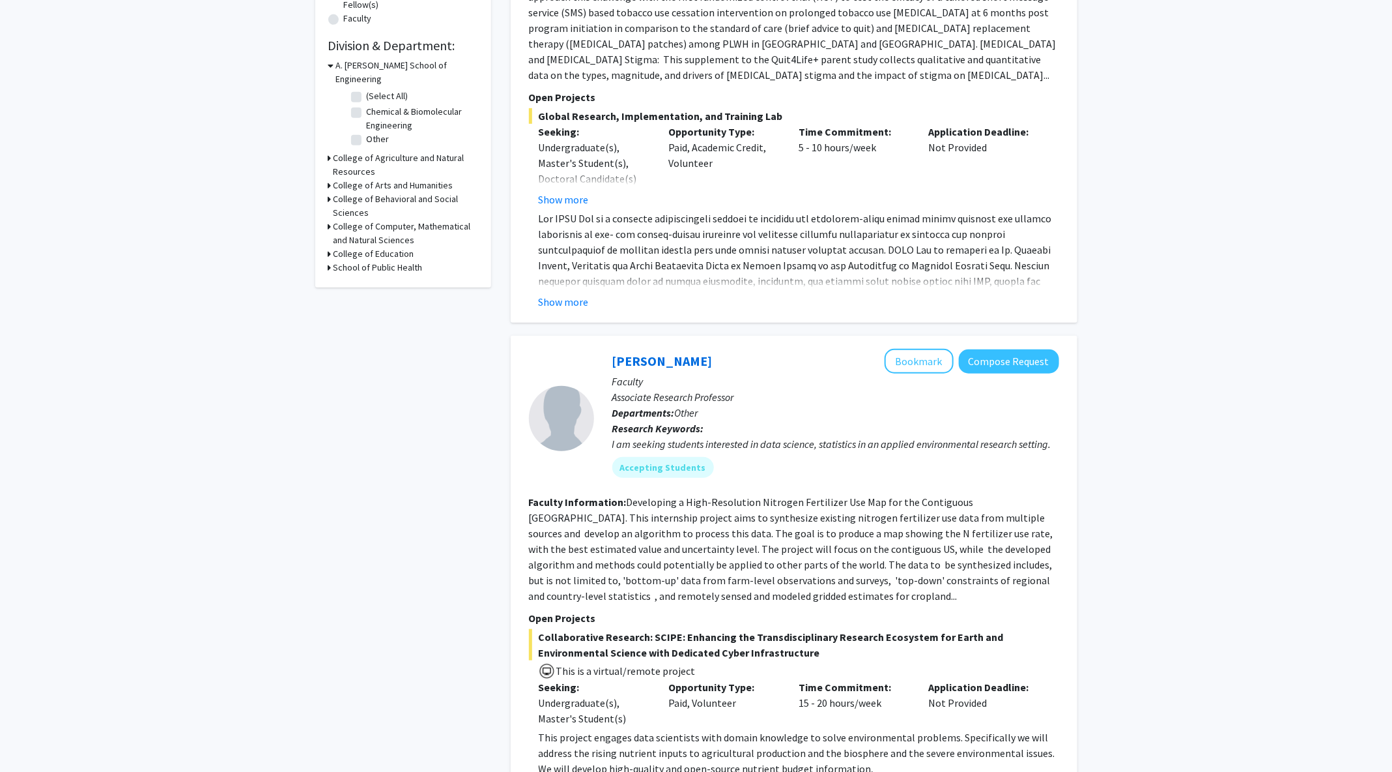
click at [816, 436] on div "I am seeking students interested in data science, statistics in an applied envi…" at bounding box center [836, 444] width 447 height 16
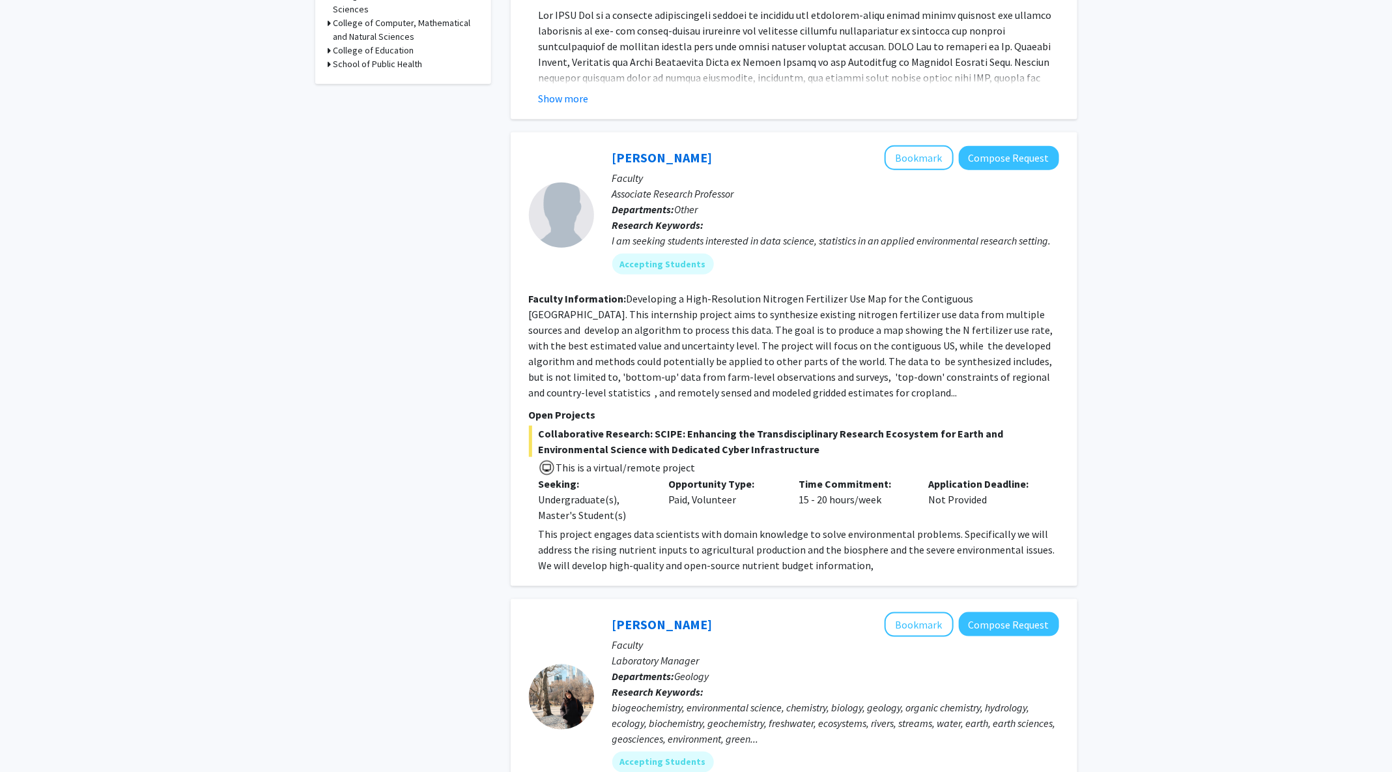
scroll to position [562, 0]
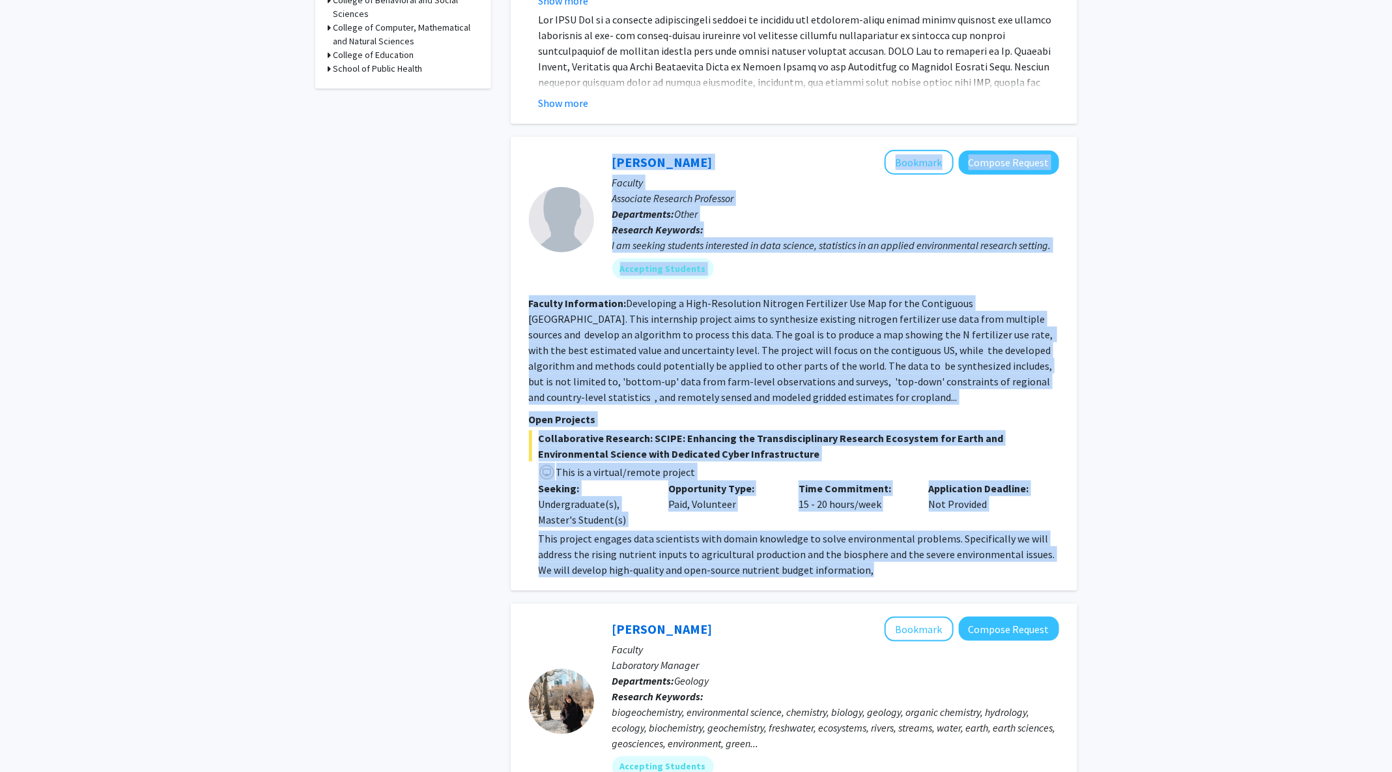
drag, startPoint x: 873, startPoint y: 560, endPoint x: 576, endPoint y: 143, distance: 511.7
click at [576, 143] on div "[PERSON_NAME] Bookmark Compose Request Faculty Associate Research Professor Dep…" at bounding box center [794, 364] width 567 height 454
copy fg-search-faculty "Lore Ipsum Dolorsit Ametcon Adipisc Elitsed Doeiusmod Temporin Utlaboree Dolore…"
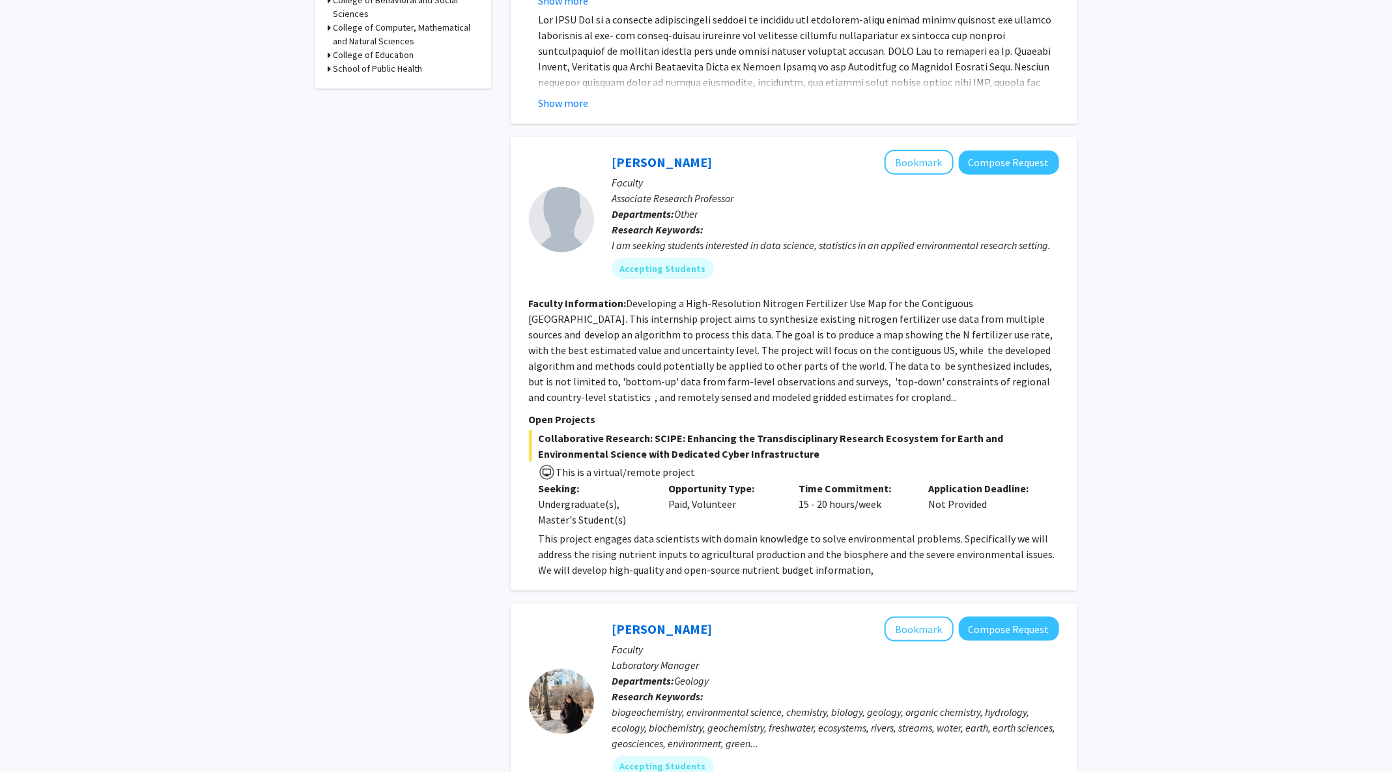
click at [753, 308] on fg-read-more "Developing a High-Resolution Nitrogen Fertilizer Use Map for the Contiguous [GE…" at bounding box center [792, 349] width 526 height 107
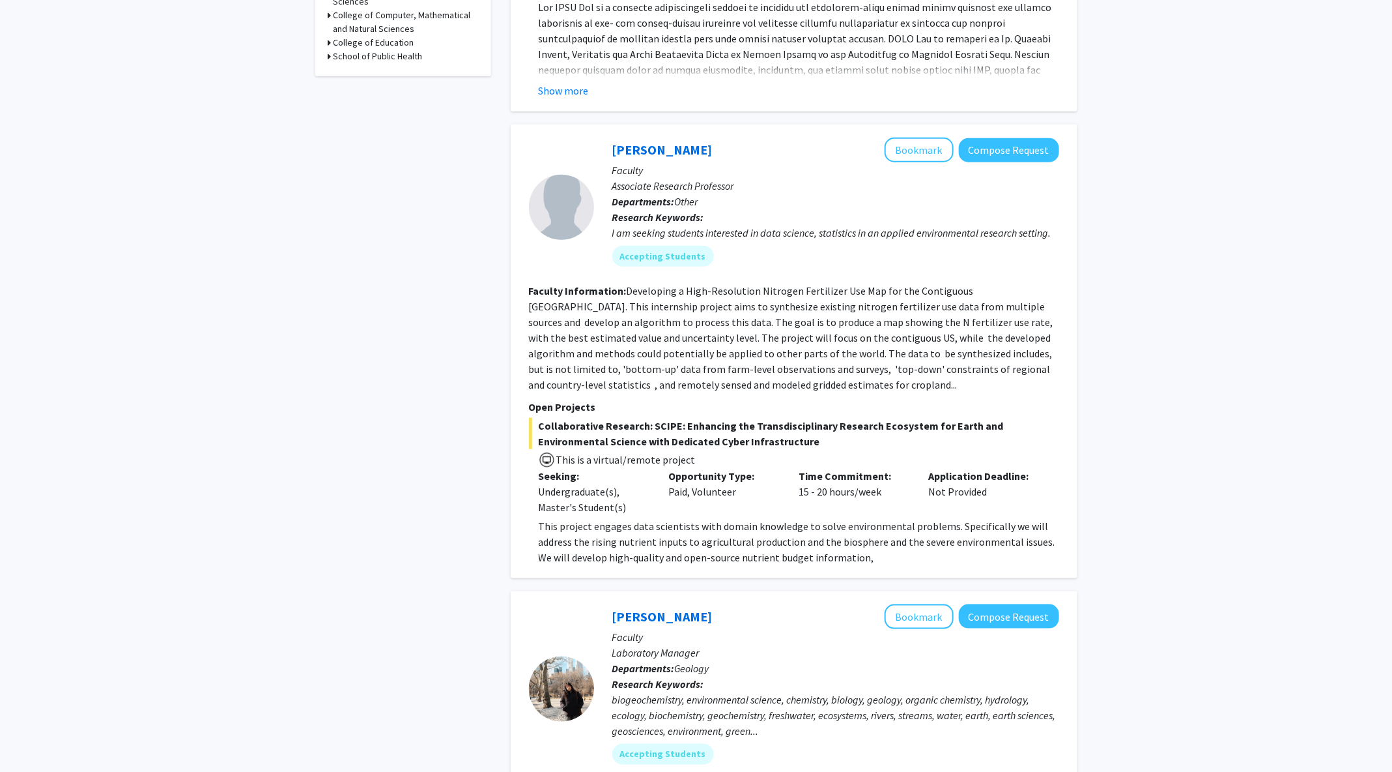
scroll to position [564, 0]
